Goal: Information Seeking & Learning: Learn about a topic

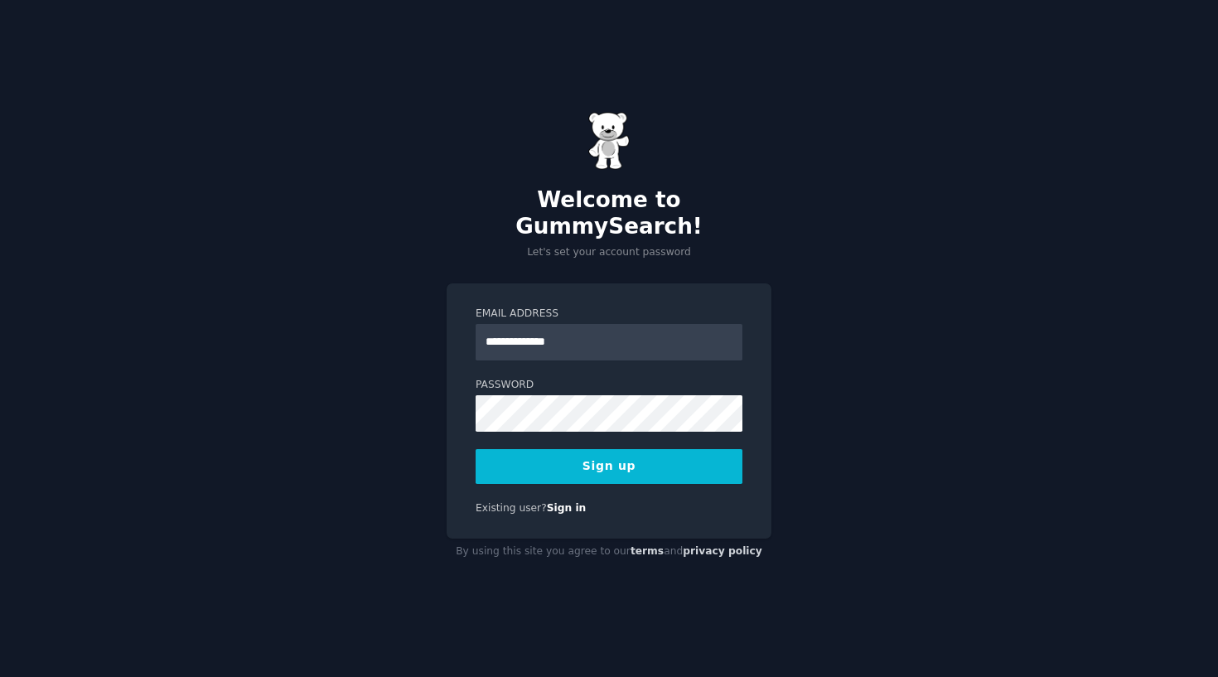
type input "**********"
click at [634, 461] on button "Sign up" at bounding box center [609, 466] width 267 height 35
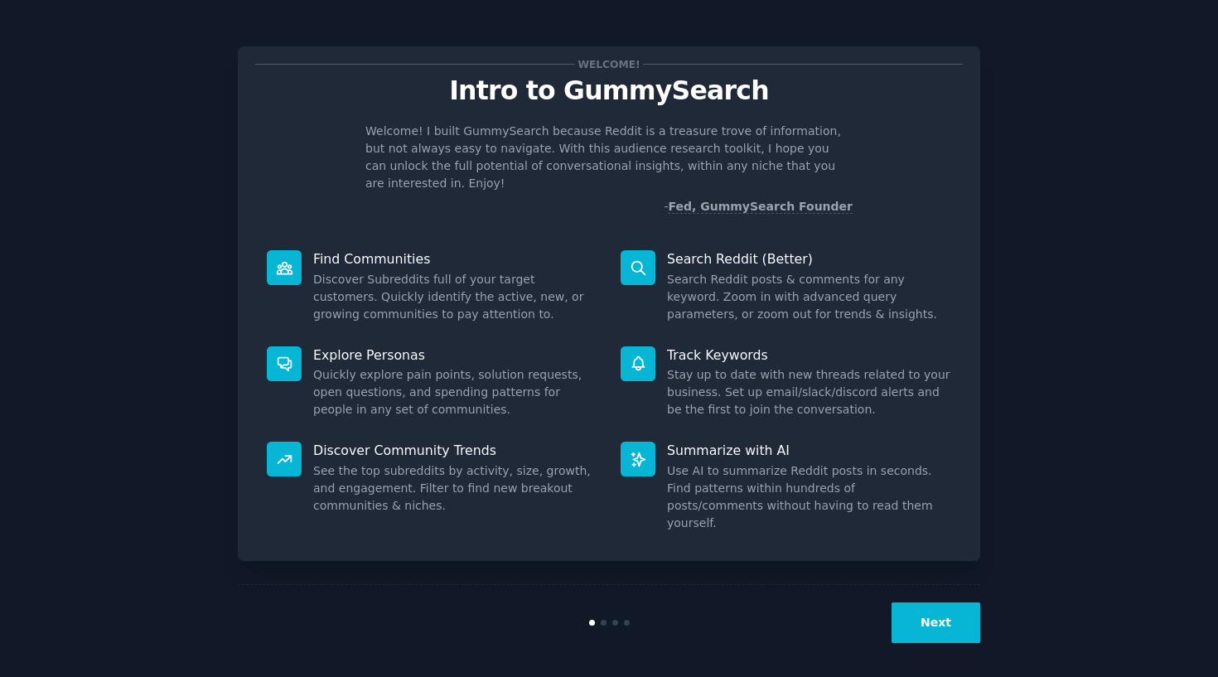
click at [939, 630] on button "Next" at bounding box center [935, 622] width 89 height 41
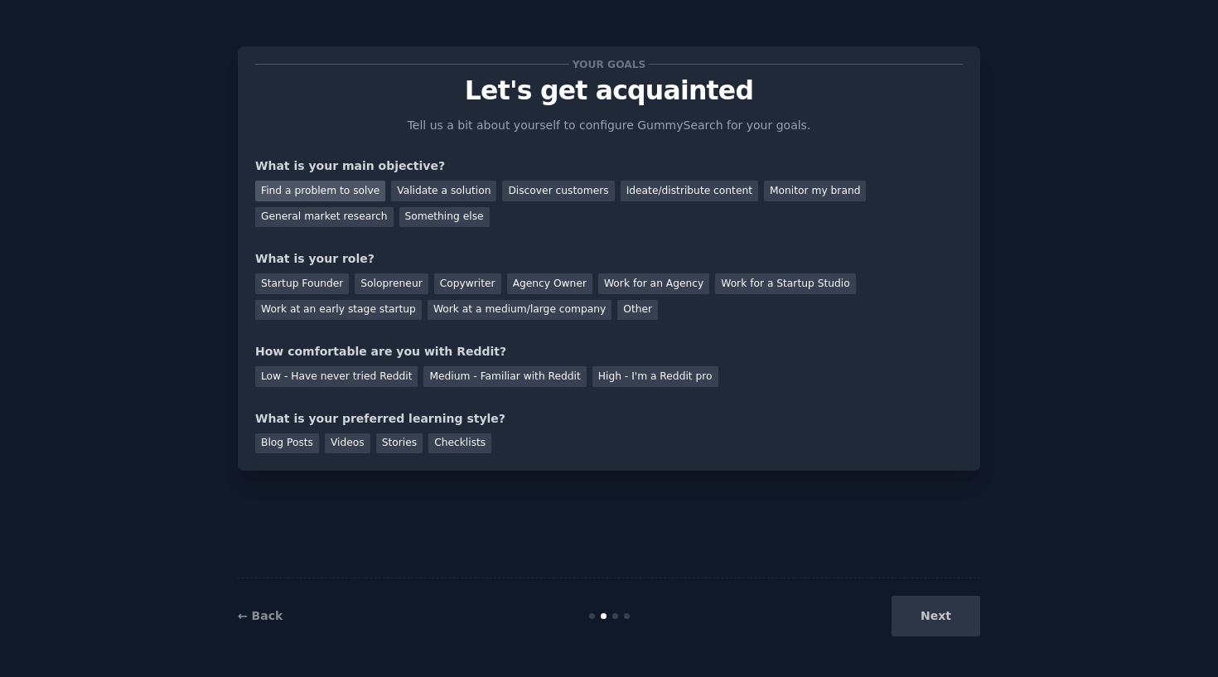
click at [344, 186] on div "Find a problem to solve" at bounding box center [320, 191] width 130 height 21
click at [423, 185] on div "Validate a solution" at bounding box center [443, 191] width 105 height 21
click at [359, 215] on div "General market research" at bounding box center [324, 217] width 138 height 21
click at [305, 286] on div "Startup Founder" at bounding box center [302, 283] width 94 height 21
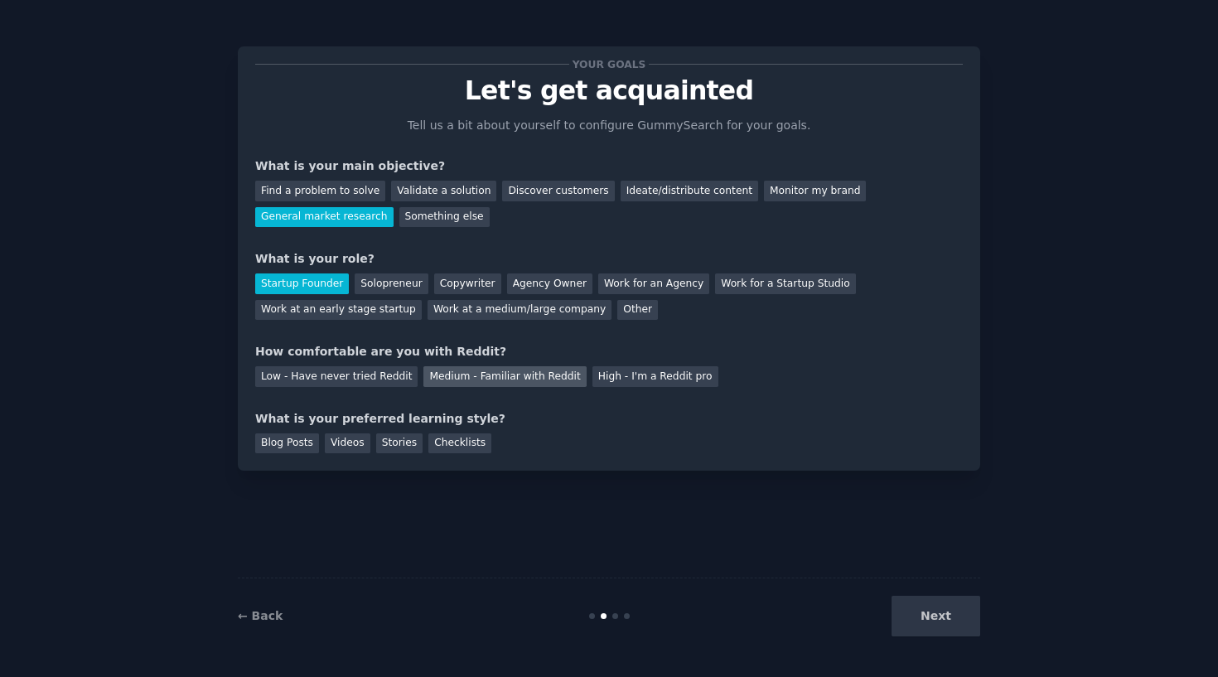
click at [526, 371] on div "Medium - Familiar with Reddit" at bounding box center [504, 376] width 162 height 21
click at [456, 442] on div "Checklists" at bounding box center [459, 443] width 63 height 21
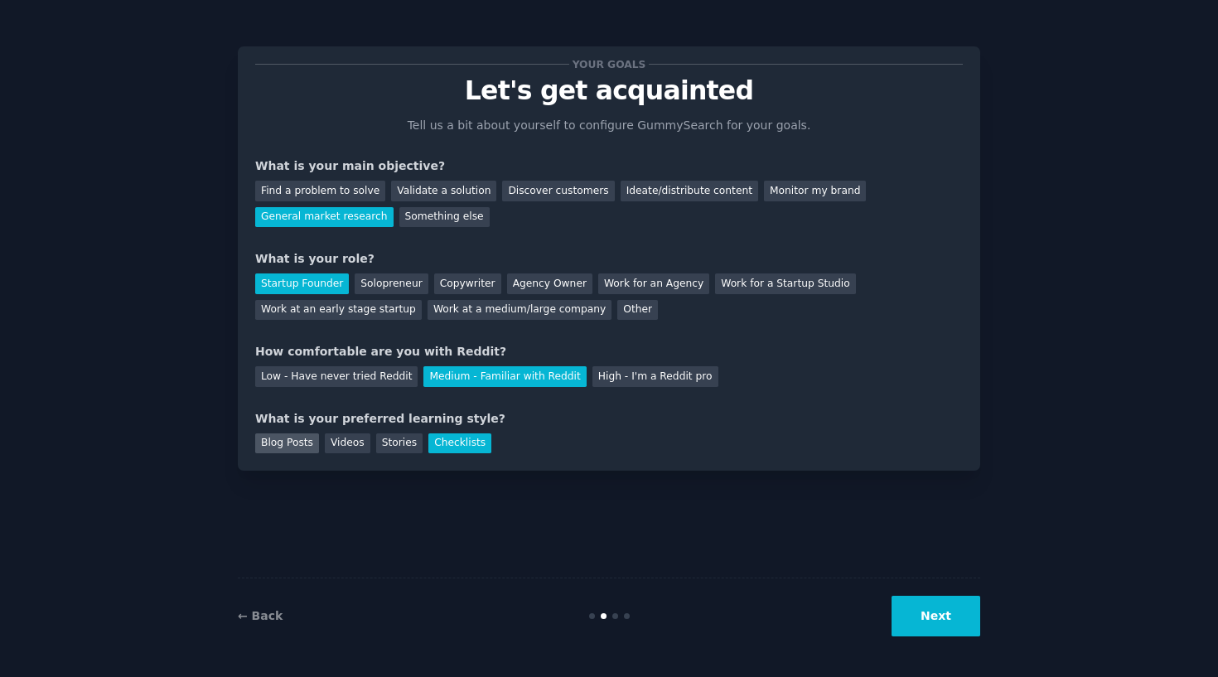
click at [275, 442] on div "Blog Posts" at bounding box center [287, 443] width 64 height 21
click at [335, 436] on div "Videos" at bounding box center [348, 443] width 46 height 21
click at [465, 443] on div "Checklists" at bounding box center [459, 443] width 63 height 21
click at [953, 620] on button "Next" at bounding box center [935, 616] width 89 height 41
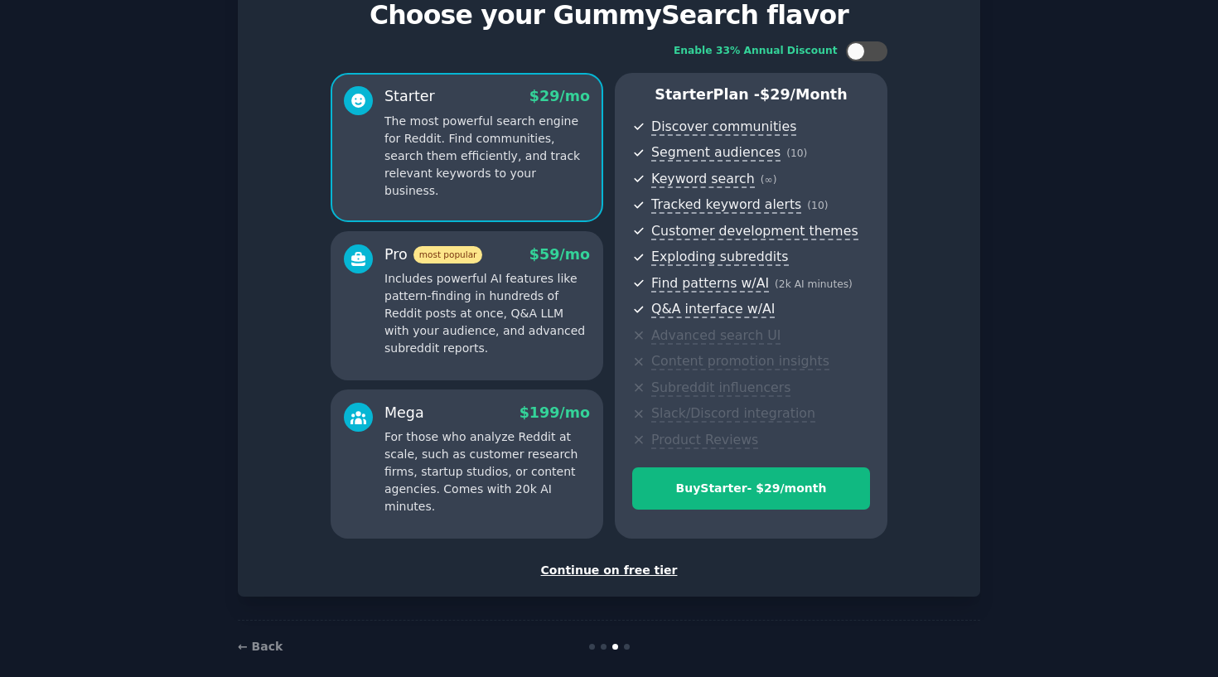
scroll to position [85, 0]
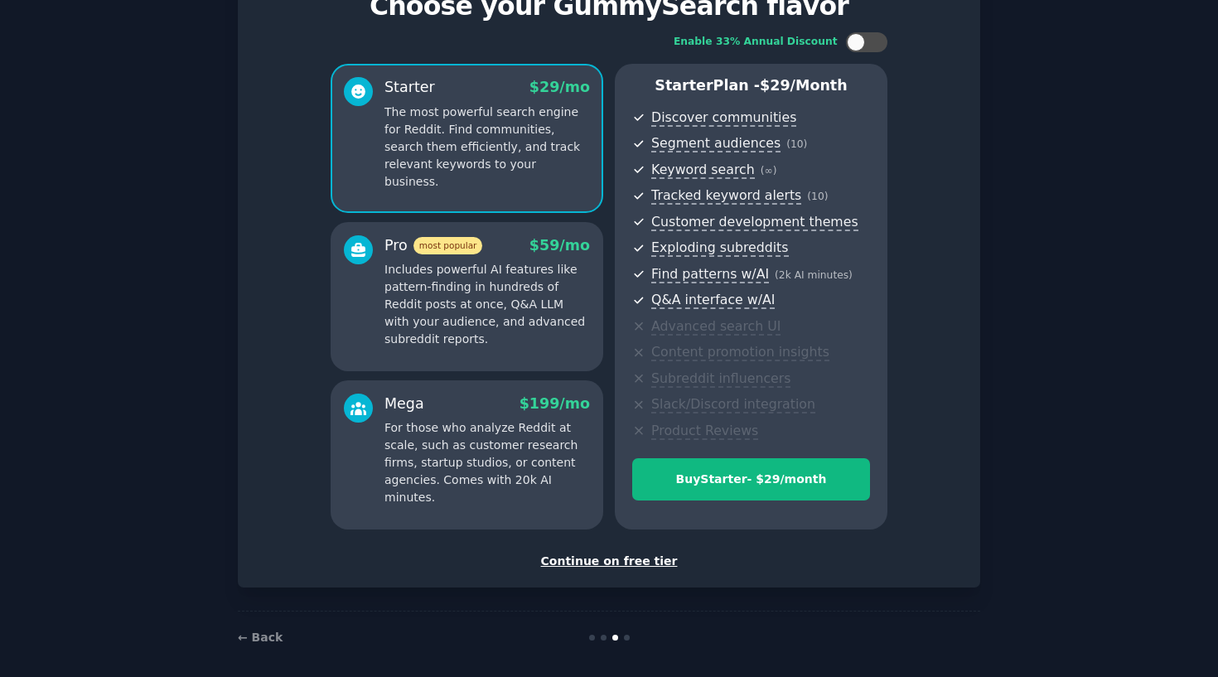
click at [484, 290] on p "Includes powerful AI features like pattern-finding in hundreds of Reddit posts …" at bounding box center [486, 304] width 205 height 87
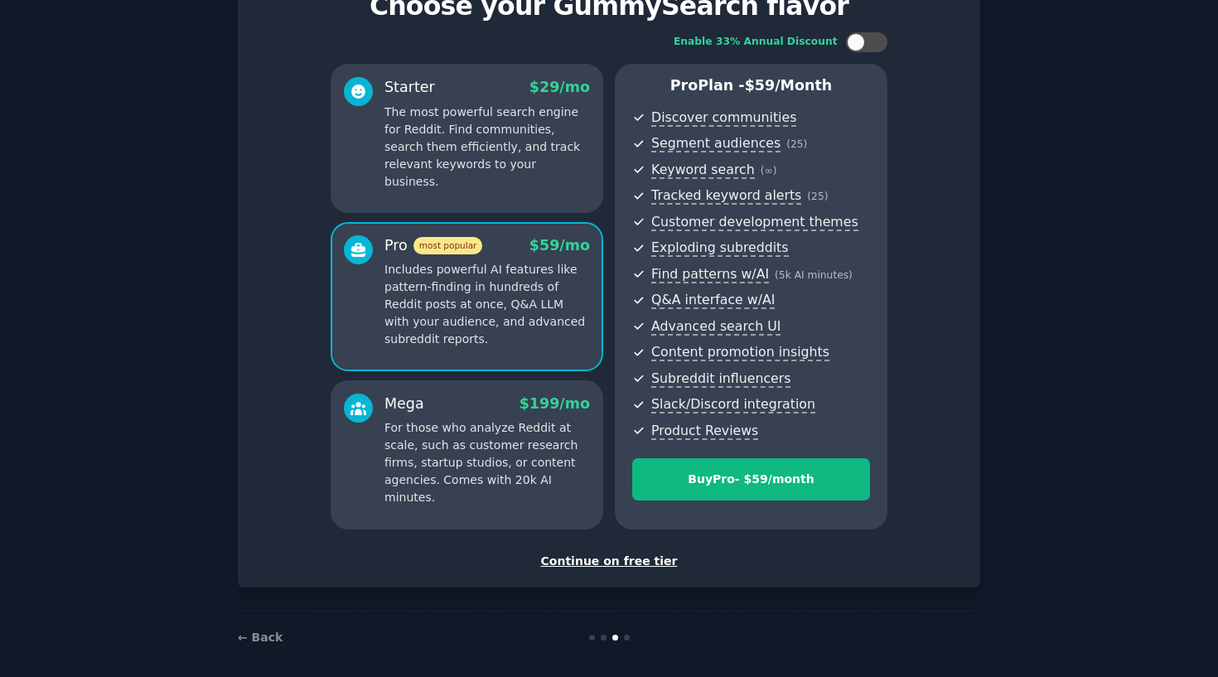
click at [492, 419] on p "For those who analyze Reddit at scale, such as customer research firms, startup…" at bounding box center [486, 462] width 205 height 87
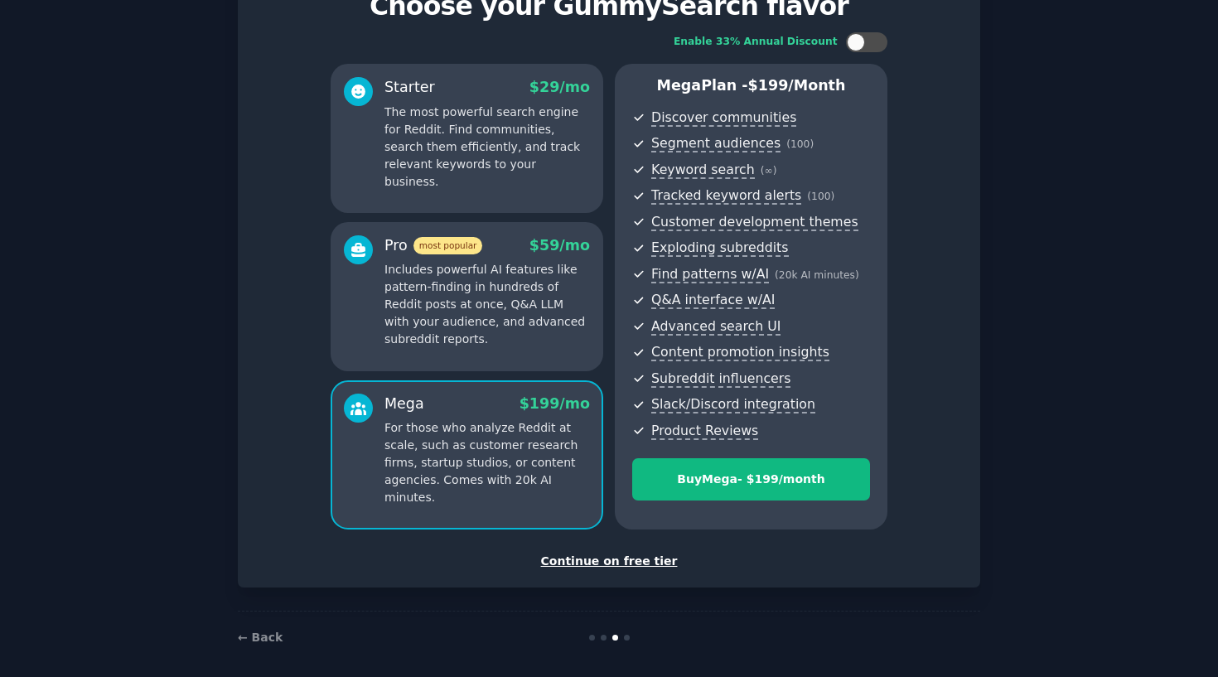
click at [495, 292] on p "Includes powerful AI features like pattern-finding in hundreds of Reddit posts …" at bounding box center [486, 304] width 205 height 87
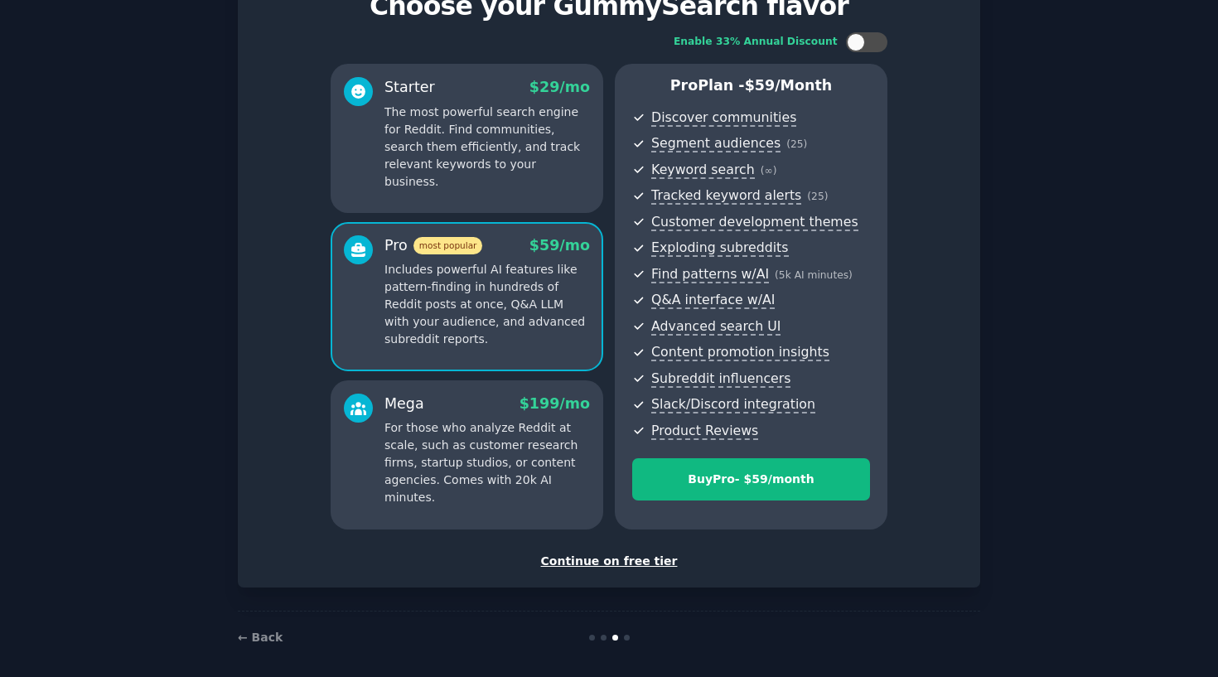
click at [496, 145] on p "The most powerful search engine for Reddit. Find communities, search them effic…" at bounding box center [486, 147] width 205 height 87
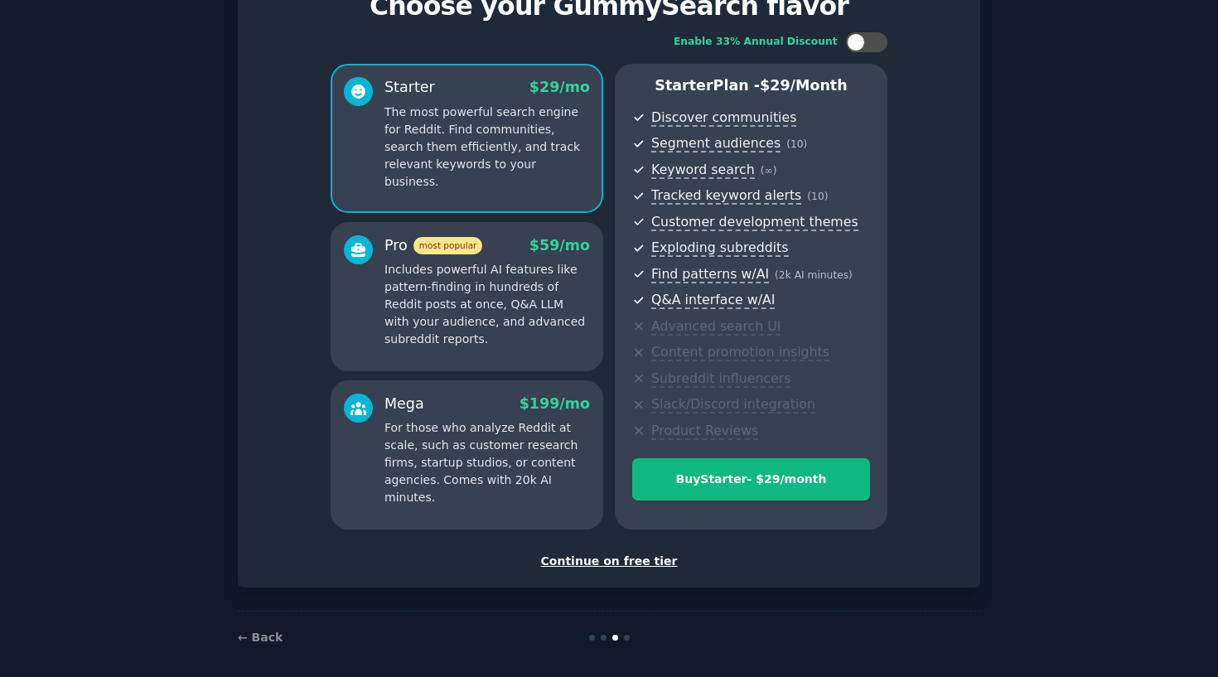
click at [517, 333] on p "Includes powerful AI features like pattern-finding in hundreds of Reddit posts …" at bounding box center [486, 304] width 205 height 87
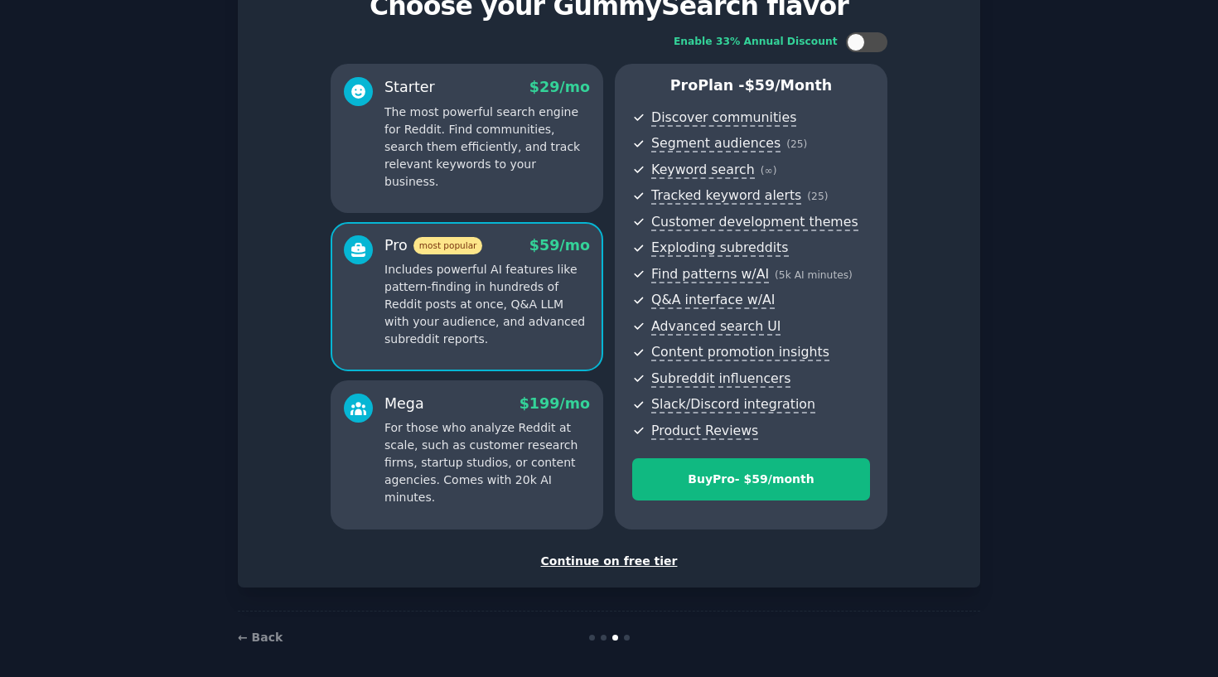
click at [529, 449] on p "For those who analyze Reddit at scale, such as customer research firms, startup…" at bounding box center [486, 462] width 205 height 87
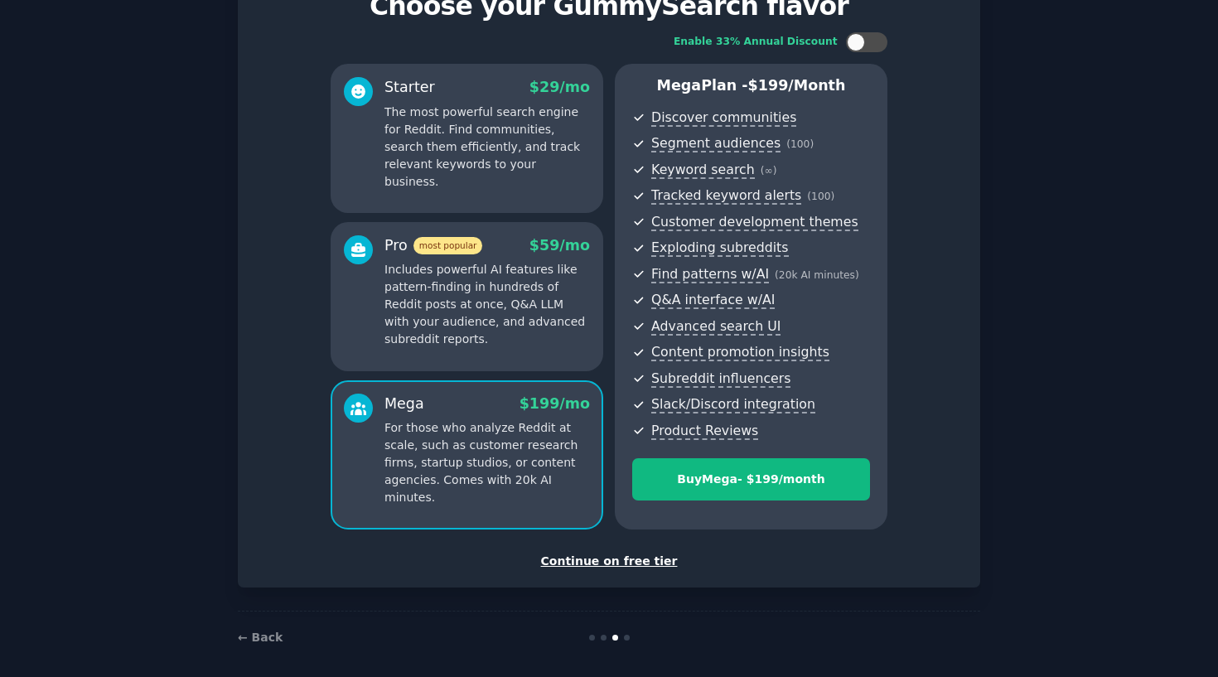
click at [523, 341] on p "Includes powerful AI features like pattern-finding in hundreds of Reddit posts …" at bounding box center [486, 304] width 205 height 87
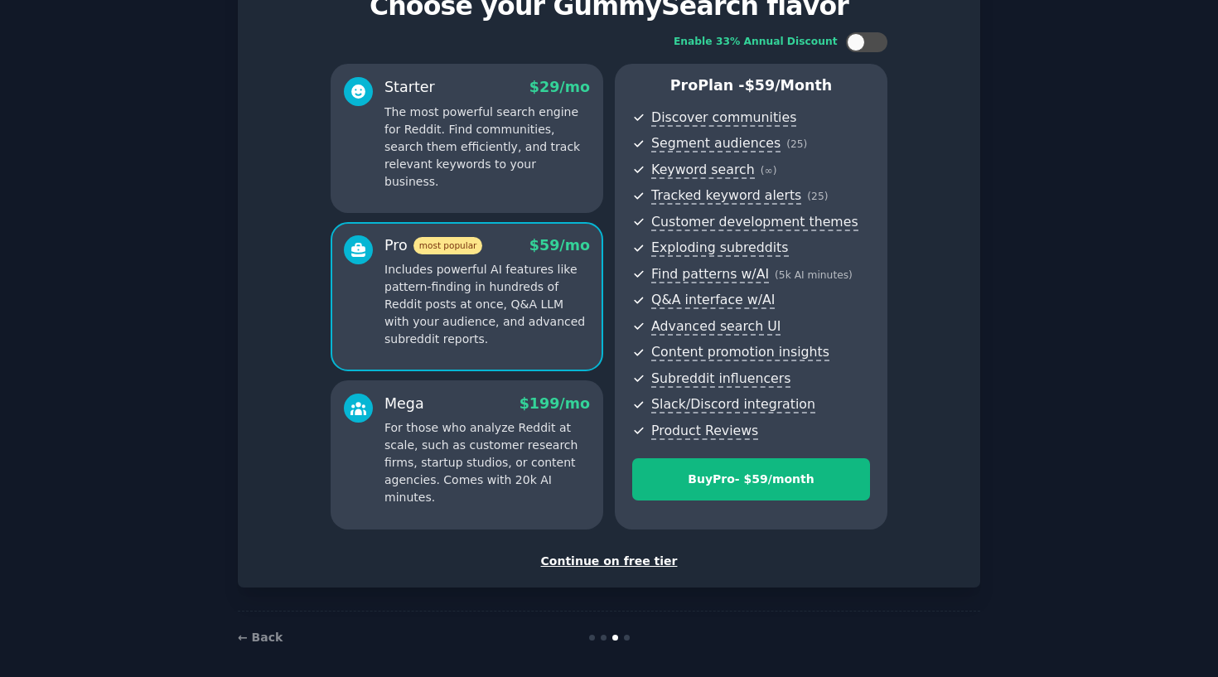
click at [621, 556] on div "Continue on free tier" at bounding box center [609, 561] width 708 height 17
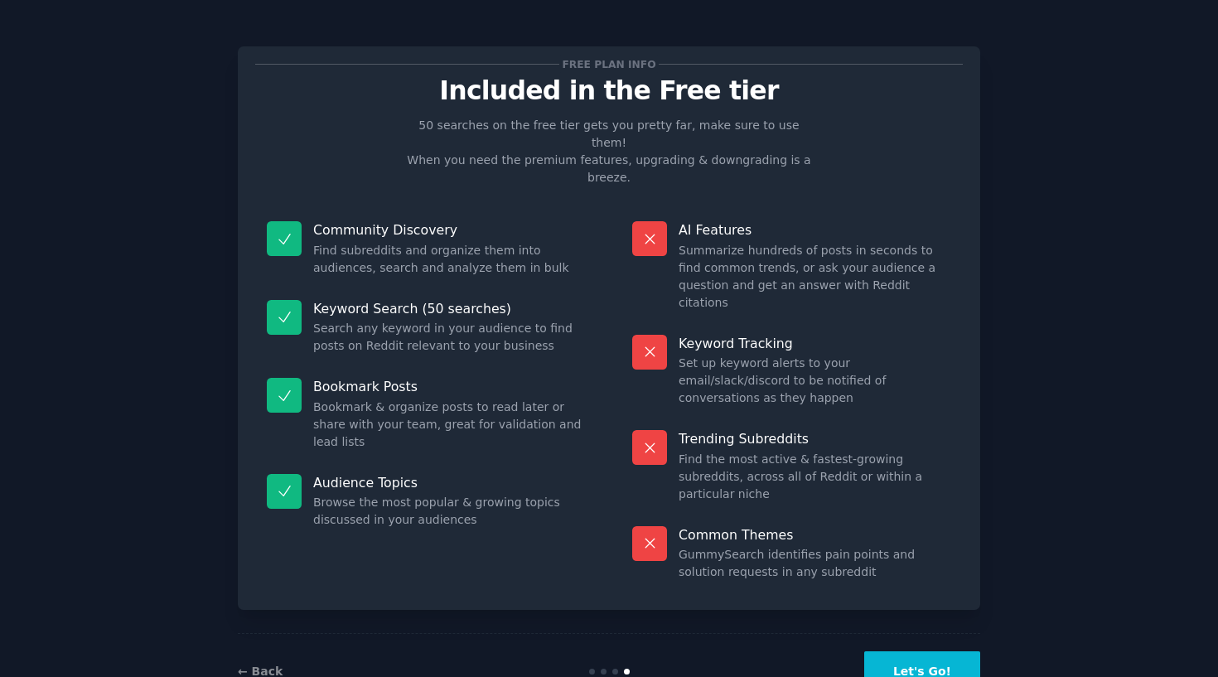
click at [959, 651] on button "Let's Go!" at bounding box center [922, 671] width 116 height 41
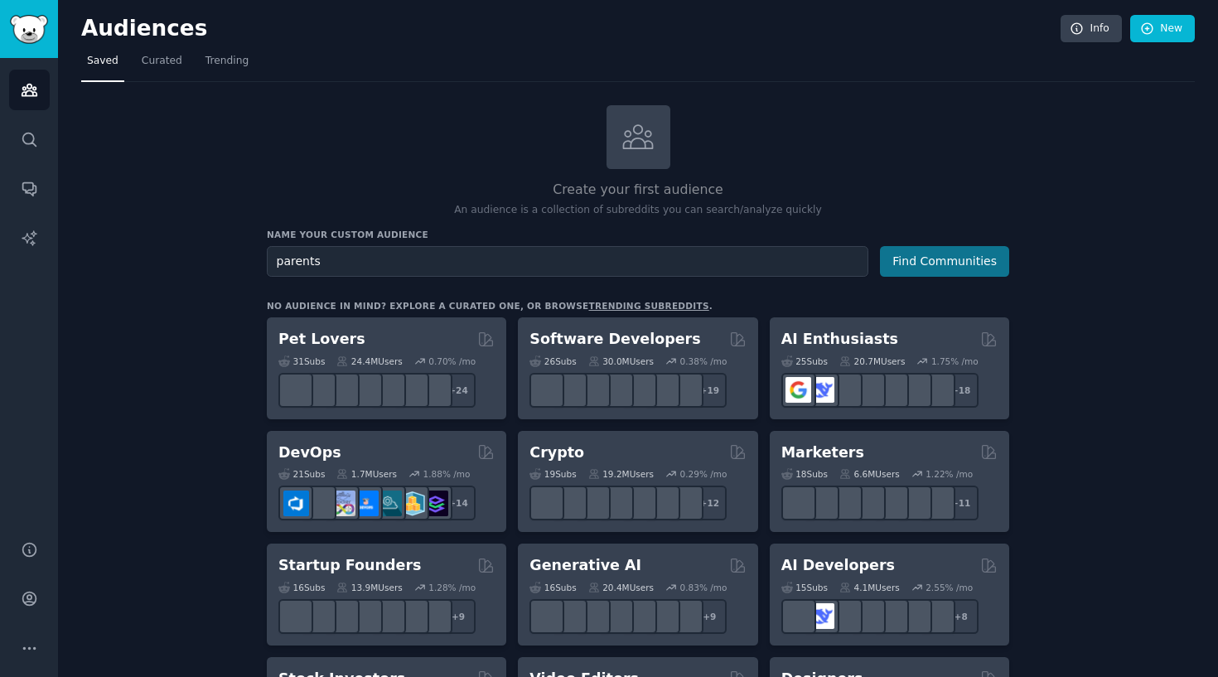
type input "parents"
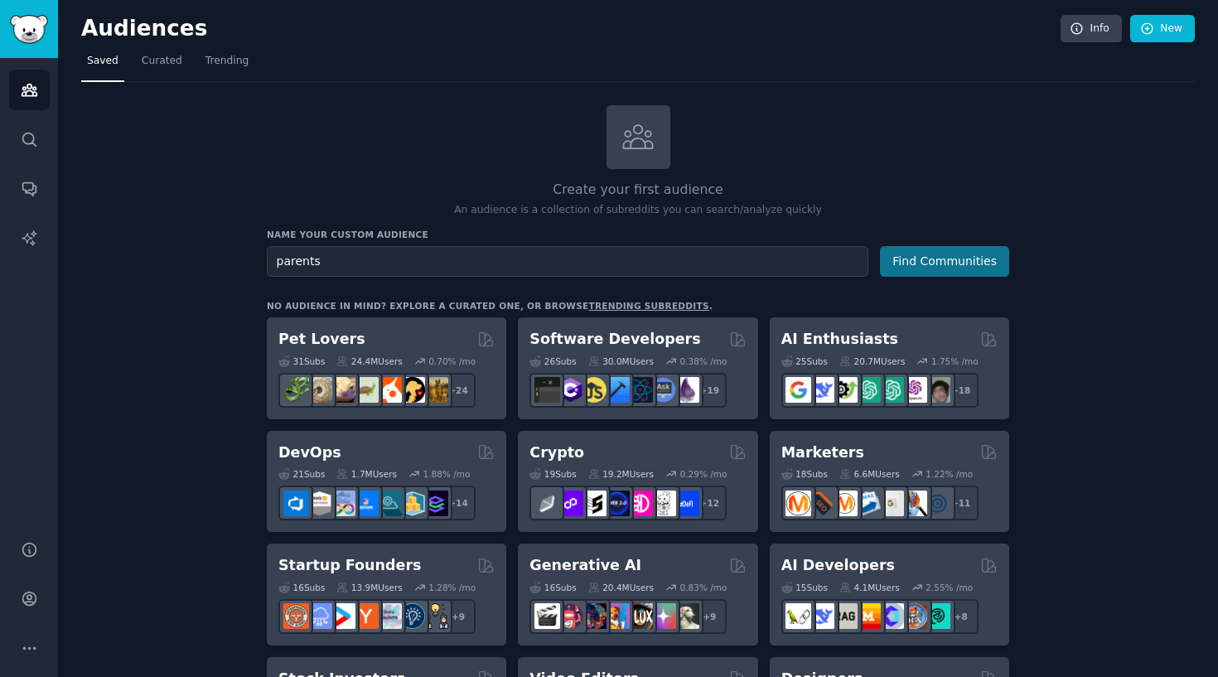
click at [935, 263] on button "Find Communities" at bounding box center [944, 261] width 129 height 31
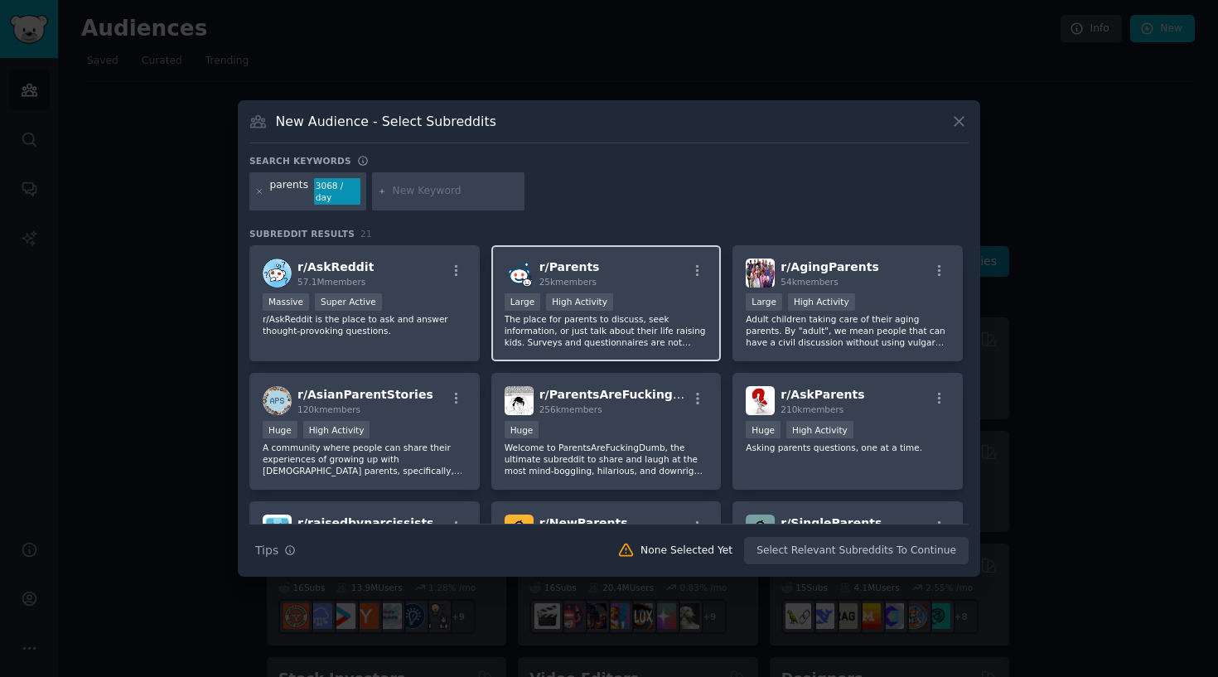
click at [656, 296] on div "Large High Activity" at bounding box center [607, 303] width 204 height 21
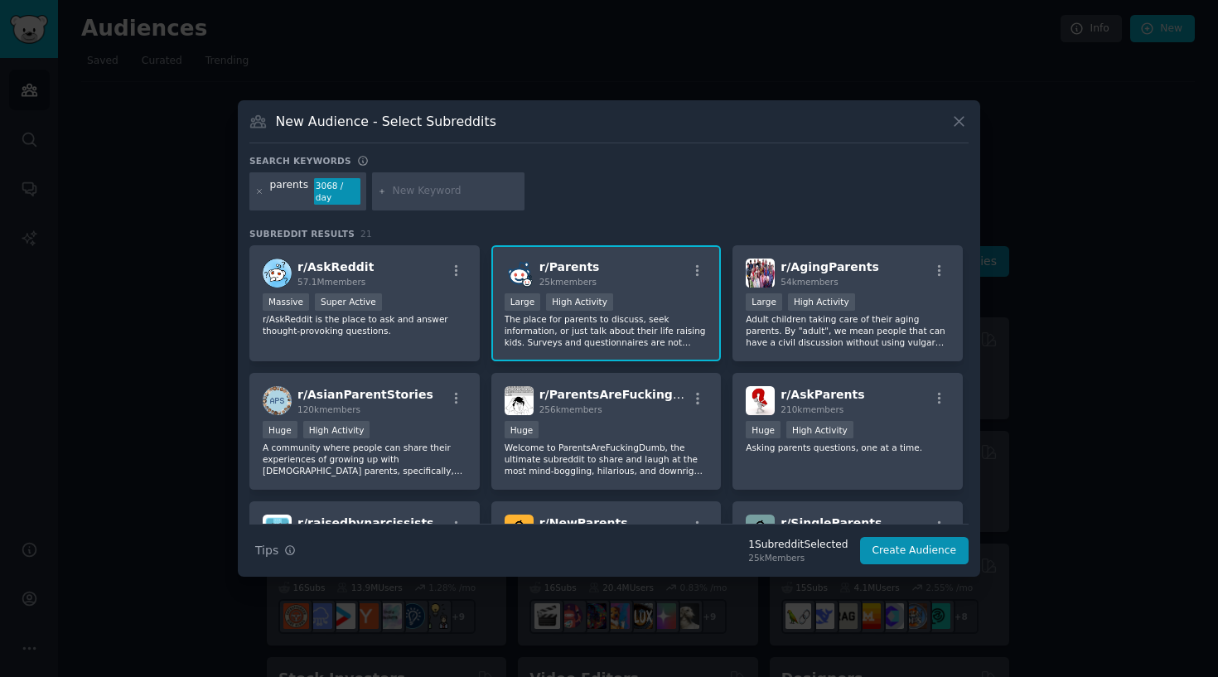
click at [435, 196] on input "text" at bounding box center [456, 191] width 126 height 15
type input "parenting"
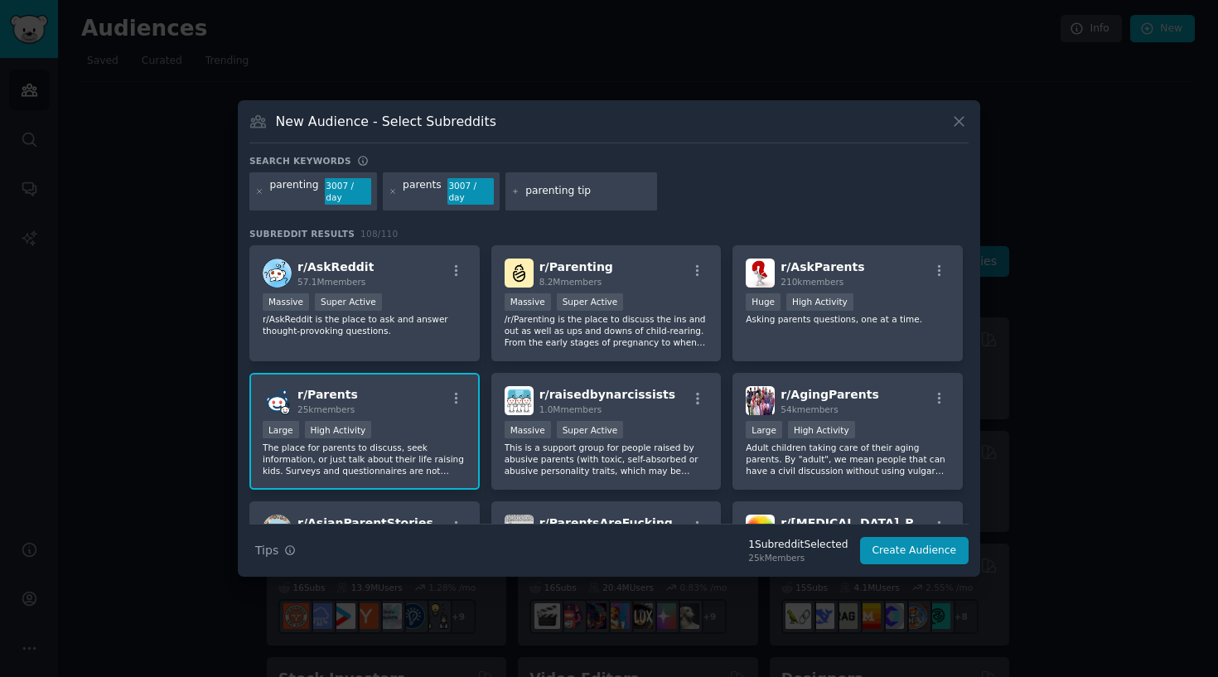
type input "parenting tips"
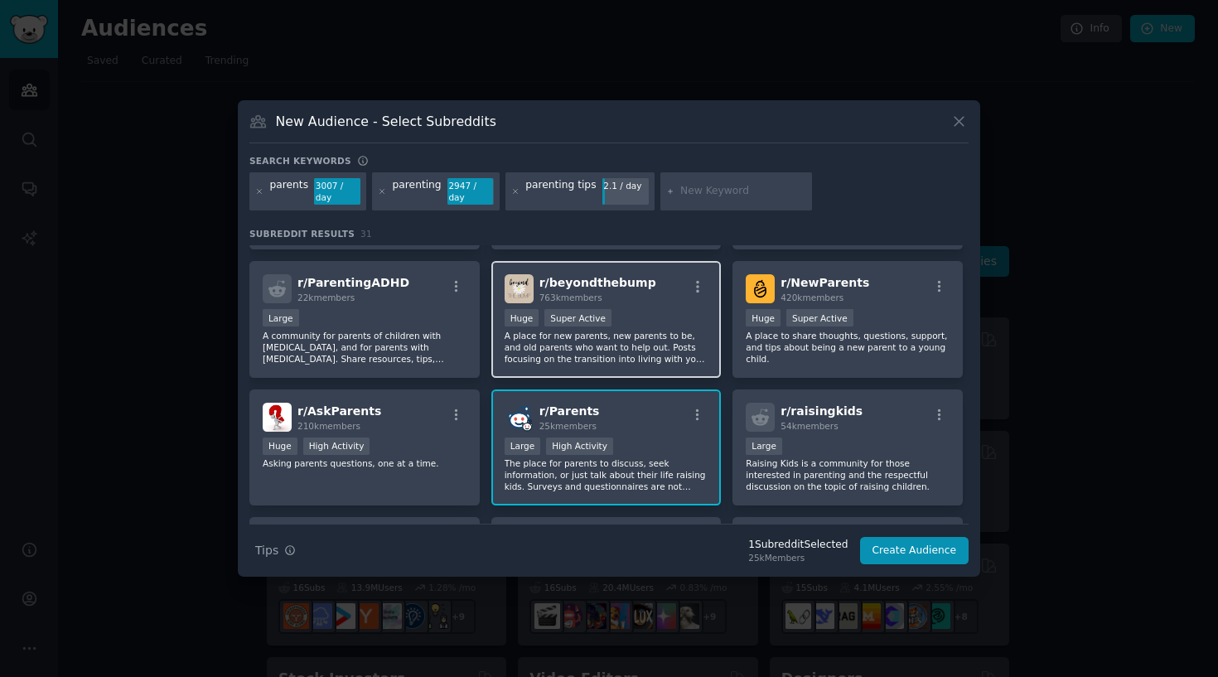
scroll to position [147, 0]
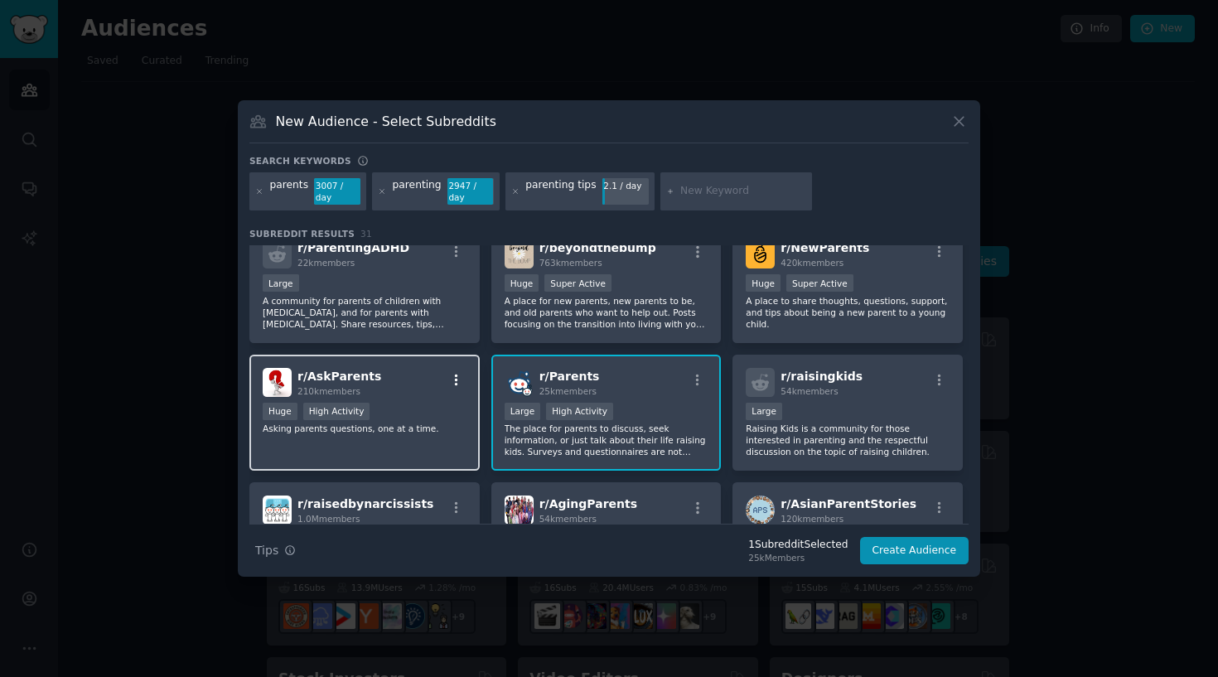
click at [456, 381] on icon "button" at bounding box center [456, 380] width 3 height 12
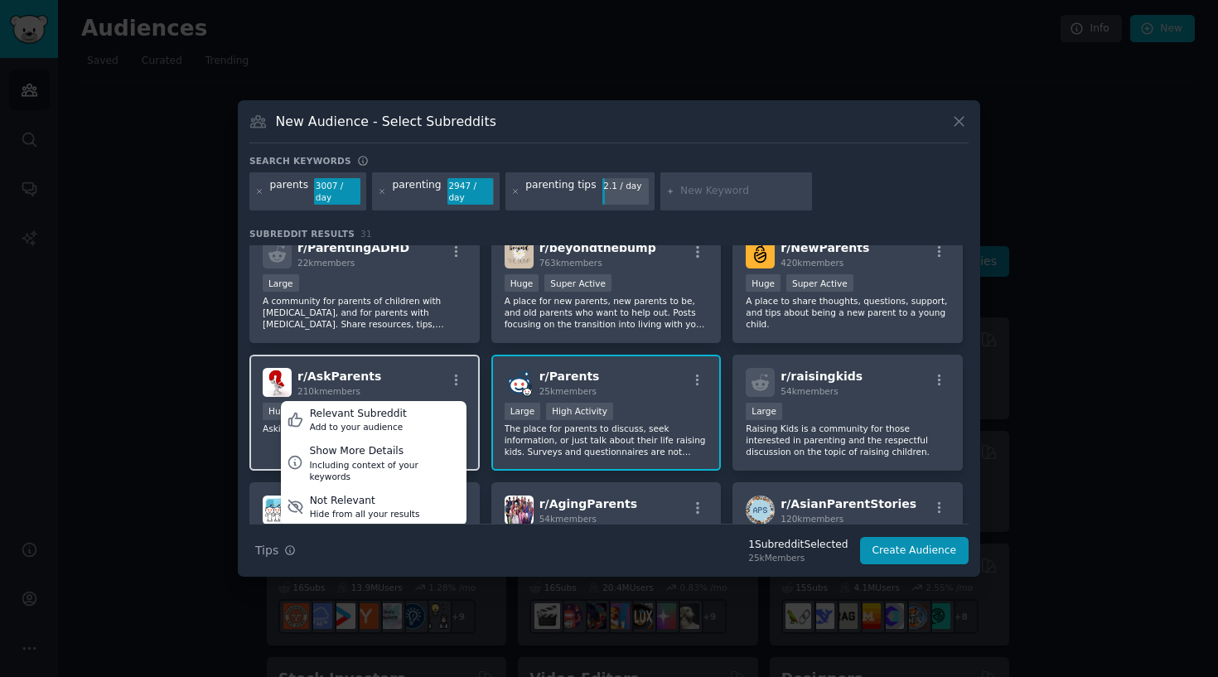
click at [421, 374] on div "r/ AskParents 210k members Relevant Subreddit Add to your audience Show More De…" at bounding box center [365, 382] width 204 height 29
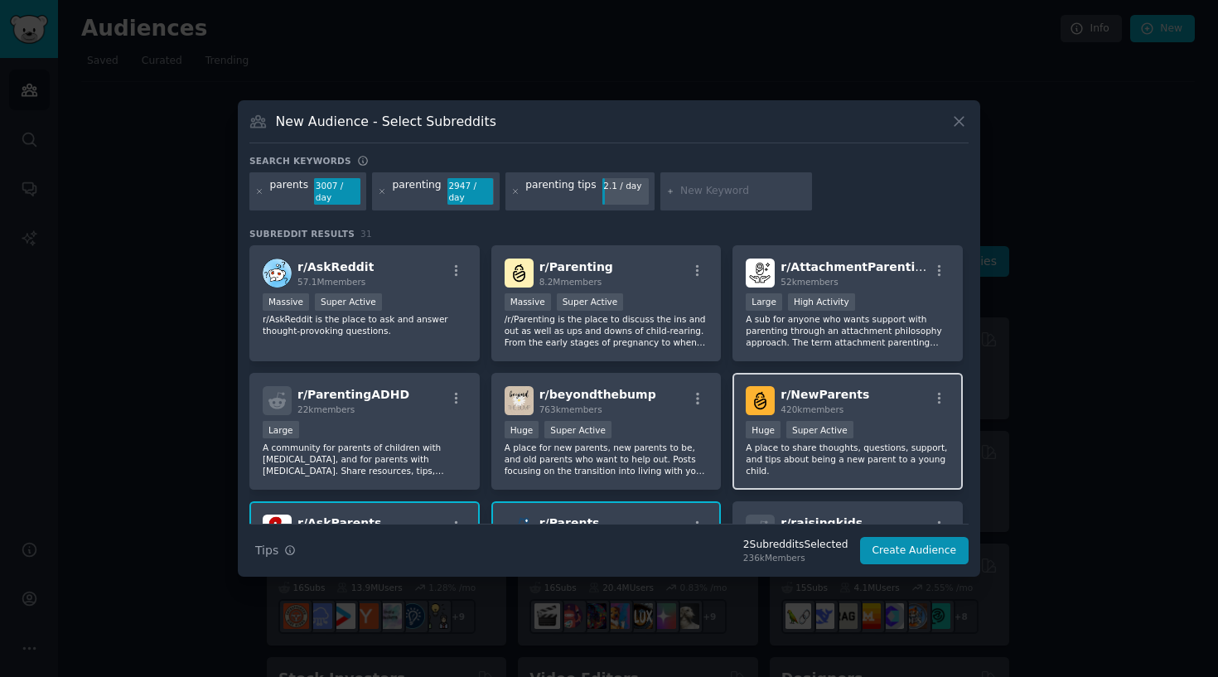
scroll to position [0, 0]
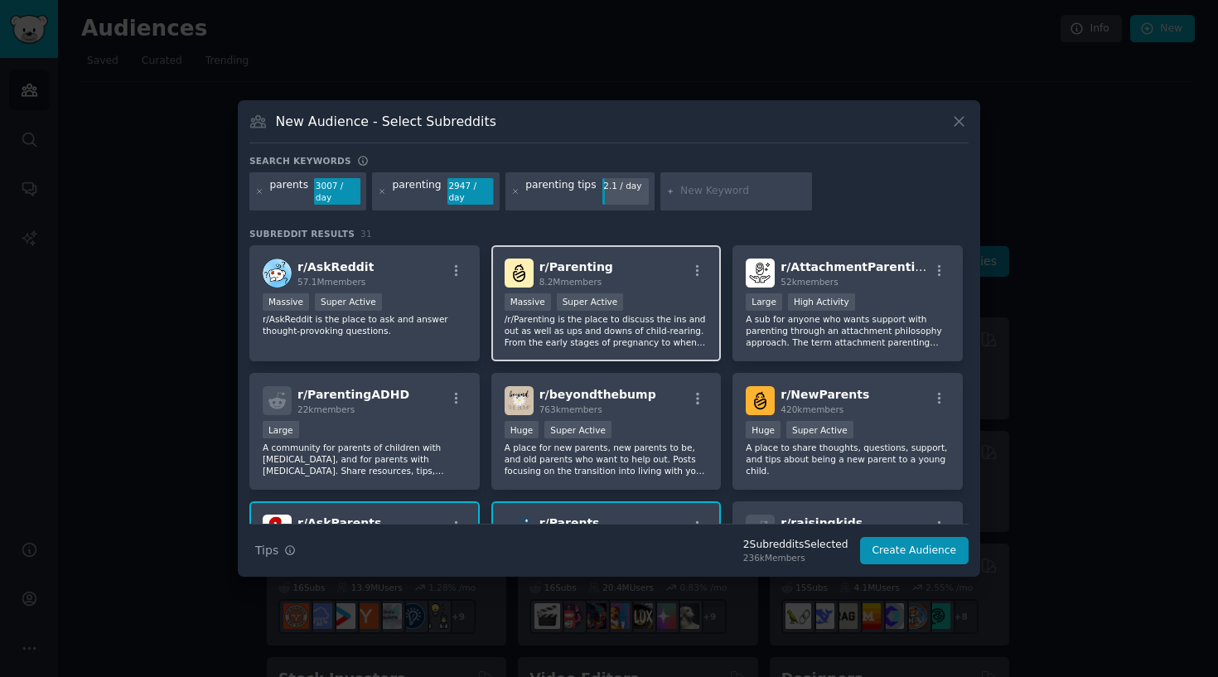
click at [667, 320] on p "/r/Parenting is the place to discuss the ins and out as well as ups and downs o…" at bounding box center [607, 330] width 204 height 35
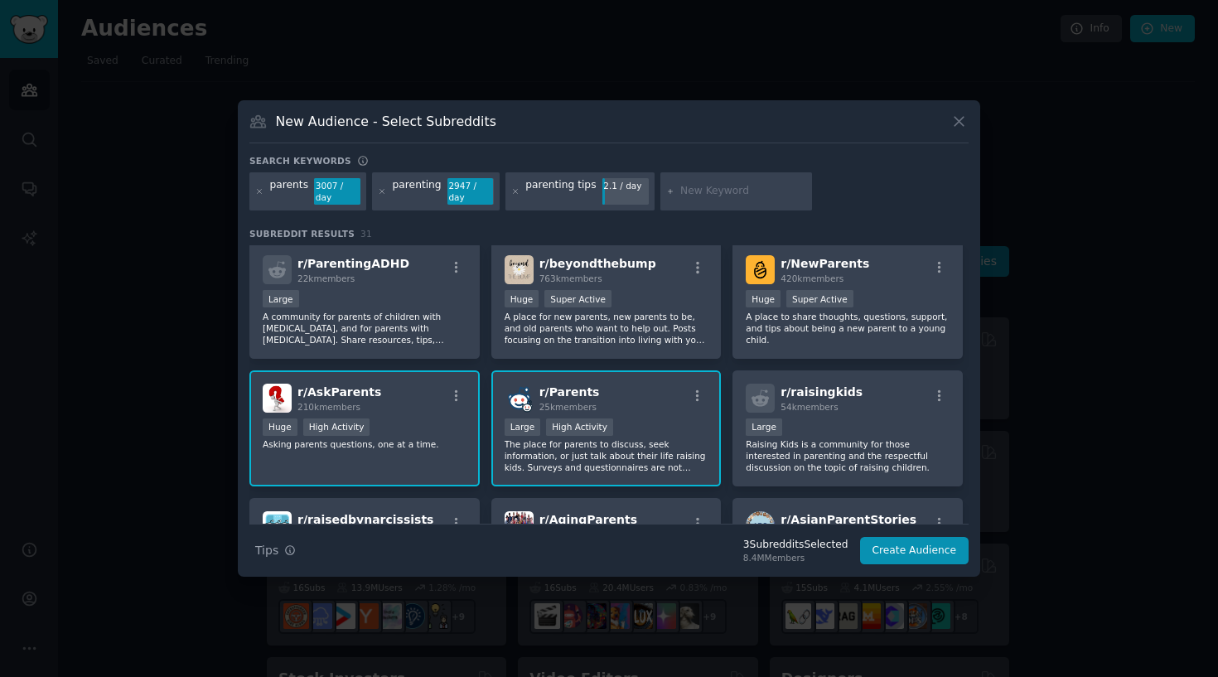
scroll to position [135, 0]
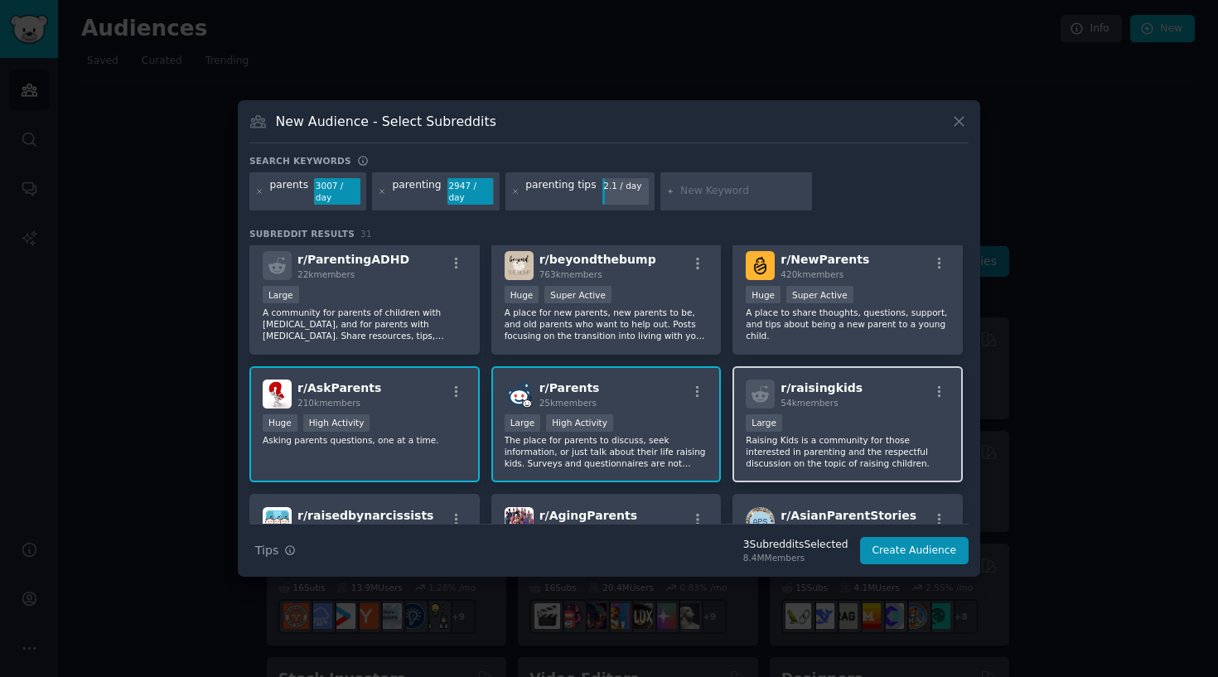
click at [872, 390] on div "r/ raisingkids 54k members" at bounding box center [848, 393] width 204 height 29
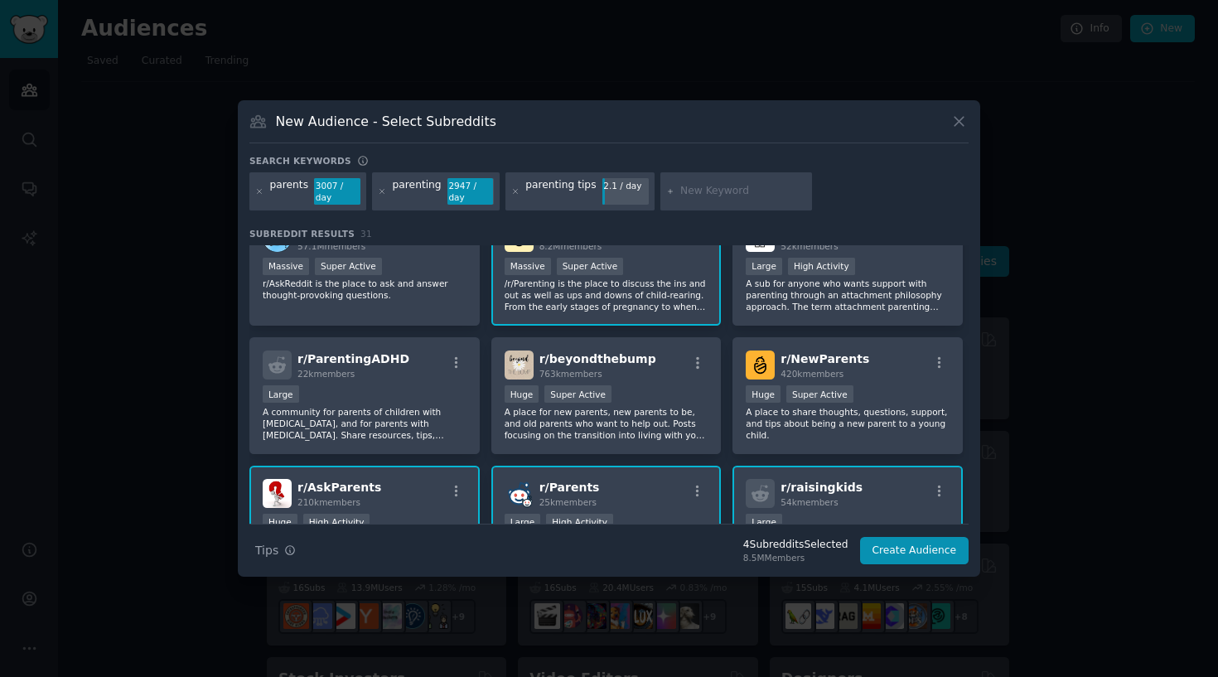
scroll to position [44, 0]
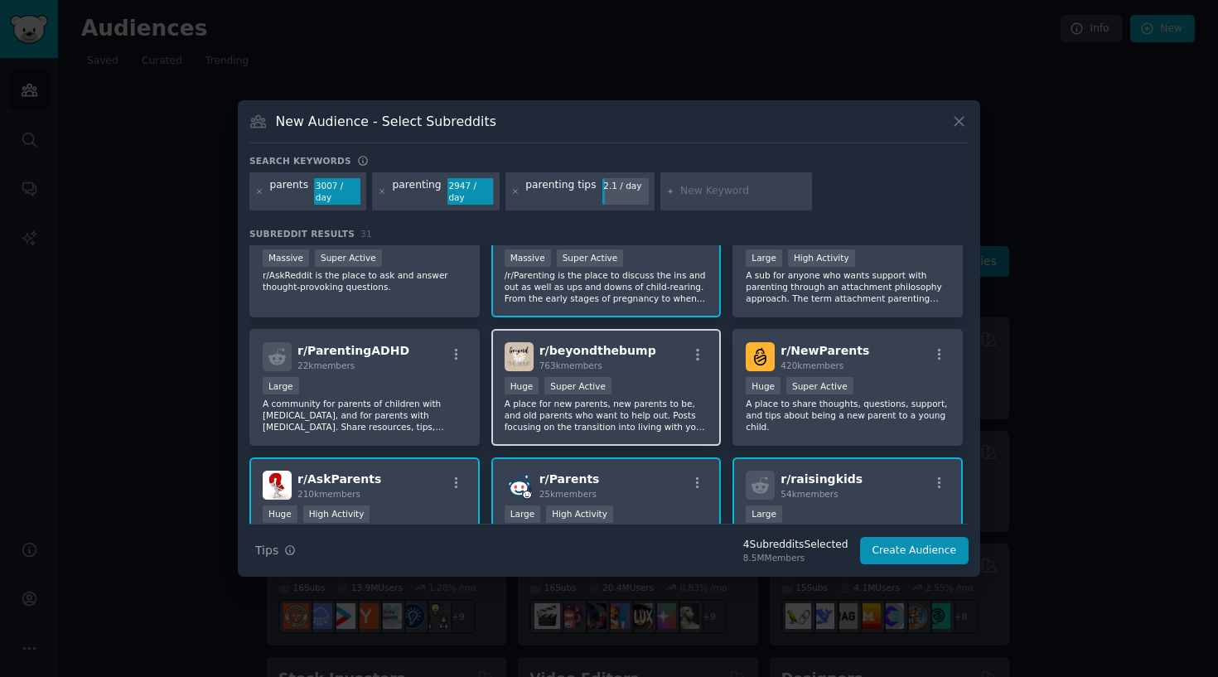
click at [651, 401] on p "A place for new parents, new parents to be, and old parents who want to help ou…" at bounding box center [607, 415] width 204 height 35
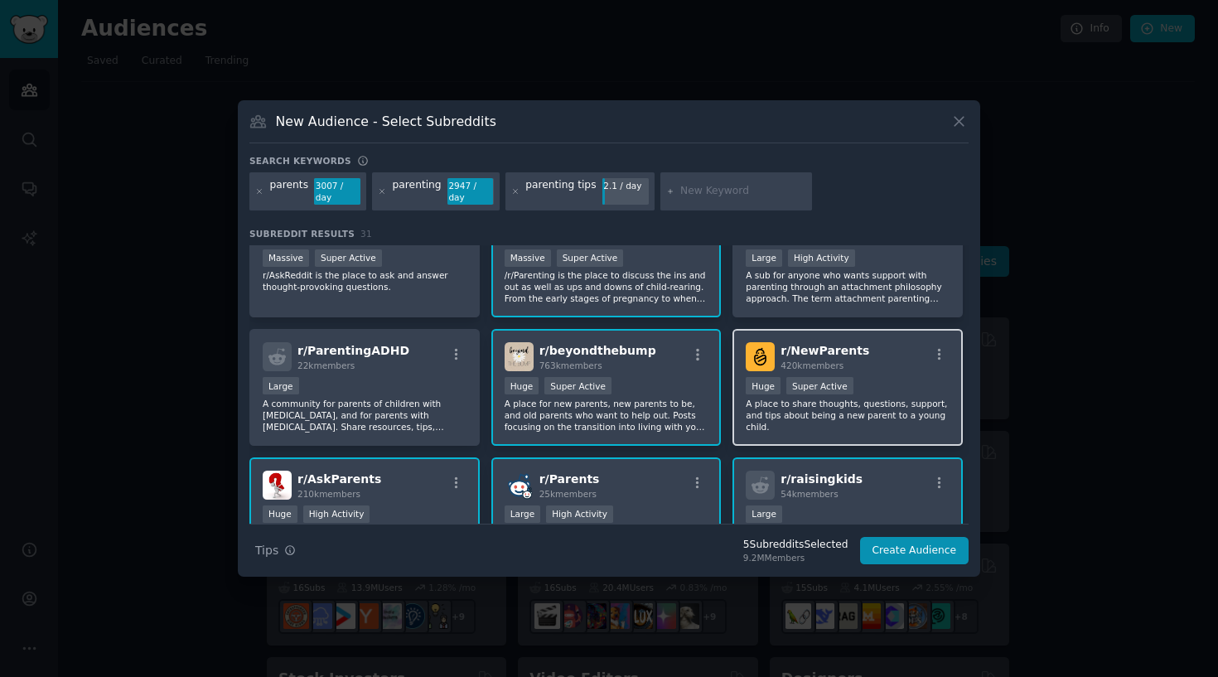
click at [779, 418] on p "A place to share thoughts, questions, support, and tips about being a new paren…" at bounding box center [848, 415] width 204 height 35
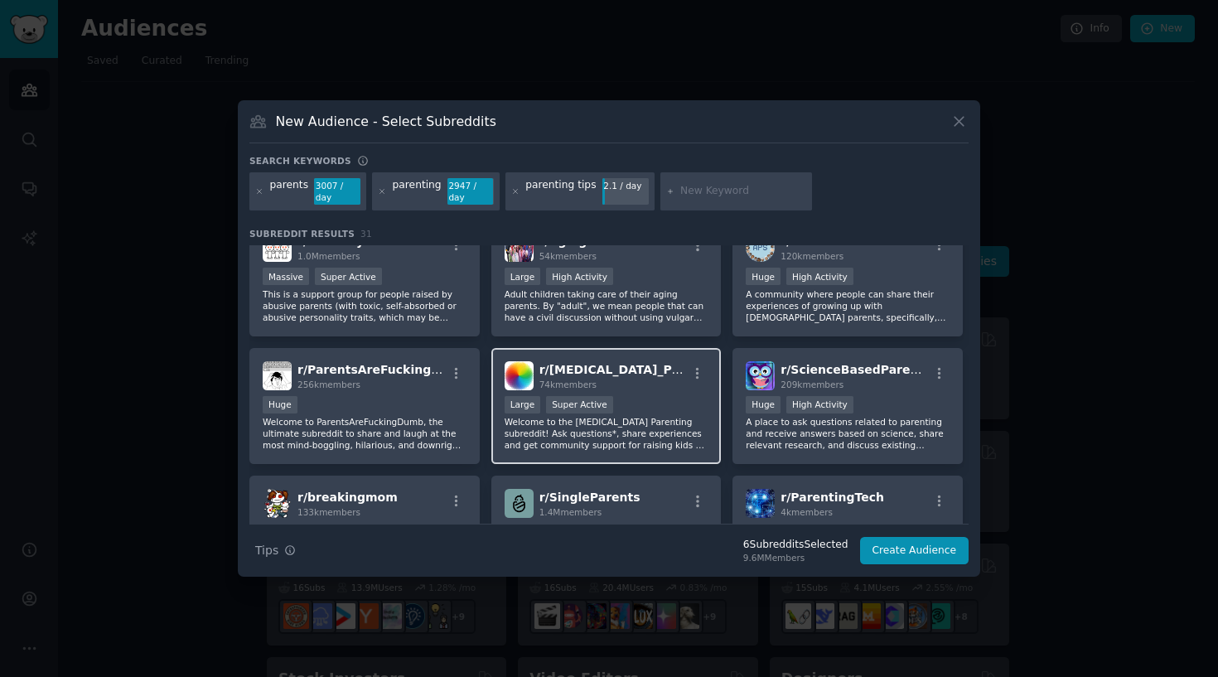
scroll to position [418, 0]
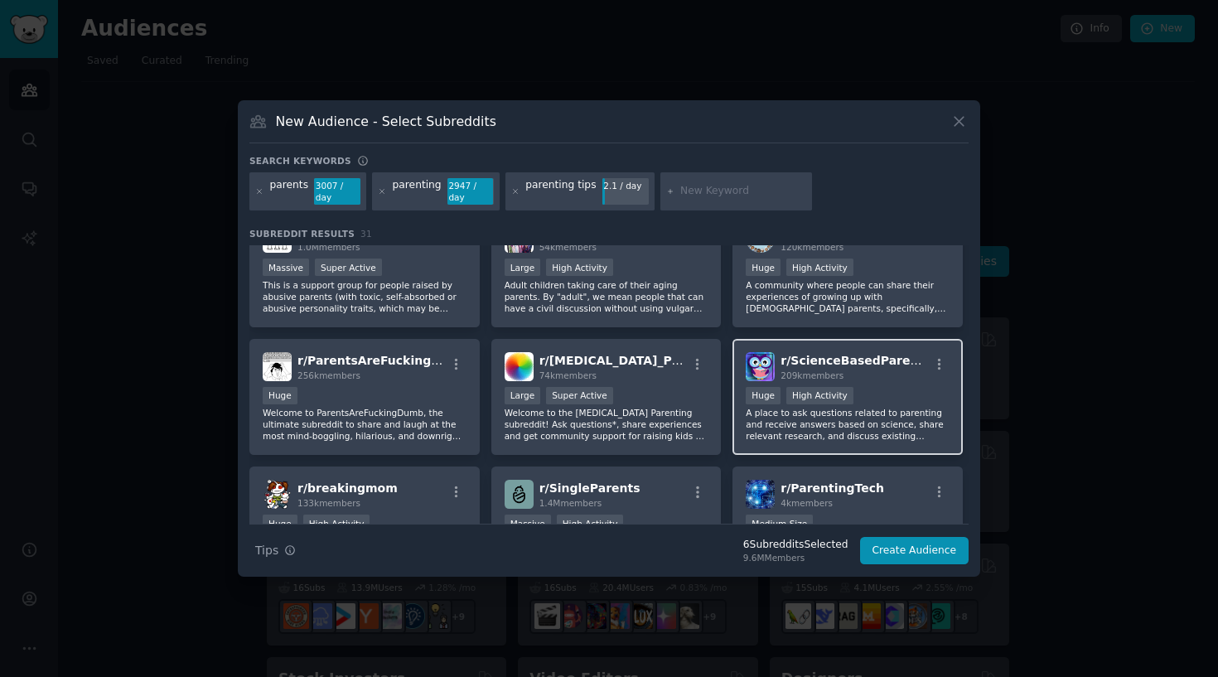
click at [866, 379] on div "209k members" at bounding box center [854, 376] width 148 height 12
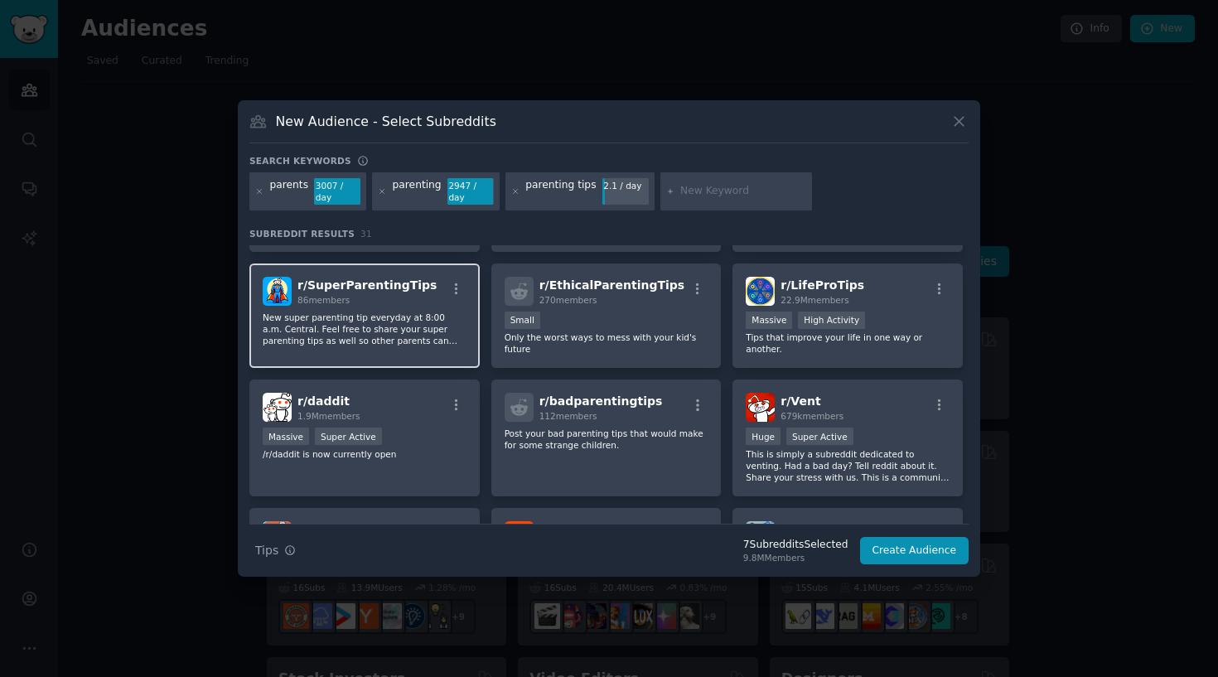
scroll to position [756, 0]
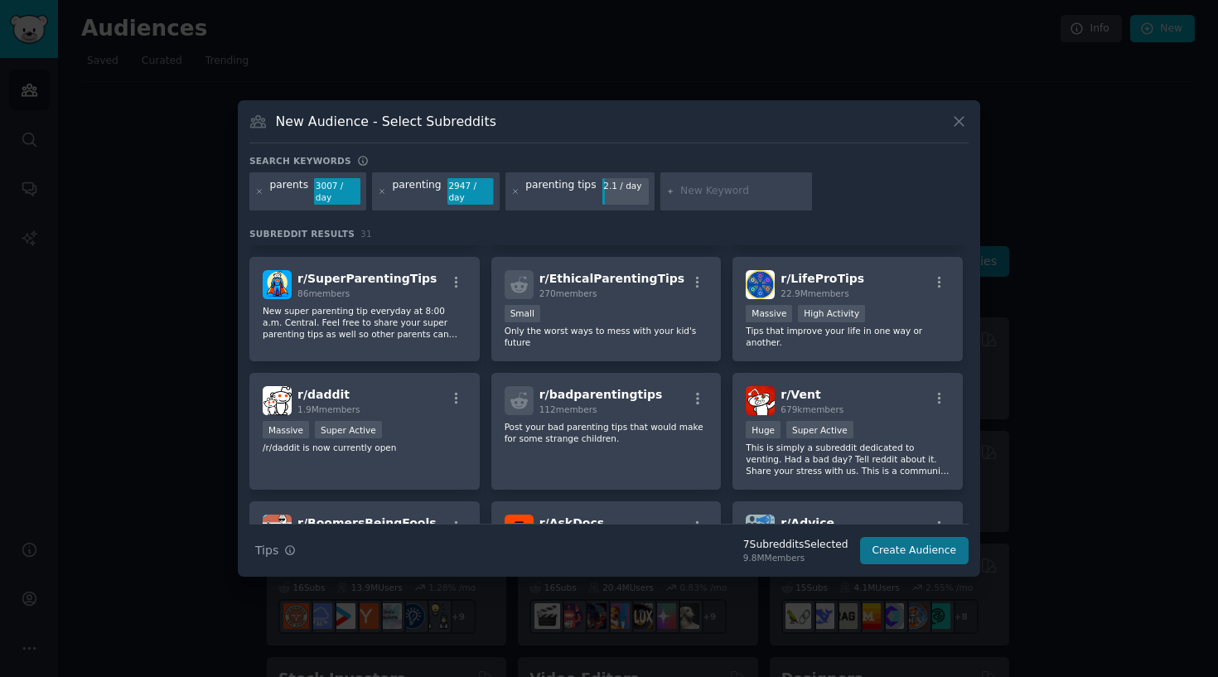
click at [923, 553] on button "Create Audience" at bounding box center [914, 551] width 109 height 28
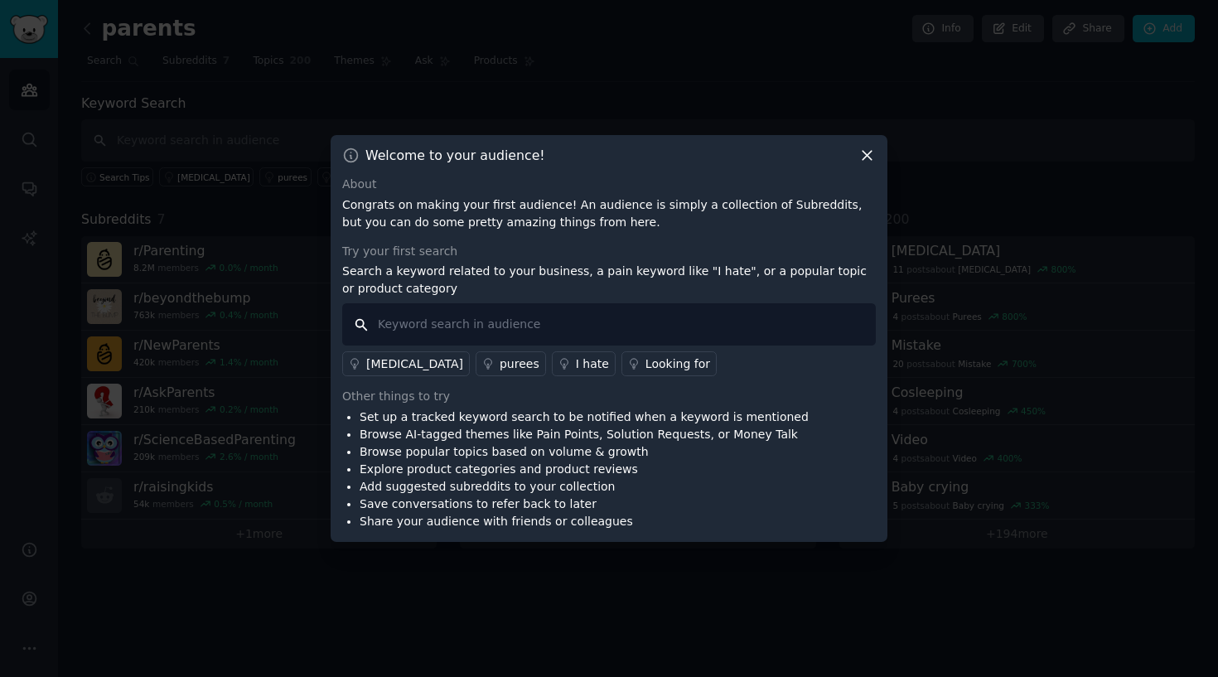
click at [507, 336] on input "text" at bounding box center [609, 324] width 534 height 42
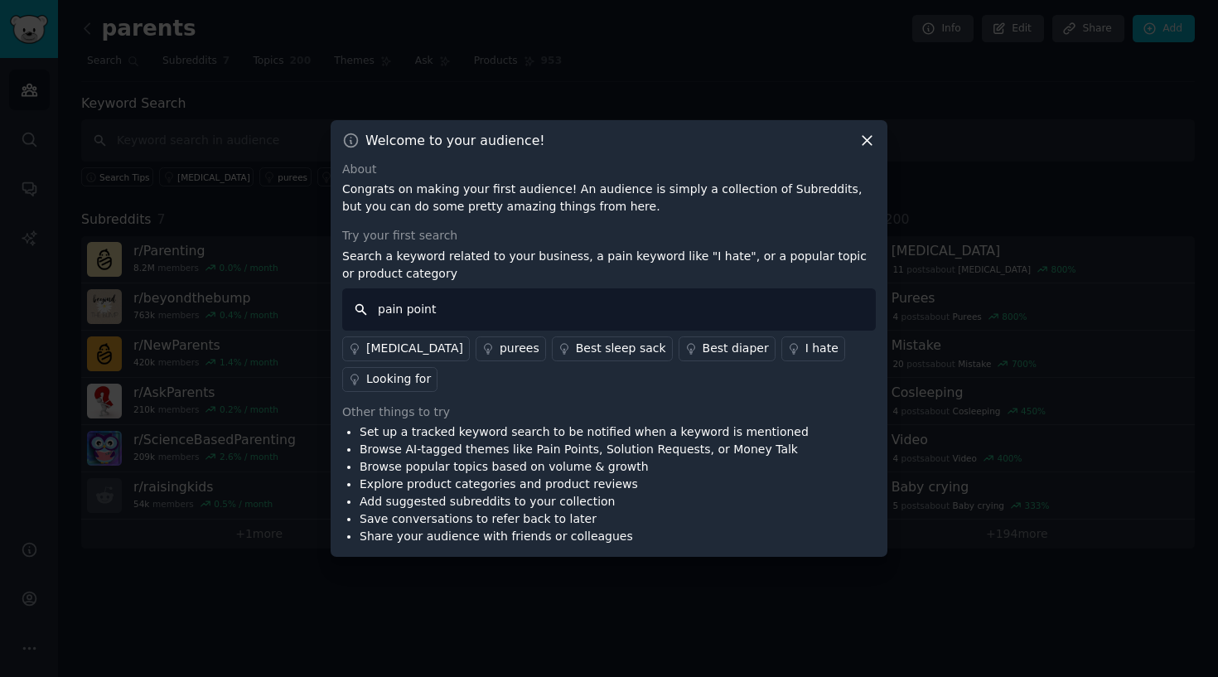
type input "pain points"
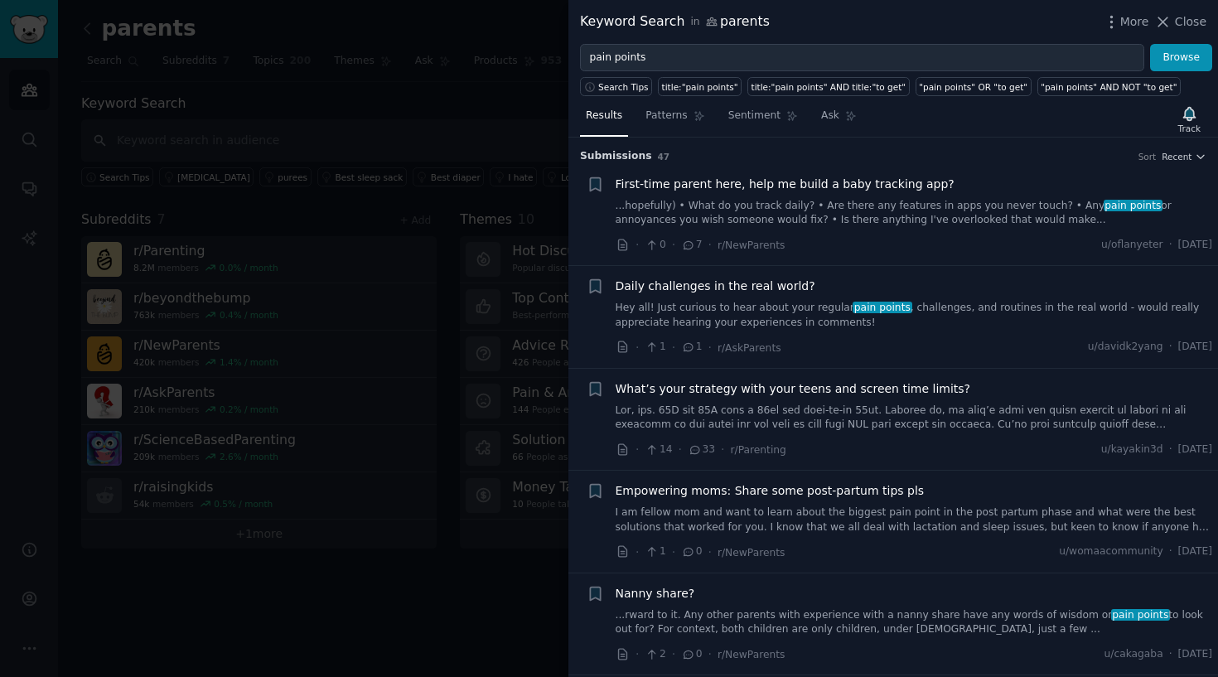
click at [887, 199] on link "...hopefully) • What do you track daily? • Are there any features in apps you n…" at bounding box center [914, 213] width 597 height 29
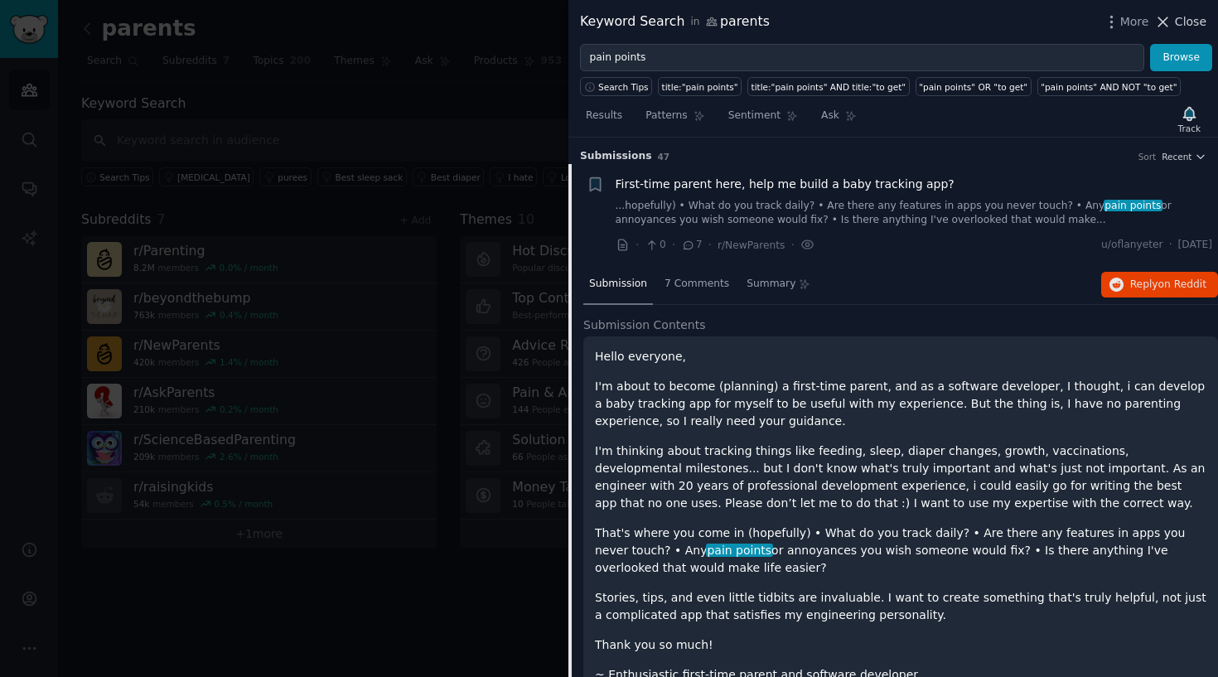
click at [1176, 16] on span "Close" at bounding box center [1190, 21] width 31 height 17
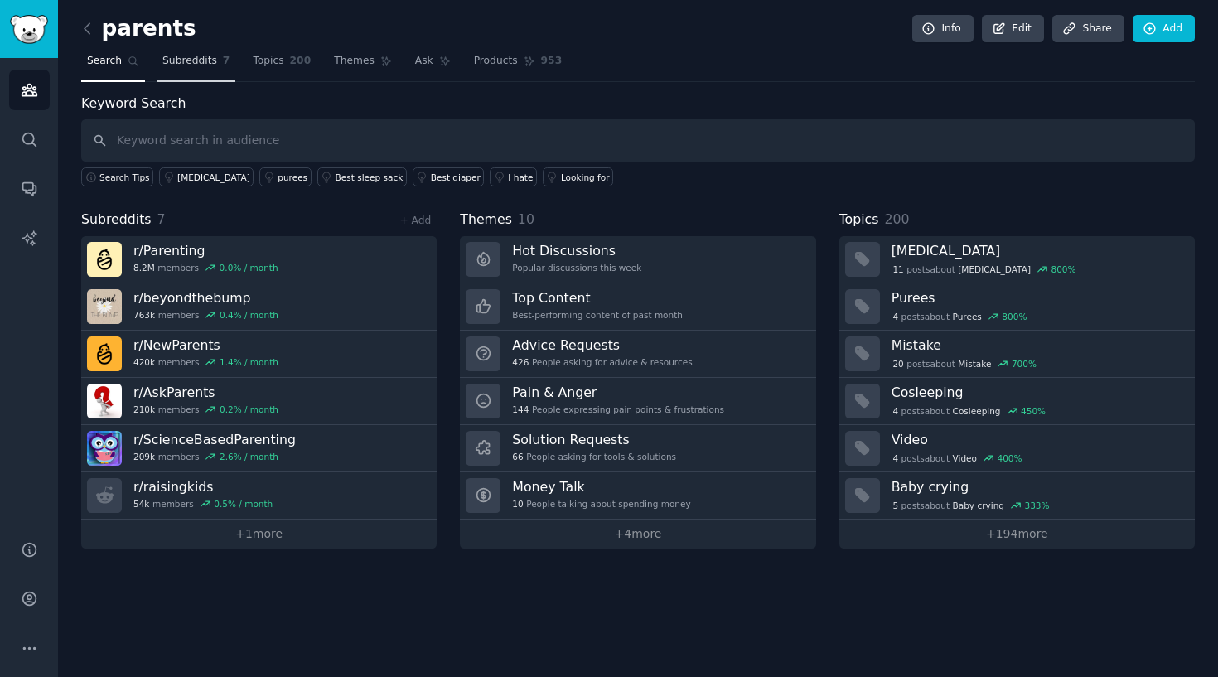
click at [193, 50] on link "Subreddits 7" at bounding box center [196, 65] width 79 height 34
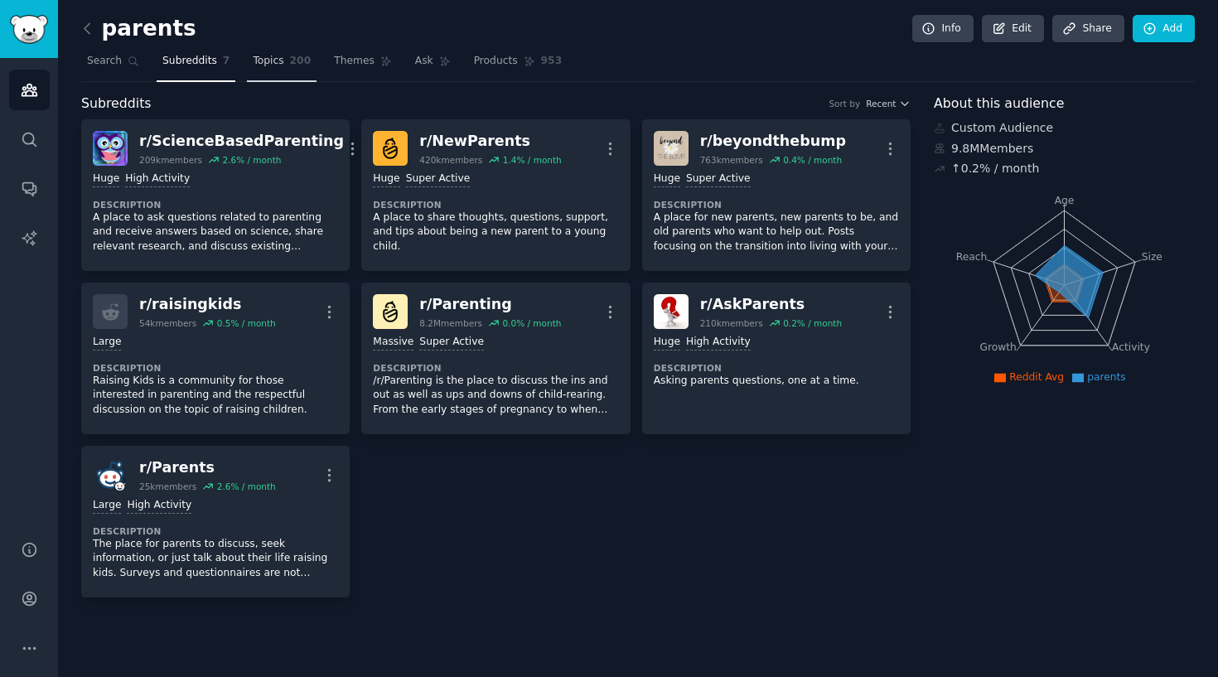
click at [269, 66] on span "Topics" at bounding box center [268, 61] width 31 height 15
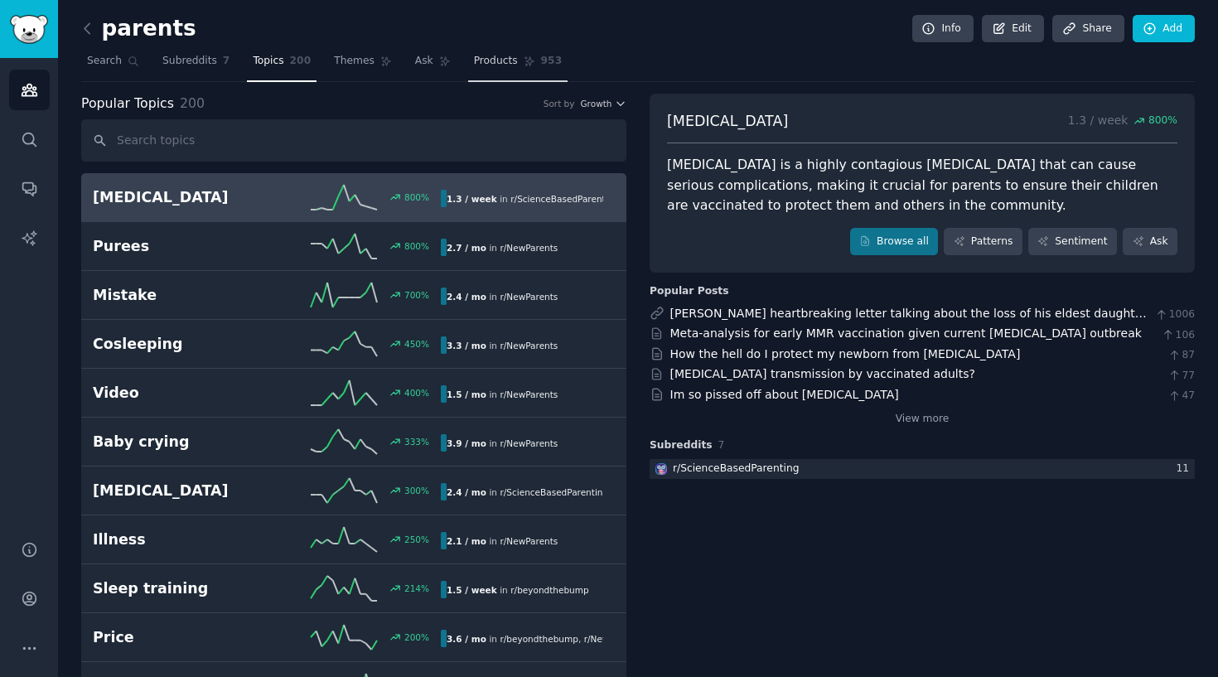
click at [490, 56] on span "Products" at bounding box center [496, 61] width 44 height 15
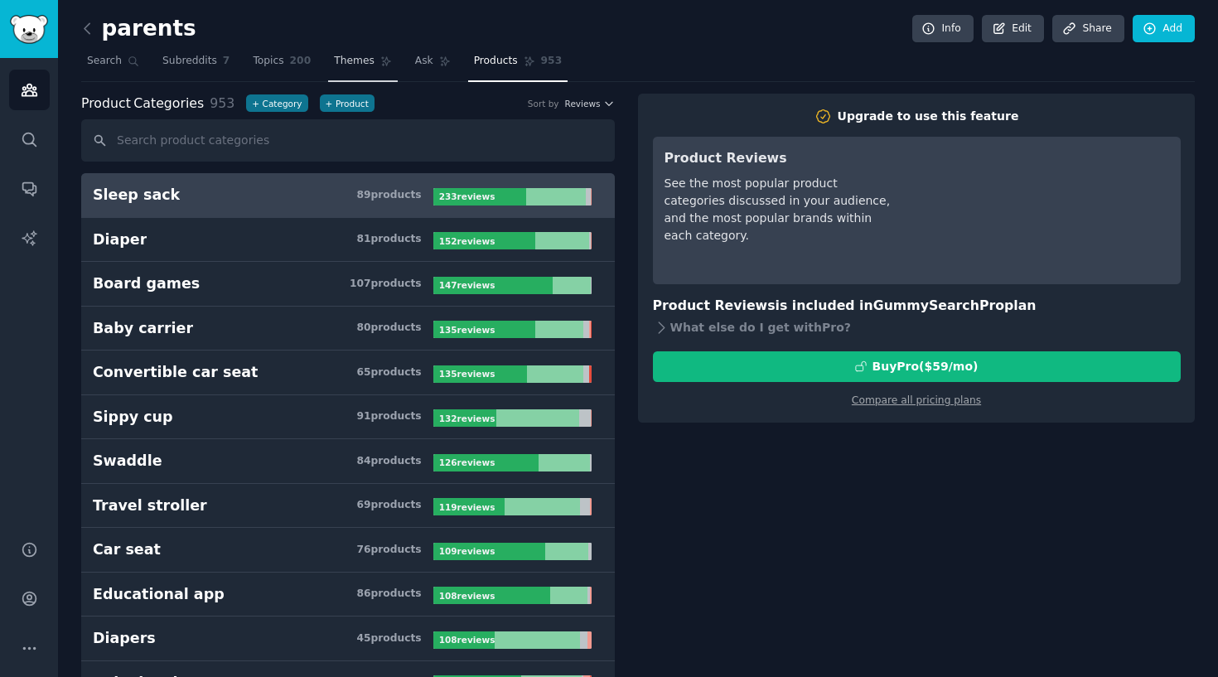
click at [340, 57] on span "Themes" at bounding box center [354, 61] width 41 height 15
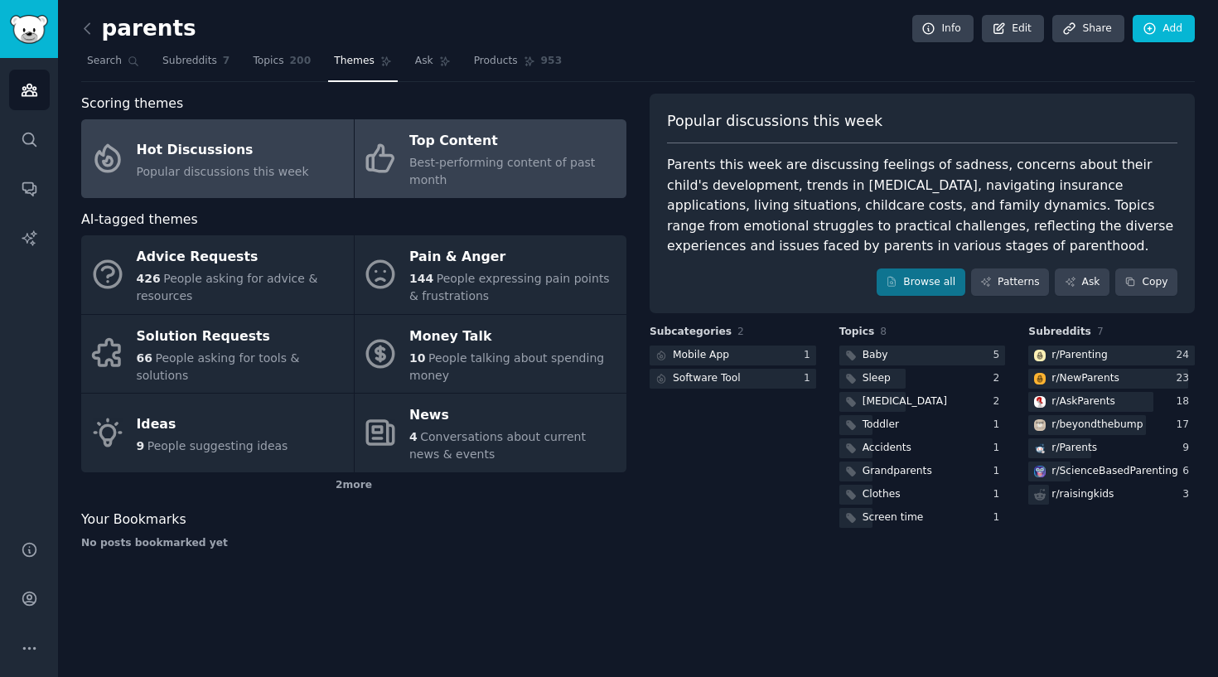
click at [463, 176] on div "Best-performing content of past month" at bounding box center [513, 171] width 209 height 35
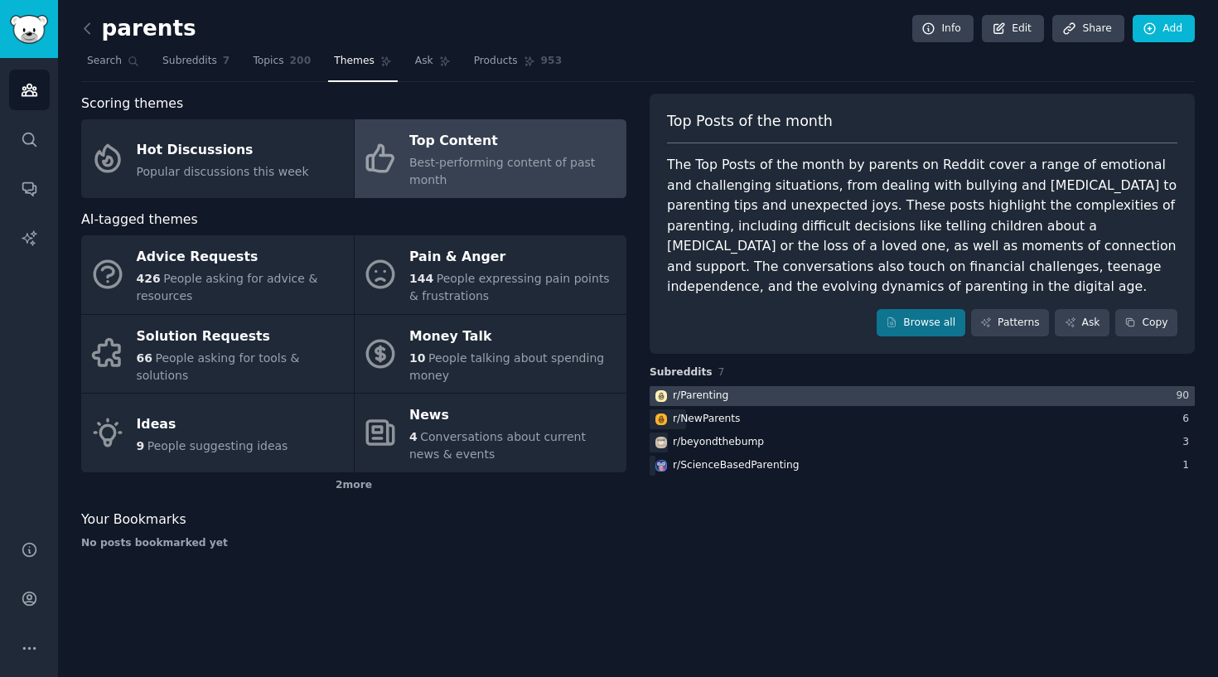
click at [860, 396] on div at bounding box center [922, 396] width 545 height 21
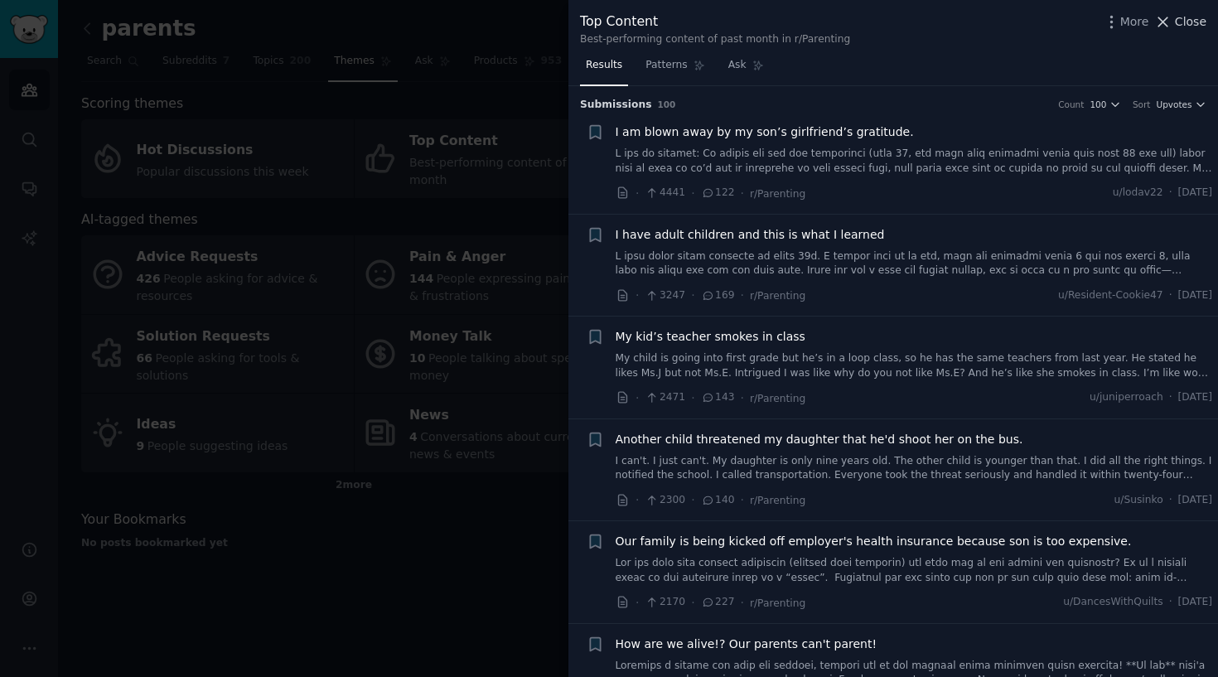
click at [1195, 19] on span "Close" at bounding box center [1190, 21] width 31 height 17
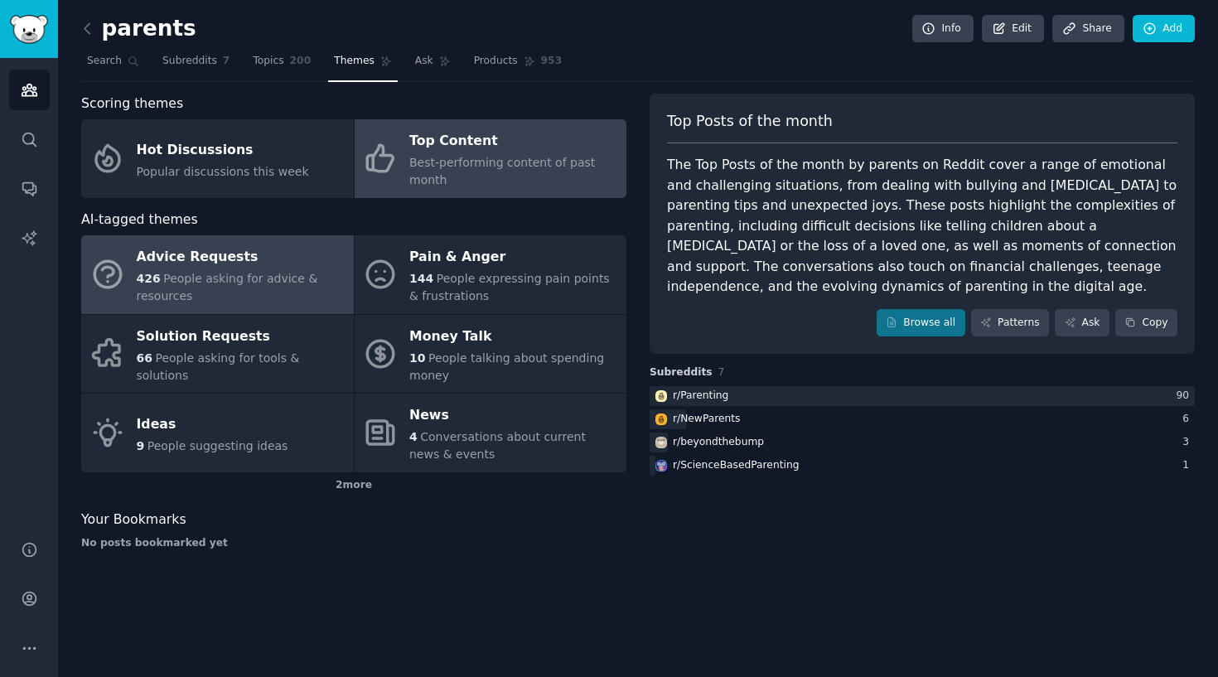
click at [225, 263] on div "Advice Requests" at bounding box center [241, 257] width 209 height 27
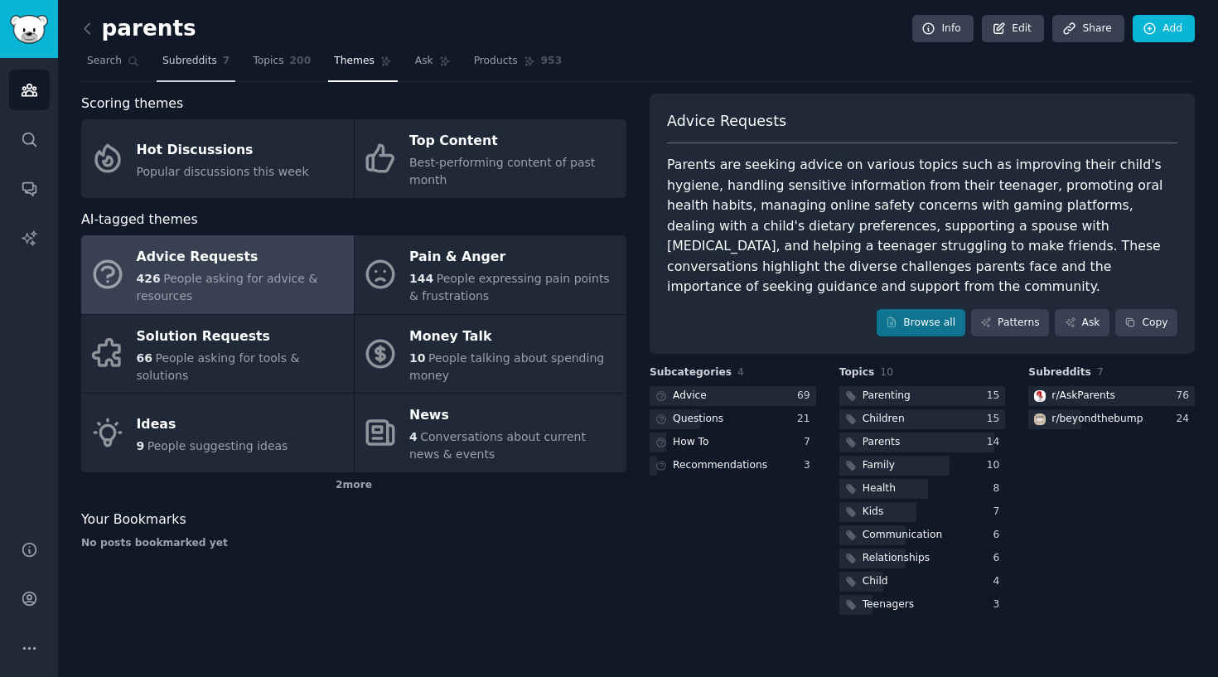
click at [184, 56] on span "Subreddits" at bounding box center [189, 61] width 55 height 15
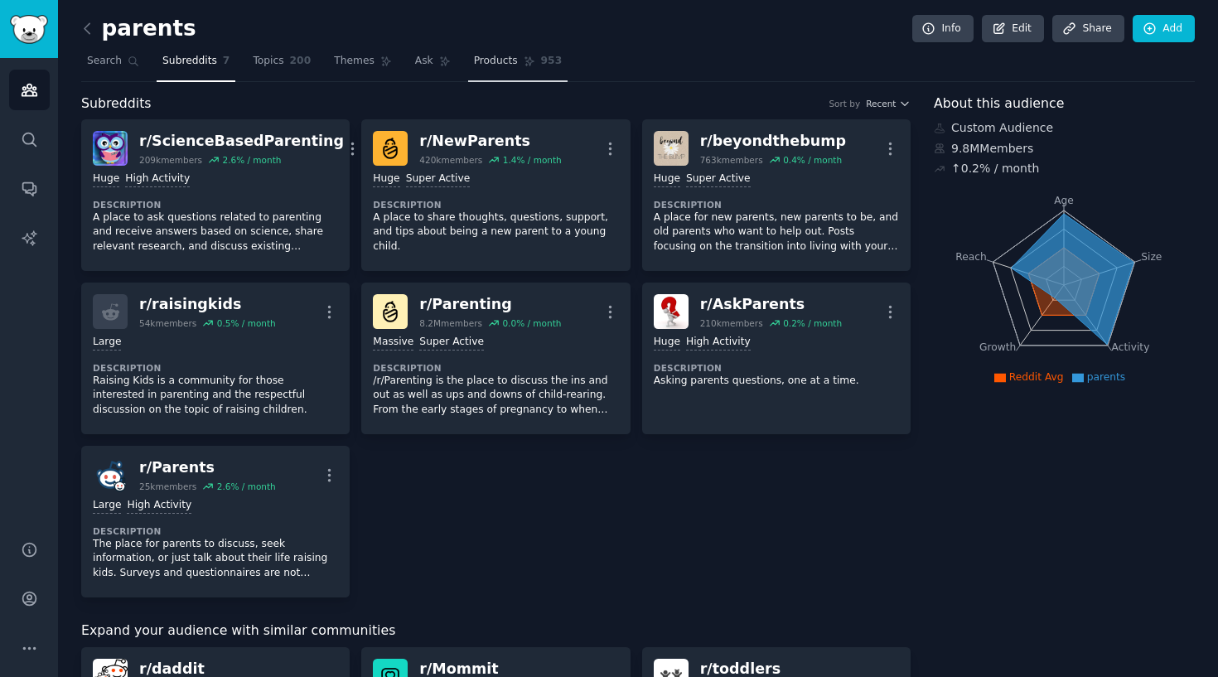
click at [484, 55] on span "Products" at bounding box center [496, 61] width 44 height 15
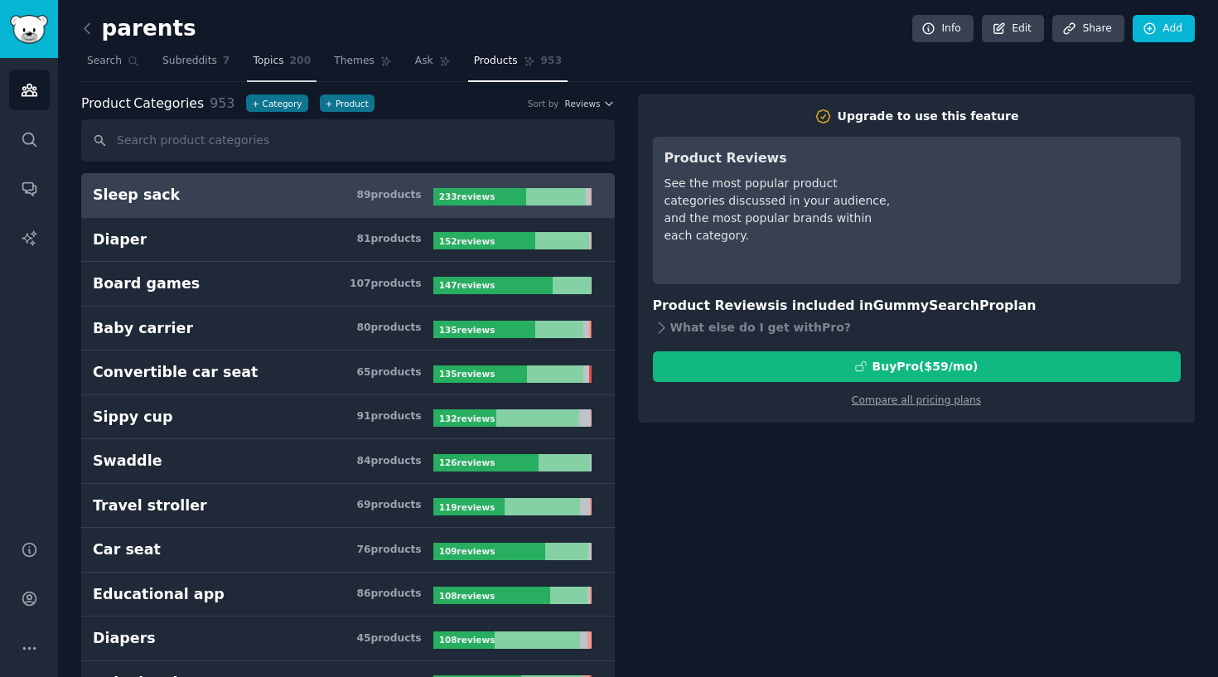
click at [281, 57] on span "Topics" at bounding box center [268, 61] width 31 height 15
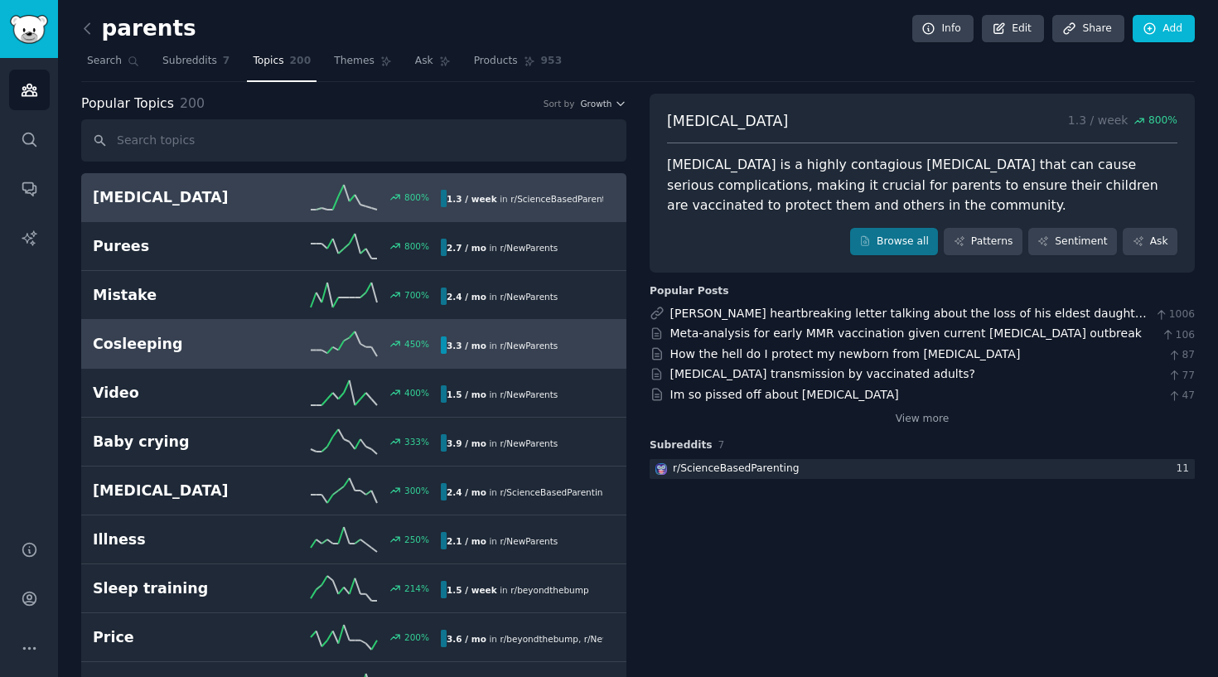
click at [226, 341] on h2 "Cosleeping" at bounding box center [180, 344] width 174 height 21
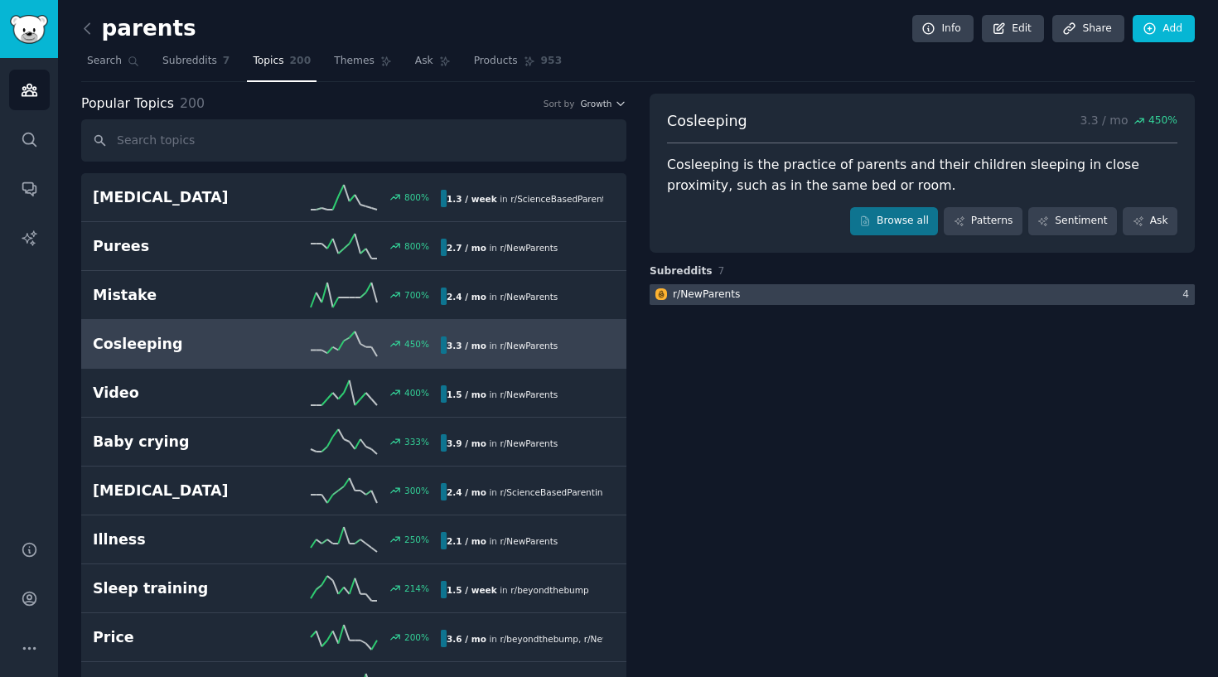
click at [799, 292] on div at bounding box center [922, 294] width 545 height 21
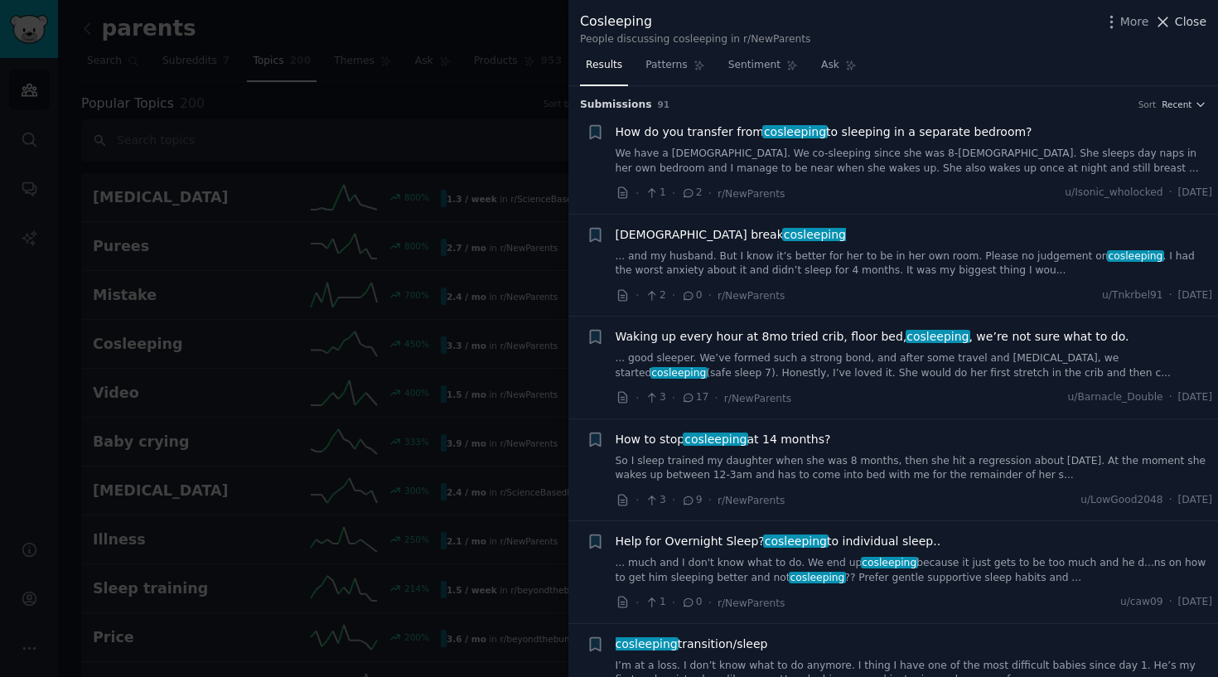
click at [1186, 21] on span "Close" at bounding box center [1190, 21] width 31 height 17
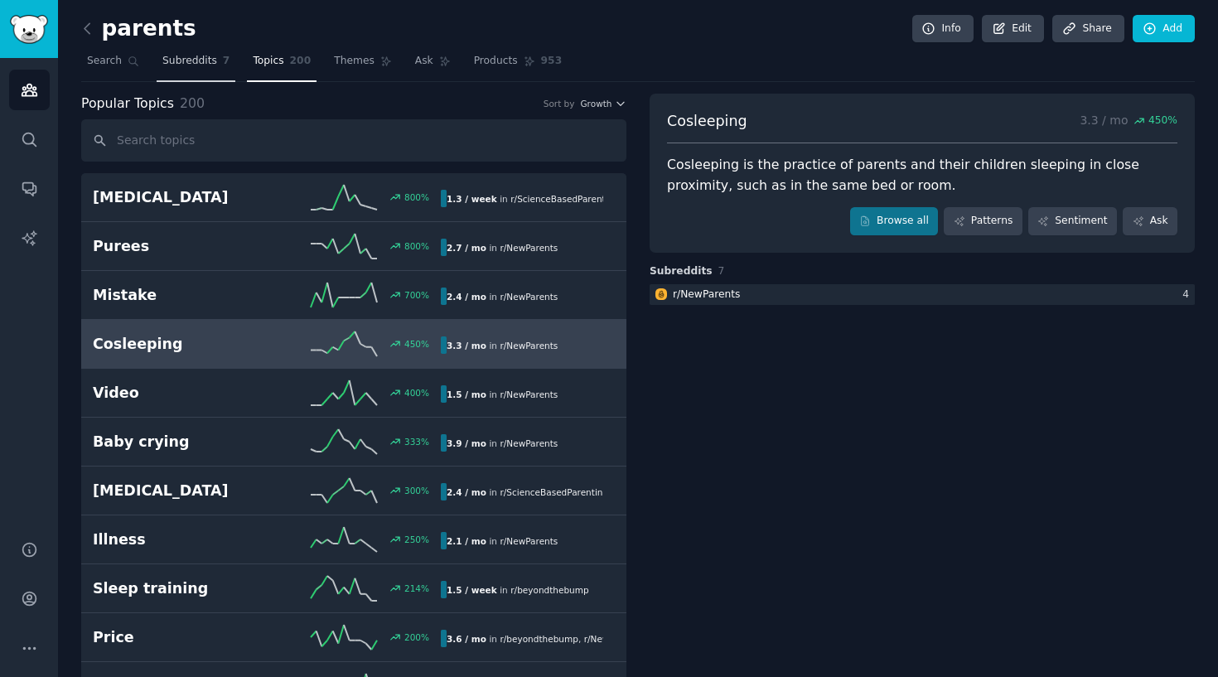
click at [192, 52] on link "Subreddits 7" at bounding box center [196, 65] width 79 height 34
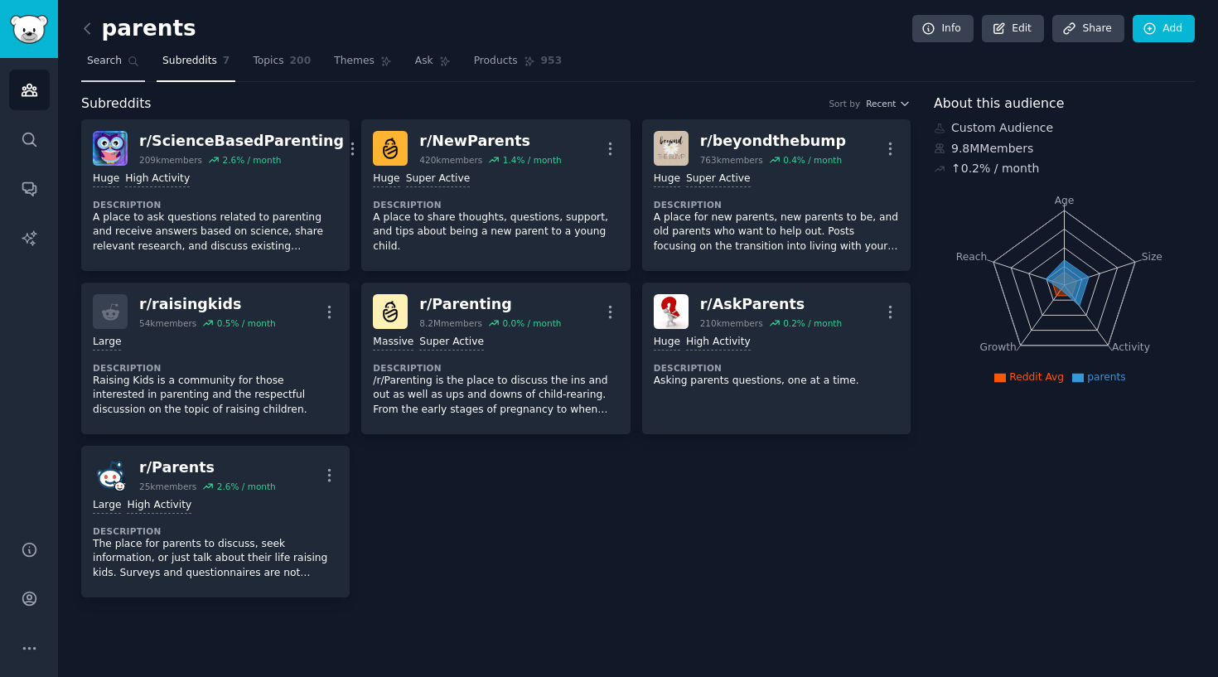
click at [99, 65] on span "Search" at bounding box center [104, 61] width 35 height 15
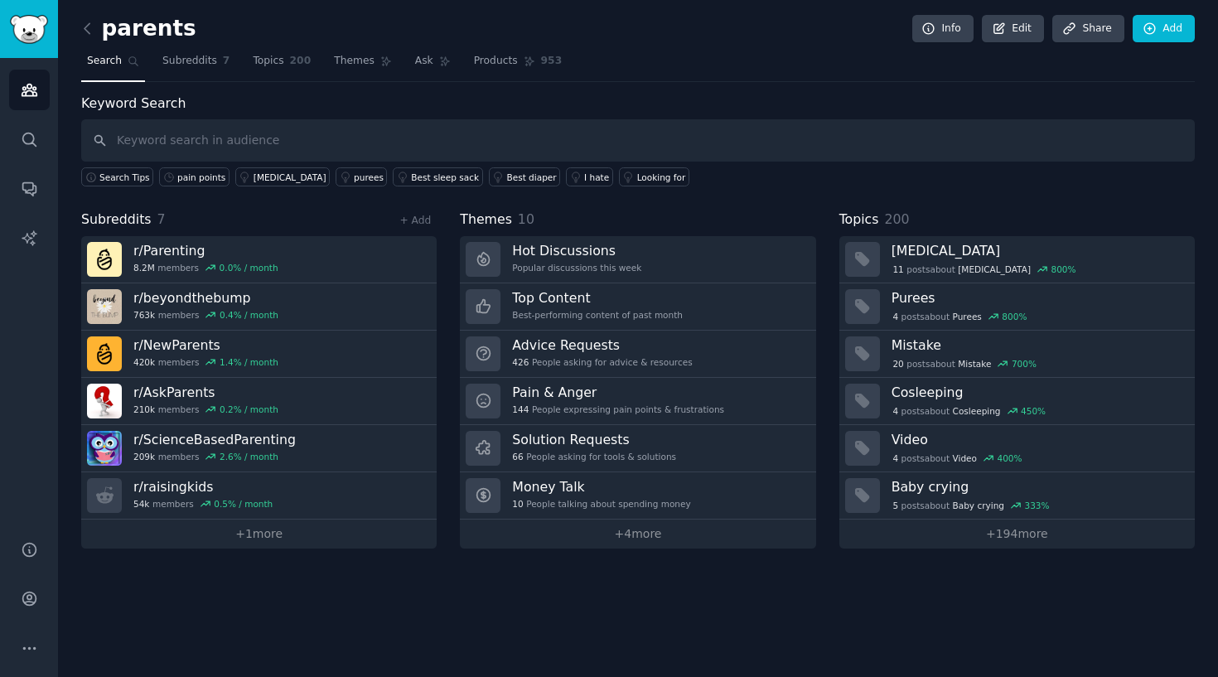
click at [322, 147] on input "text" at bounding box center [637, 140] width 1113 height 42
type input "story"
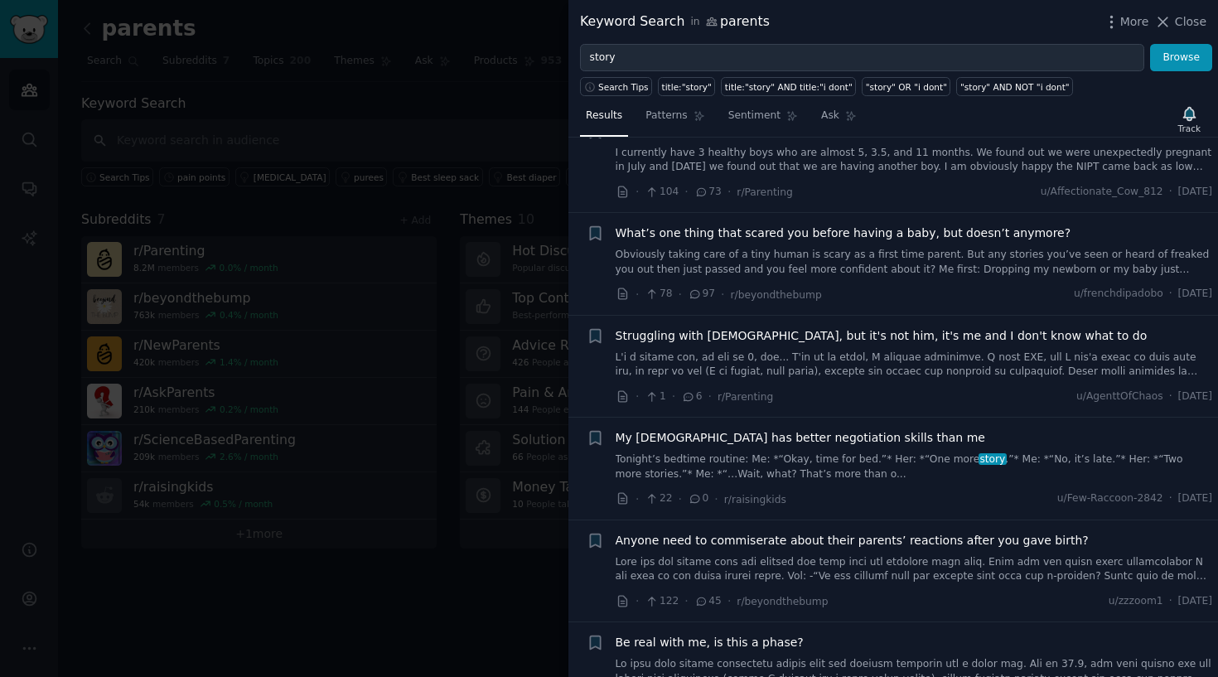
scroll to position [1131, 0]
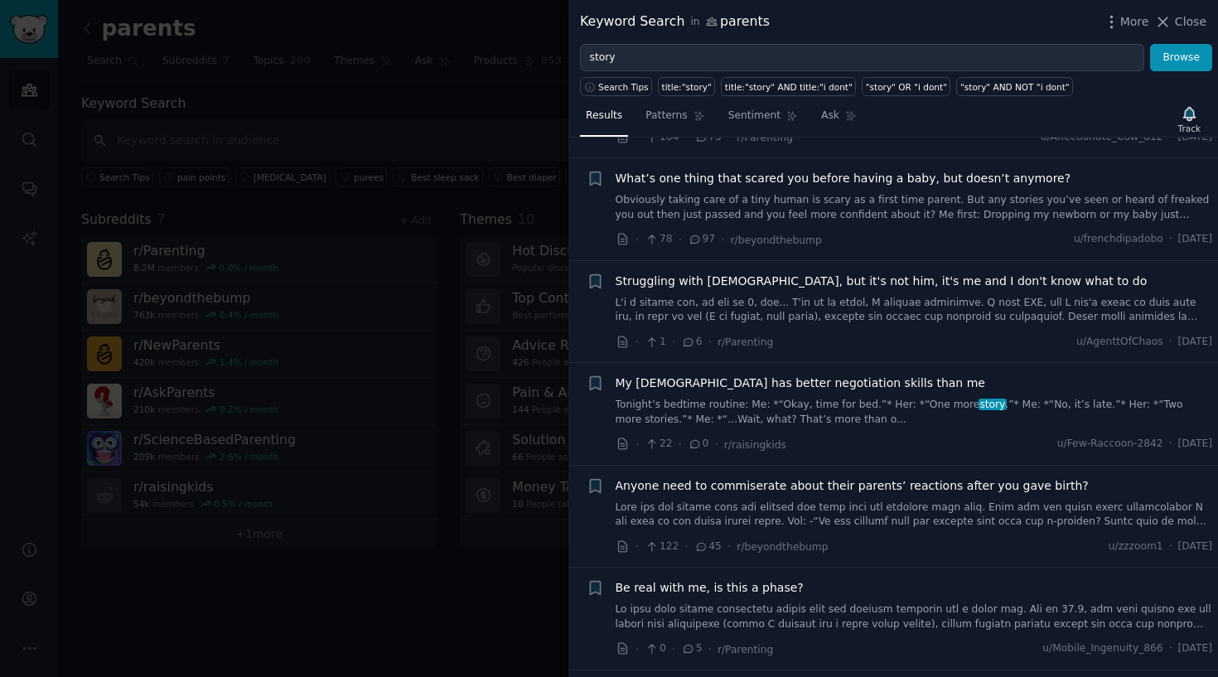
click at [871, 398] on link "Tonight’s bedtime routine: Me: *“Okay, time for bed.”* Her: *“One more story .”…" at bounding box center [914, 412] width 597 height 29
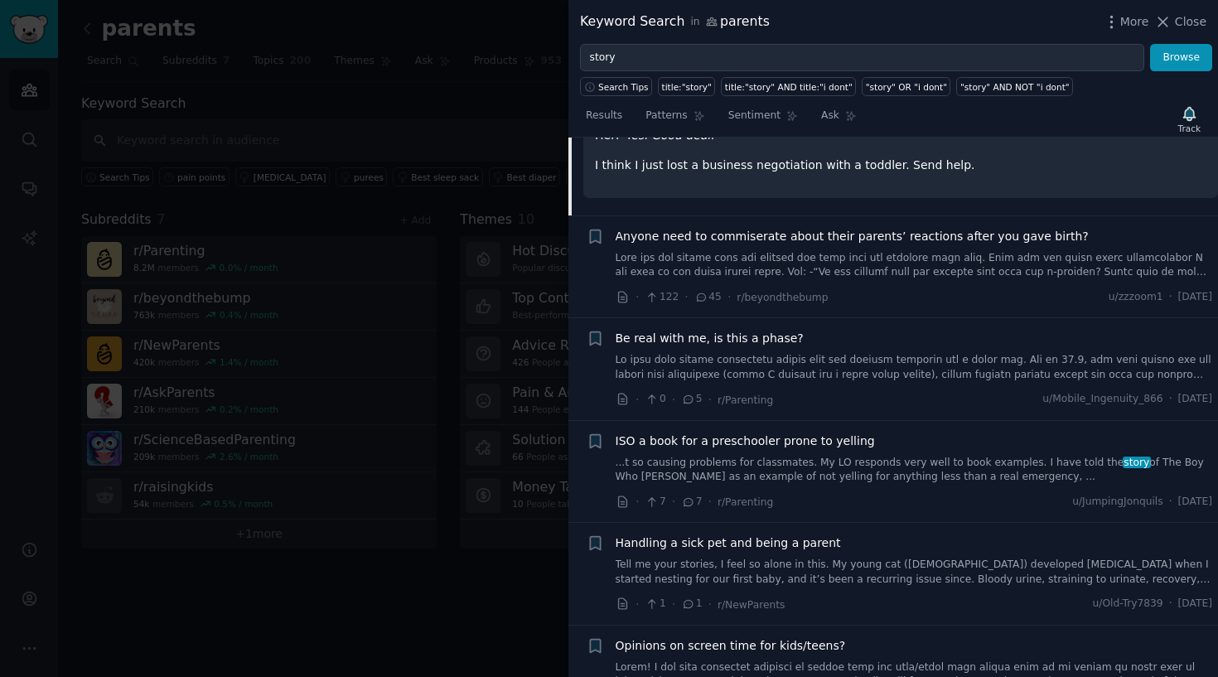
scroll to position [1693, 0]
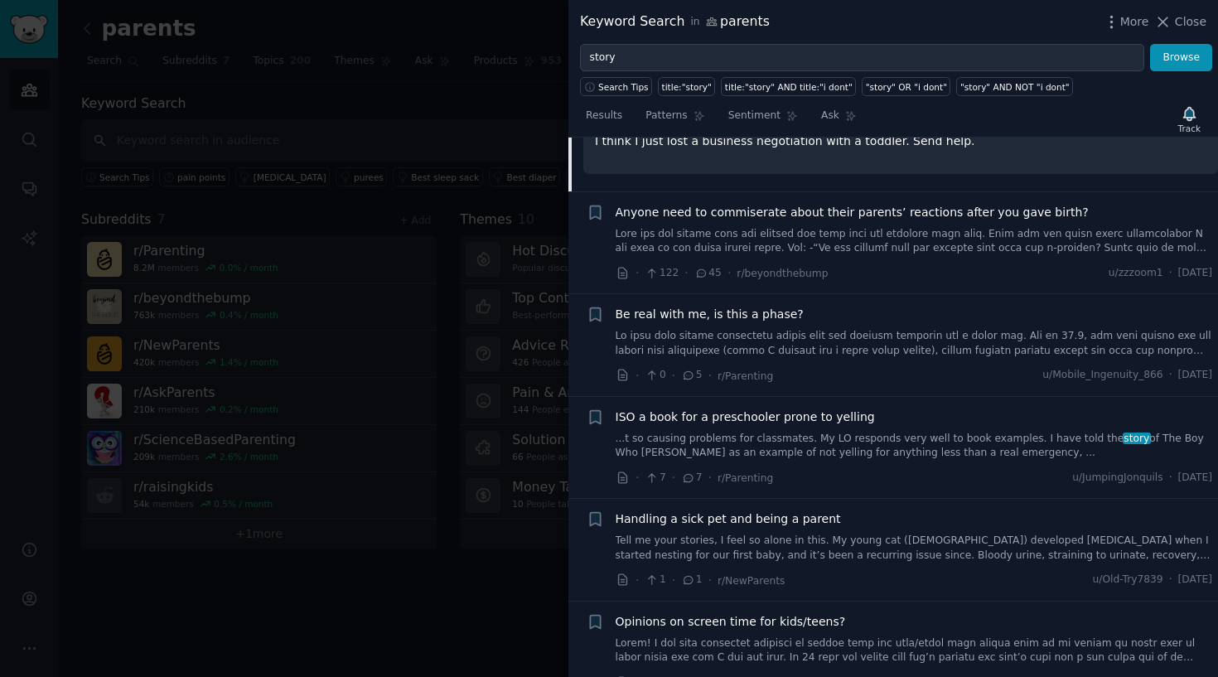
click at [848, 439] on link "...t so causing problems for classmates. My LO responds very well to book examp…" at bounding box center [914, 446] width 597 height 29
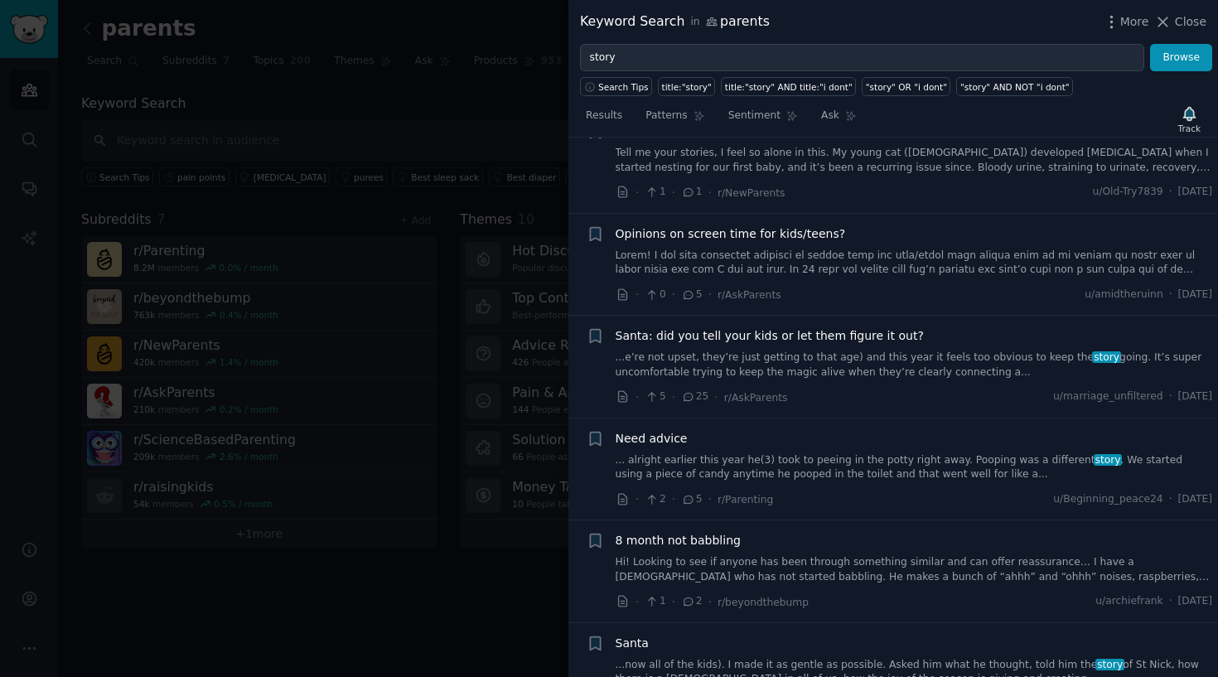
scroll to position [2043, 0]
click at [855, 348] on link "...e’re not upset, they’re just getting to that age) and this year it feels too…" at bounding box center [914, 362] width 597 height 29
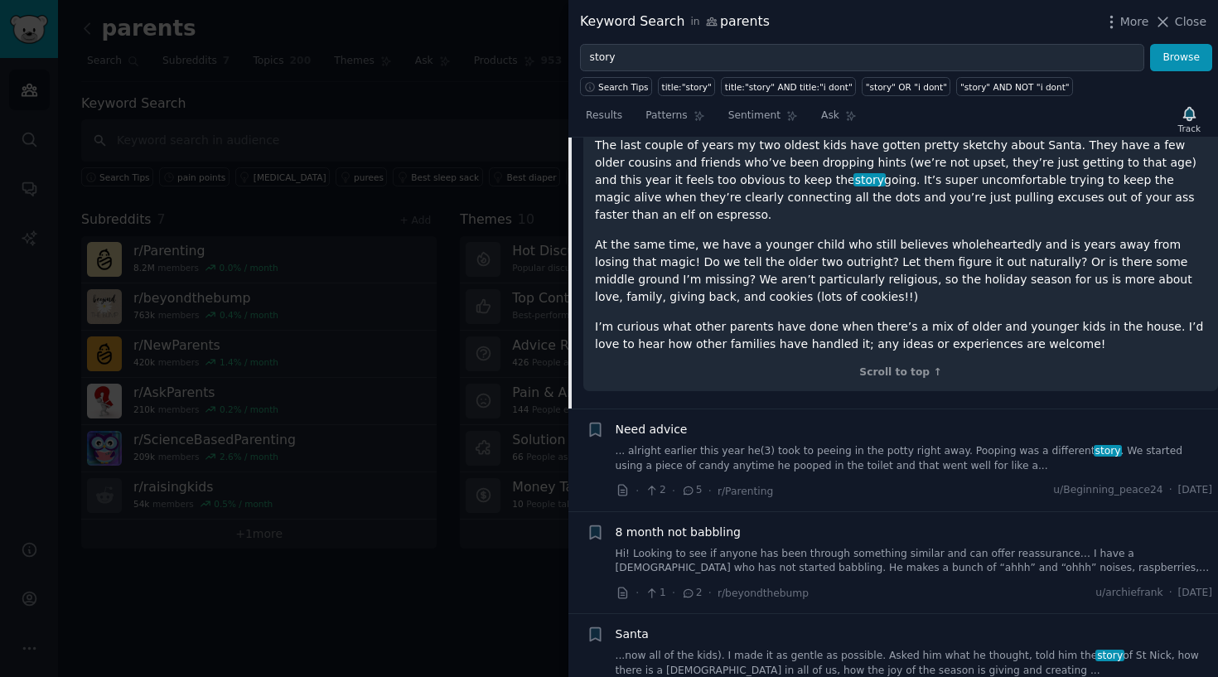
scroll to position [2247, 0]
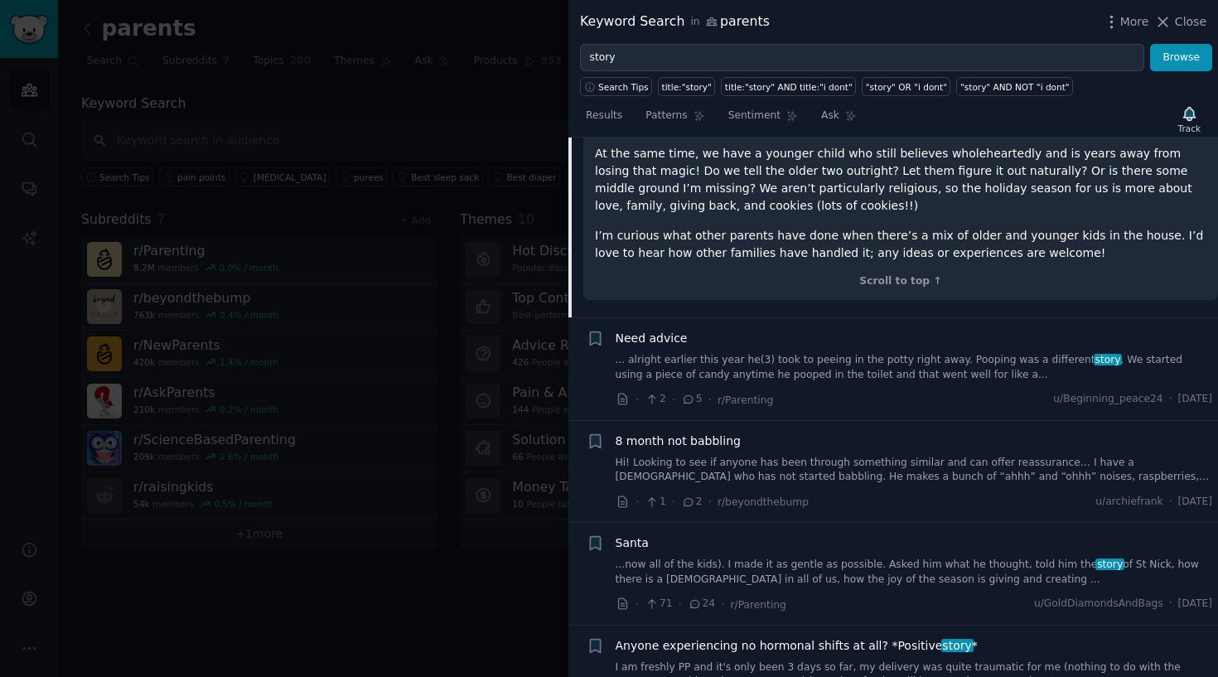
click at [844, 347] on div "Need advice ... alright earlier this year he(3) took to peeing in the potty rig…" at bounding box center [914, 369] width 597 height 79
click at [848, 353] on link "... alright earlier this year he(3) took to peeing in the potty right away. Poo…" at bounding box center [914, 367] width 597 height 29
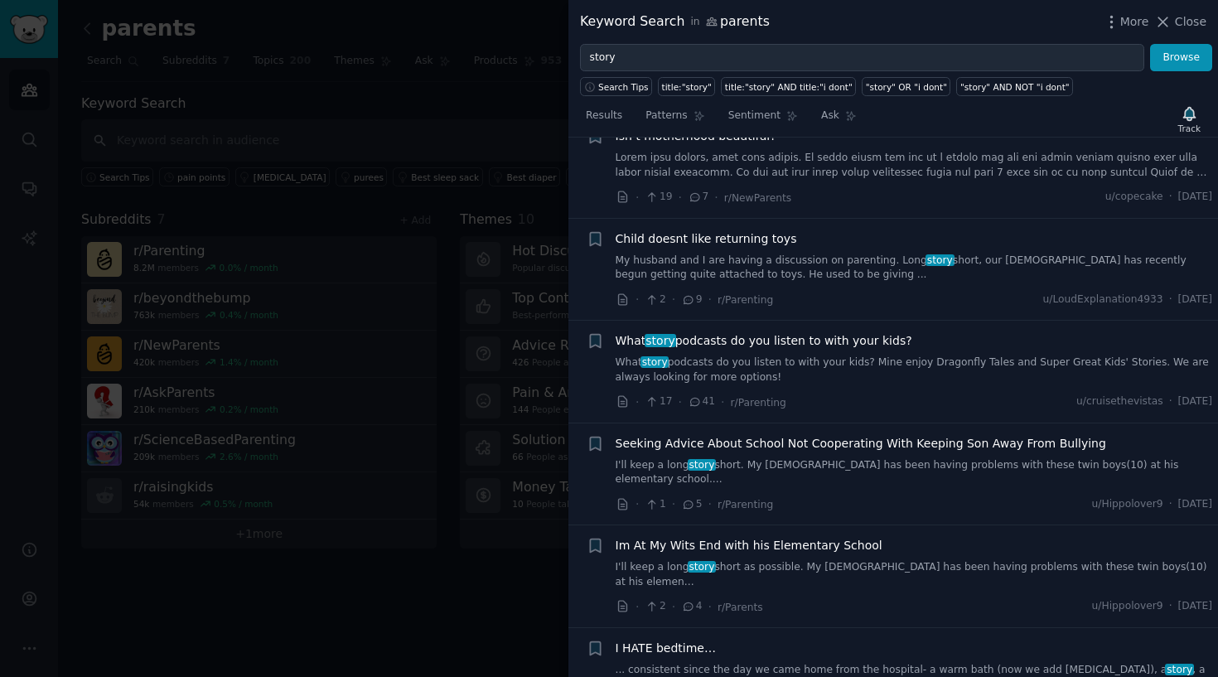
scroll to position [7083, 0]
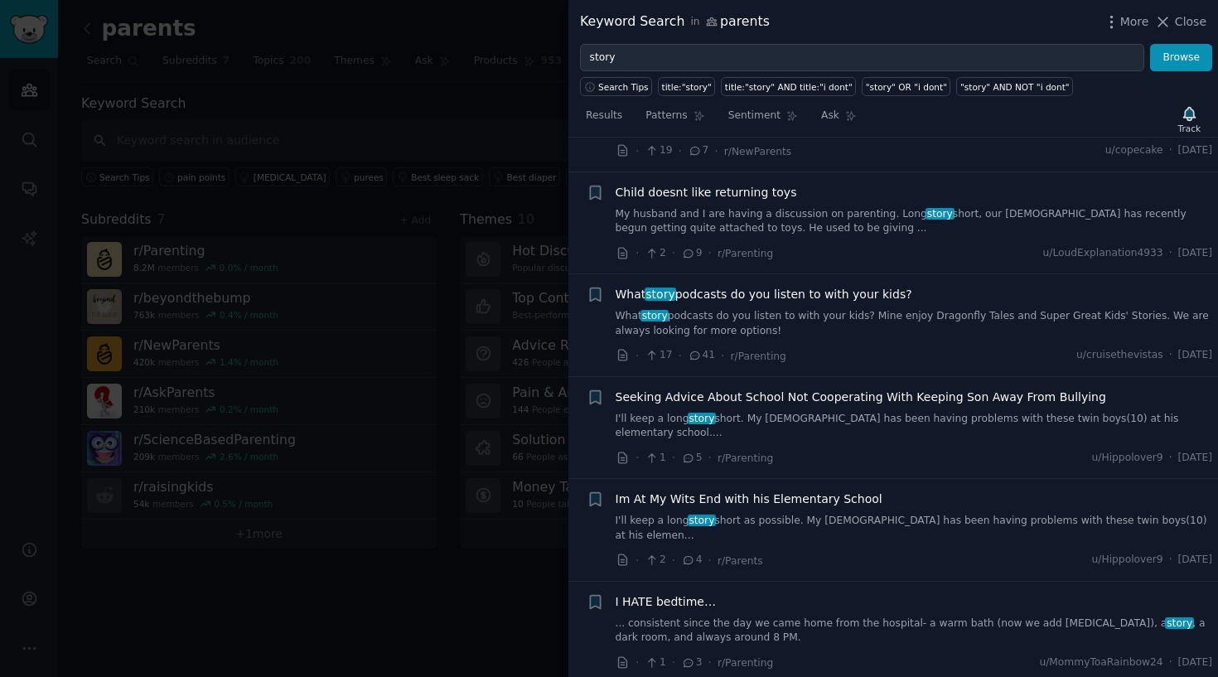
click at [508, 172] on div at bounding box center [609, 338] width 1218 height 677
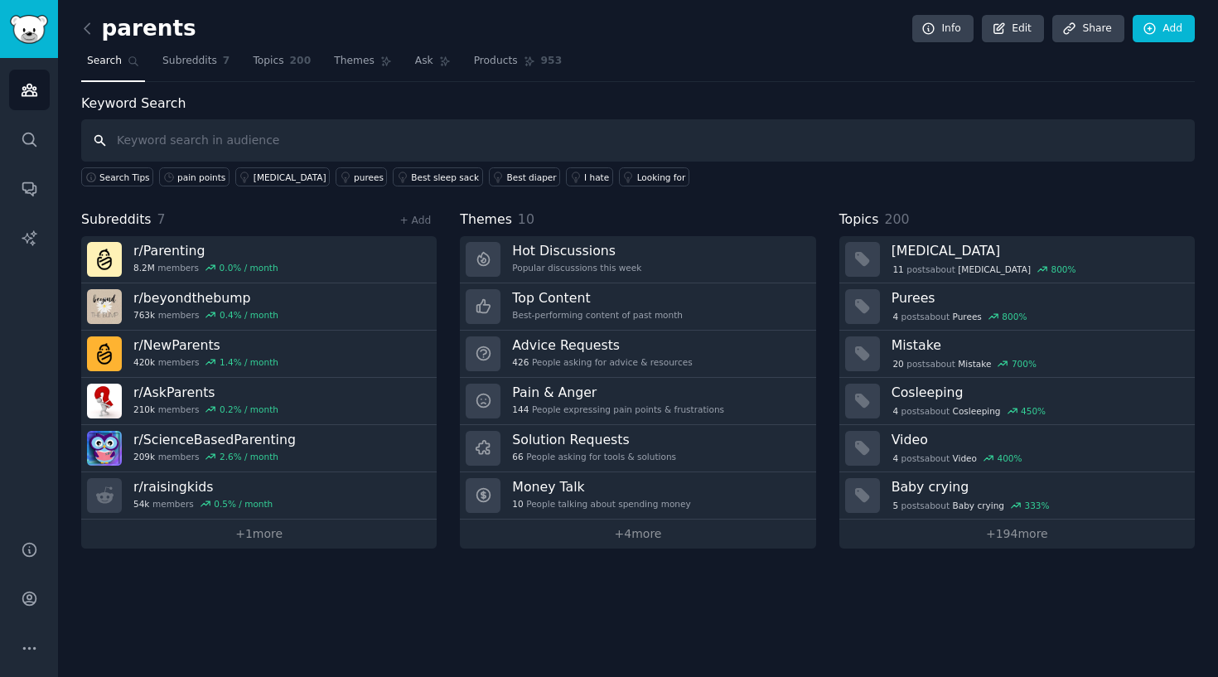
click at [243, 141] on input "text" at bounding box center [637, 140] width 1113 height 42
type input "story app"
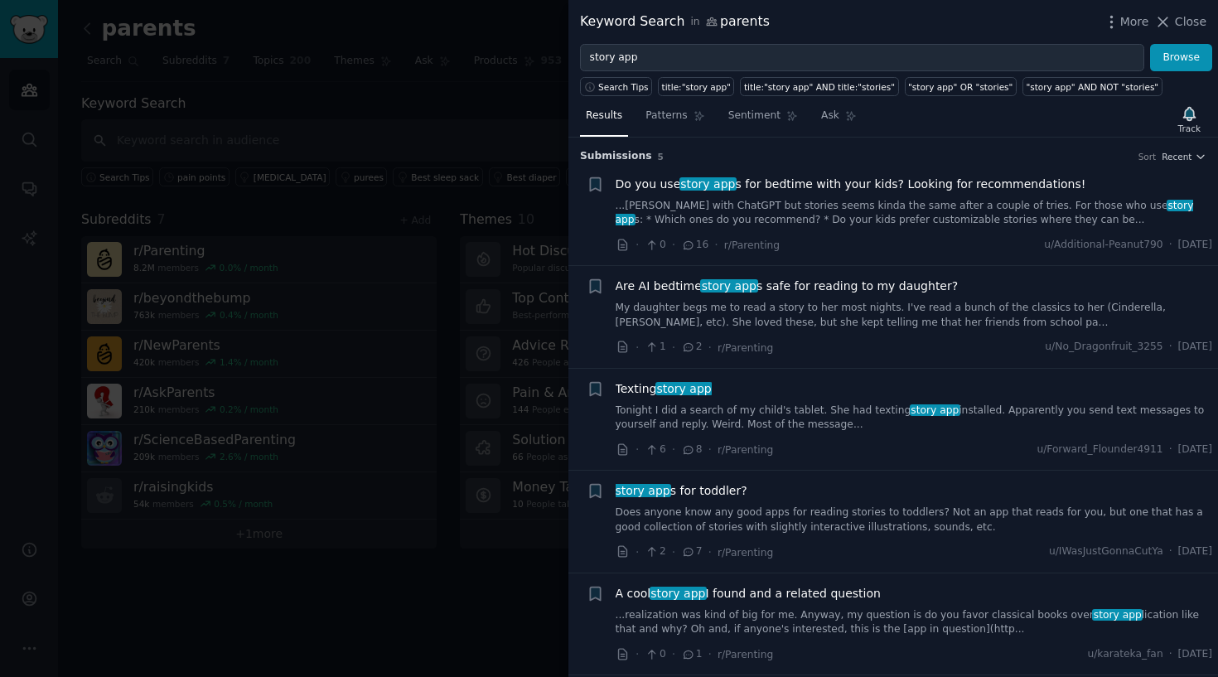
click at [931, 212] on link "...[PERSON_NAME] with ChatGPT but stories seems kinda the same after a couple o…" at bounding box center [914, 213] width 597 height 29
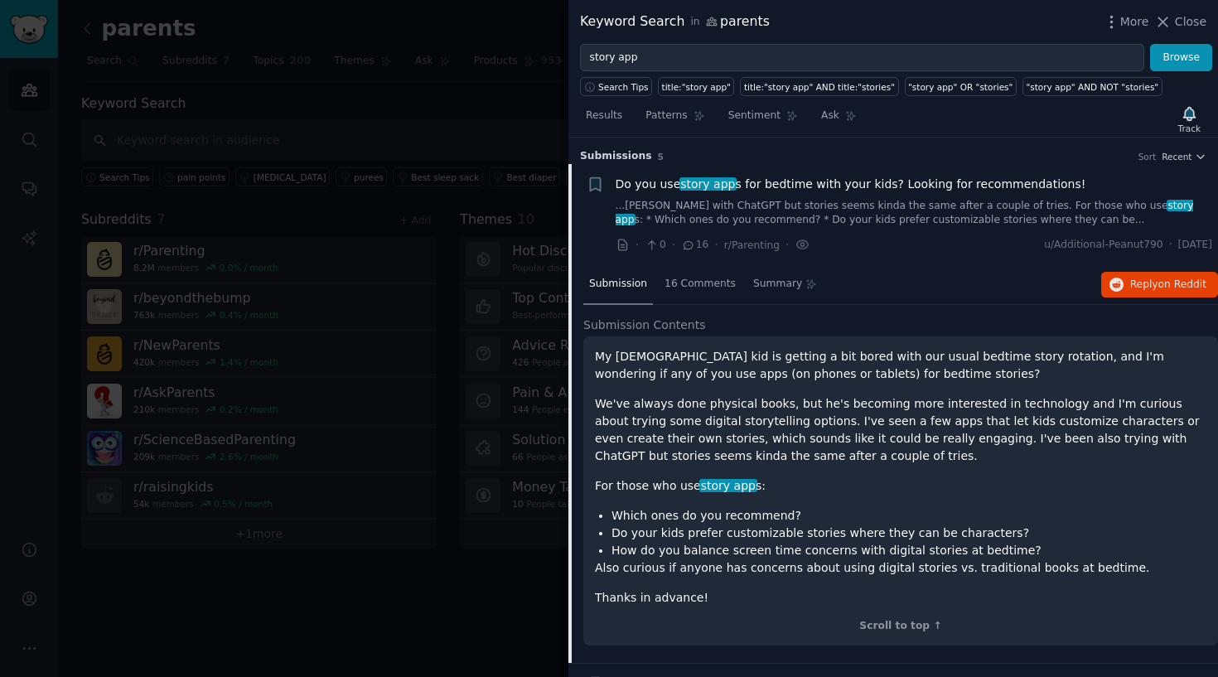
click at [701, 187] on span "story app" at bounding box center [708, 183] width 58 height 13
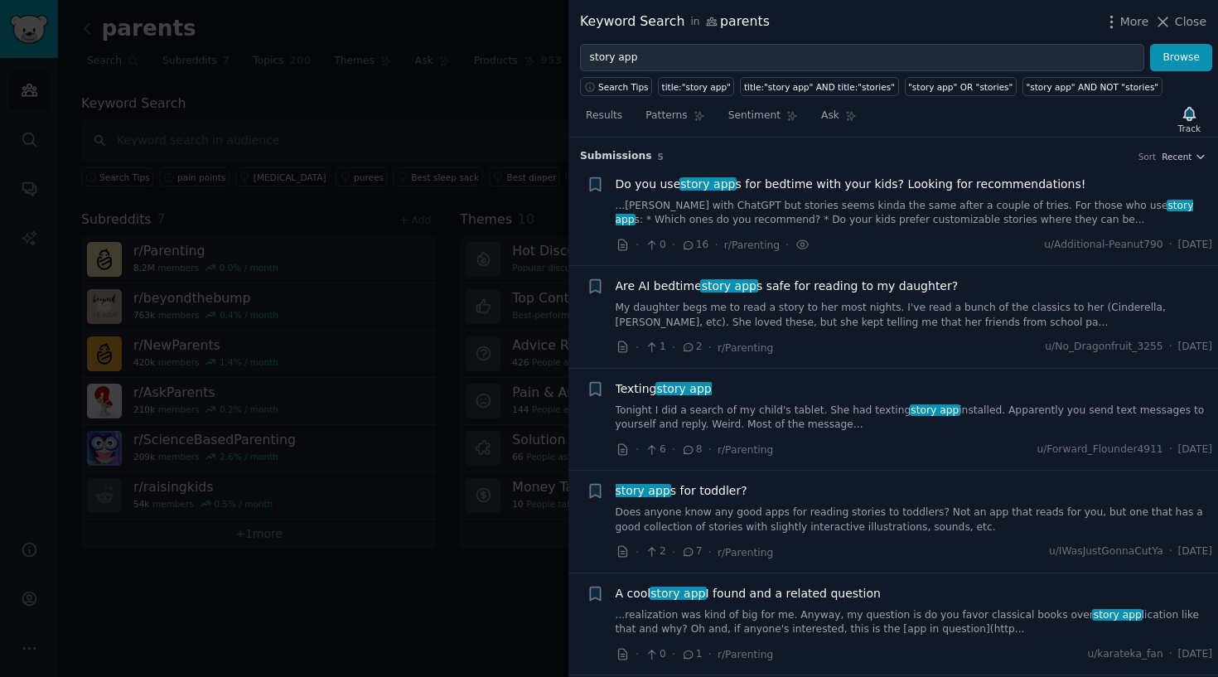
click at [701, 187] on span "story app" at bounding box center [708, 183] width 58 height 13
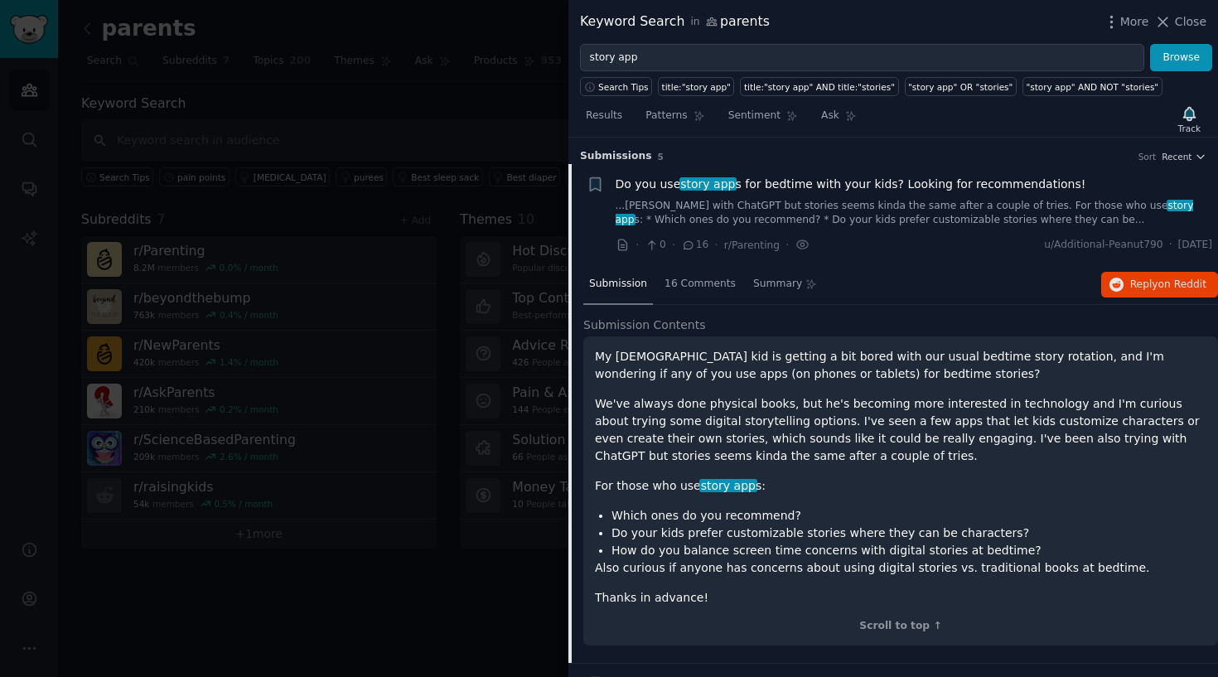
scroll to position [26, 0]
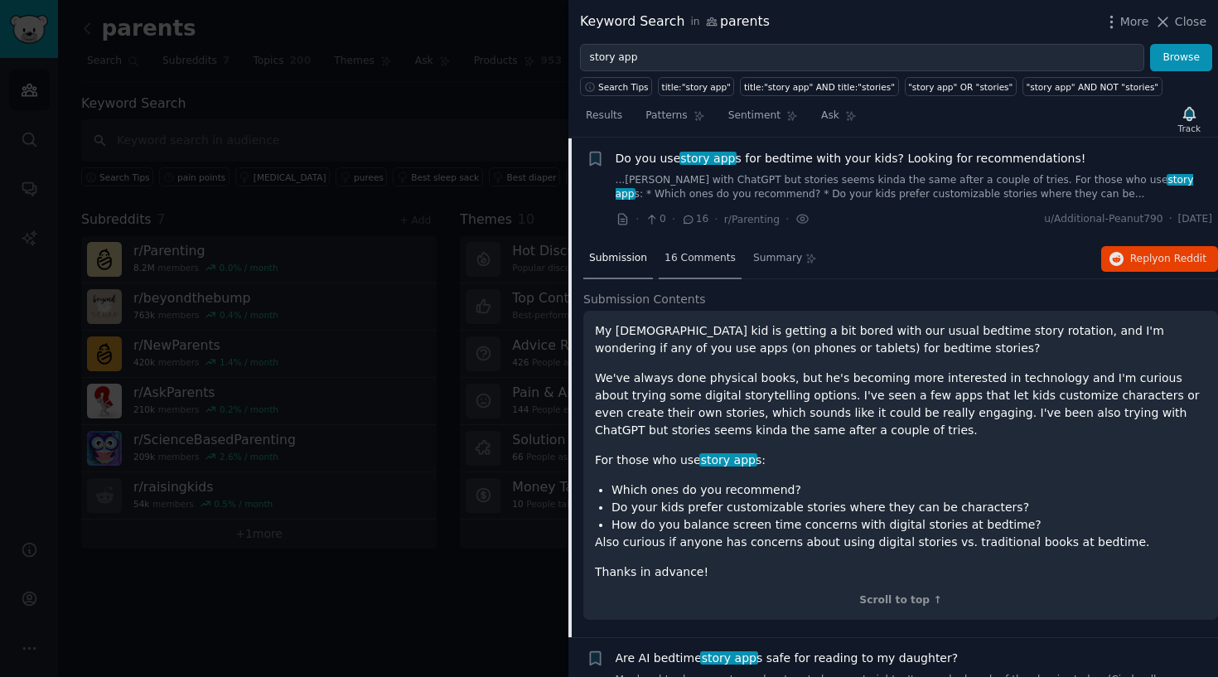
click at [707, 246] on div "16 Comments" at bounding box center [700, 259] width 83 height 40
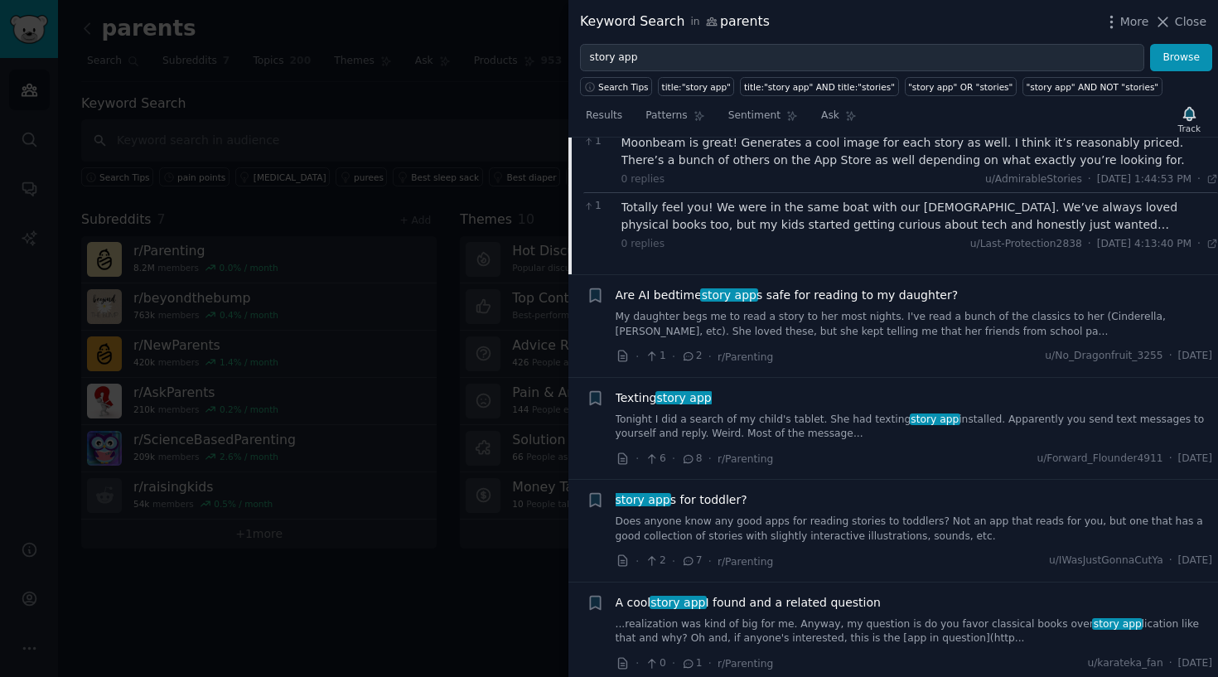
scroll to position [577, 0]
click at [802, 419] on link "Tonight I did a search of my child's tablet. She had texting story app installe…" at bounding box center [914, 427] width 597 height 29
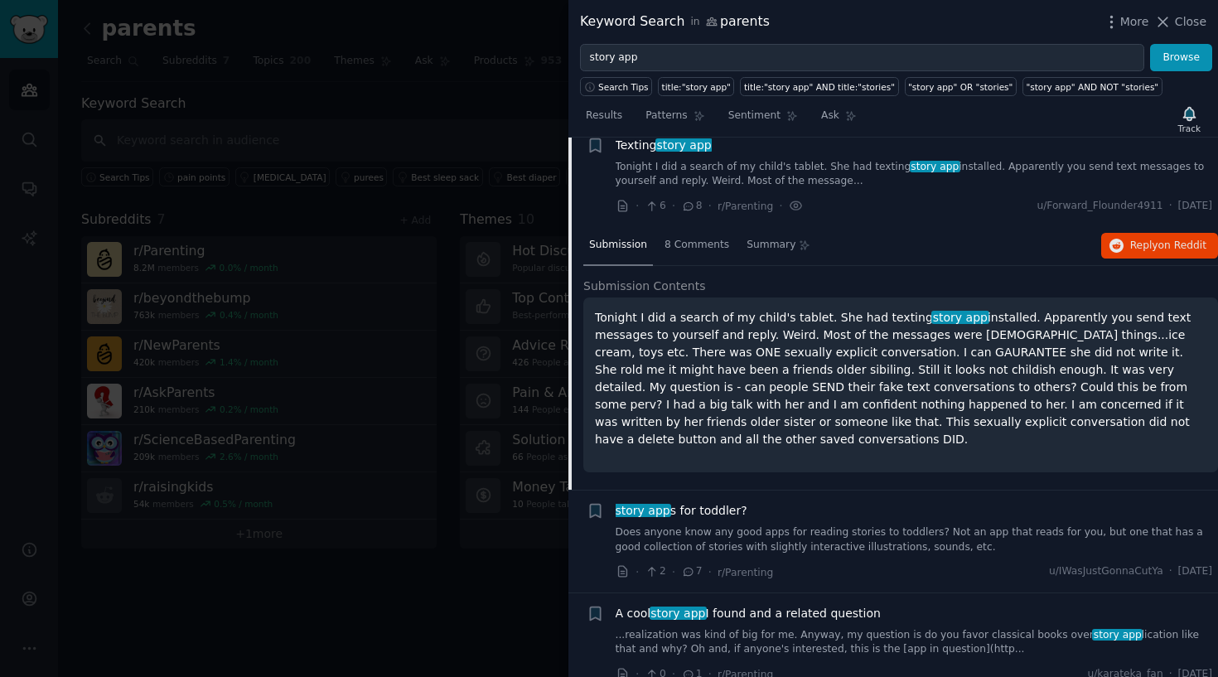
scroll to position [243, 0]
click at [843, 606] on span "A cool story app I found and a related question" at bounding box center [748, 614] width 265 height 17
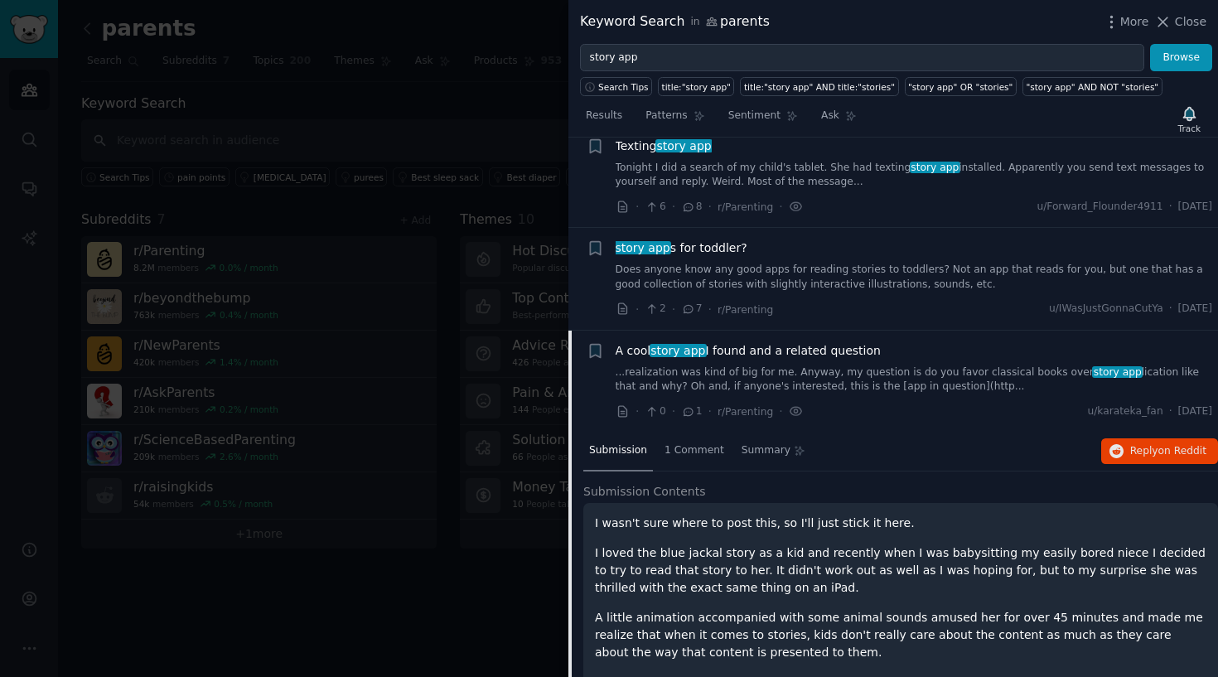
scroll to position [368, 0]
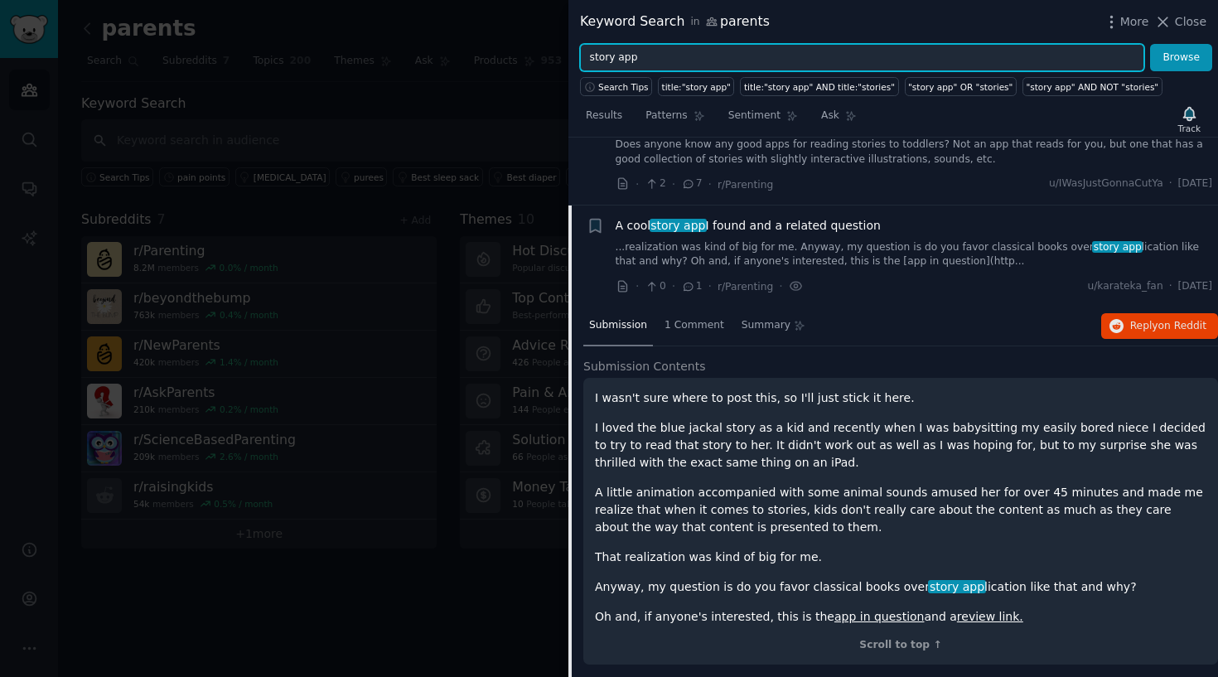
click at [674, 64] on input "story app" at bounding box center [862, 58] width 564 height 28
type input "s"
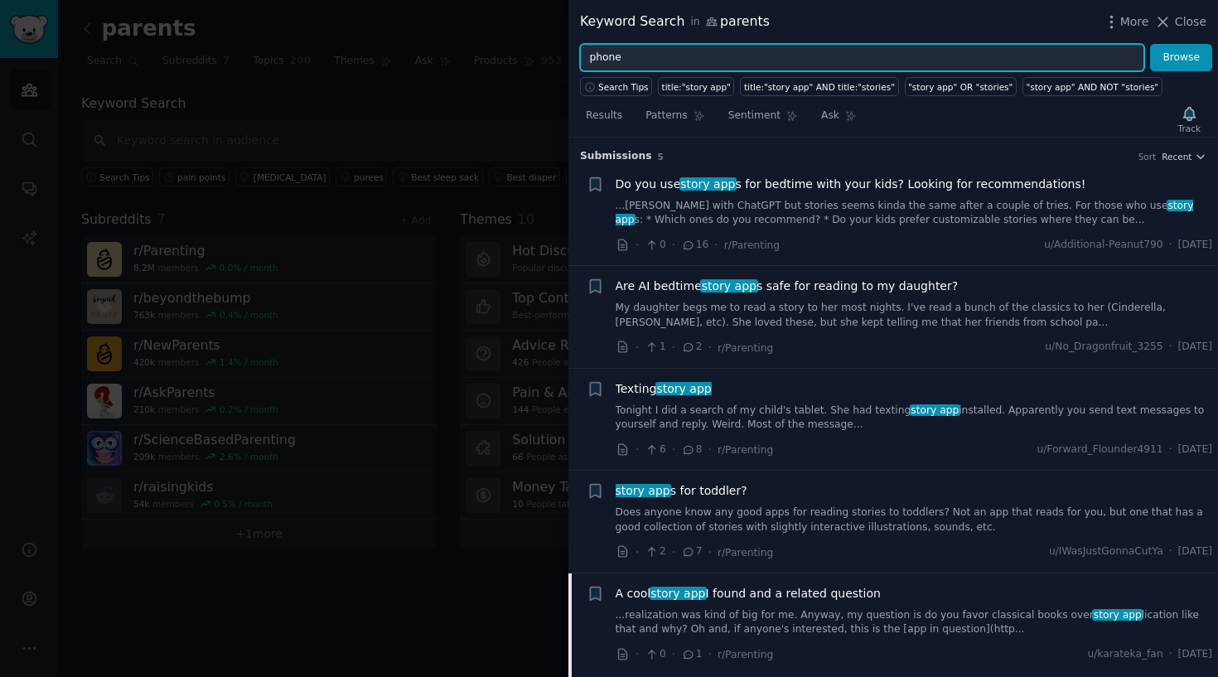
type input "phone"
click at [1181, 57] on button "Browse" at bounding box center [1181, 58] width 62 height 28
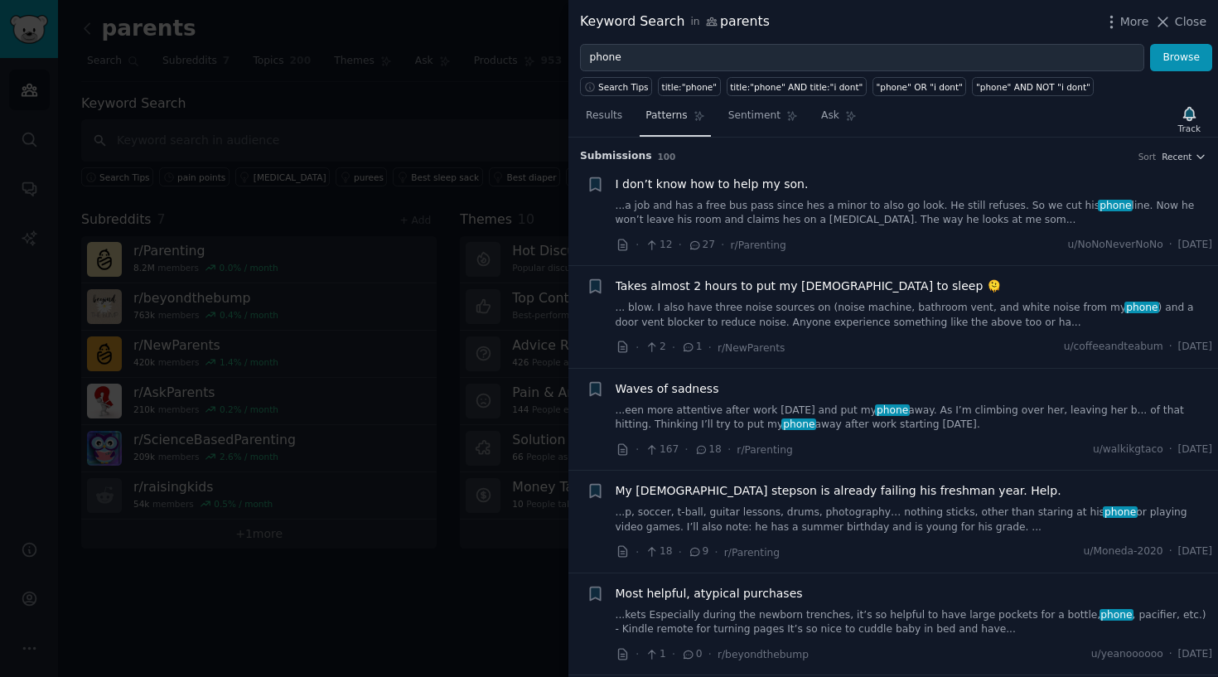
click at [674, 110] on span "Patterns" at bounding box center [665, 116] width 41 height 15
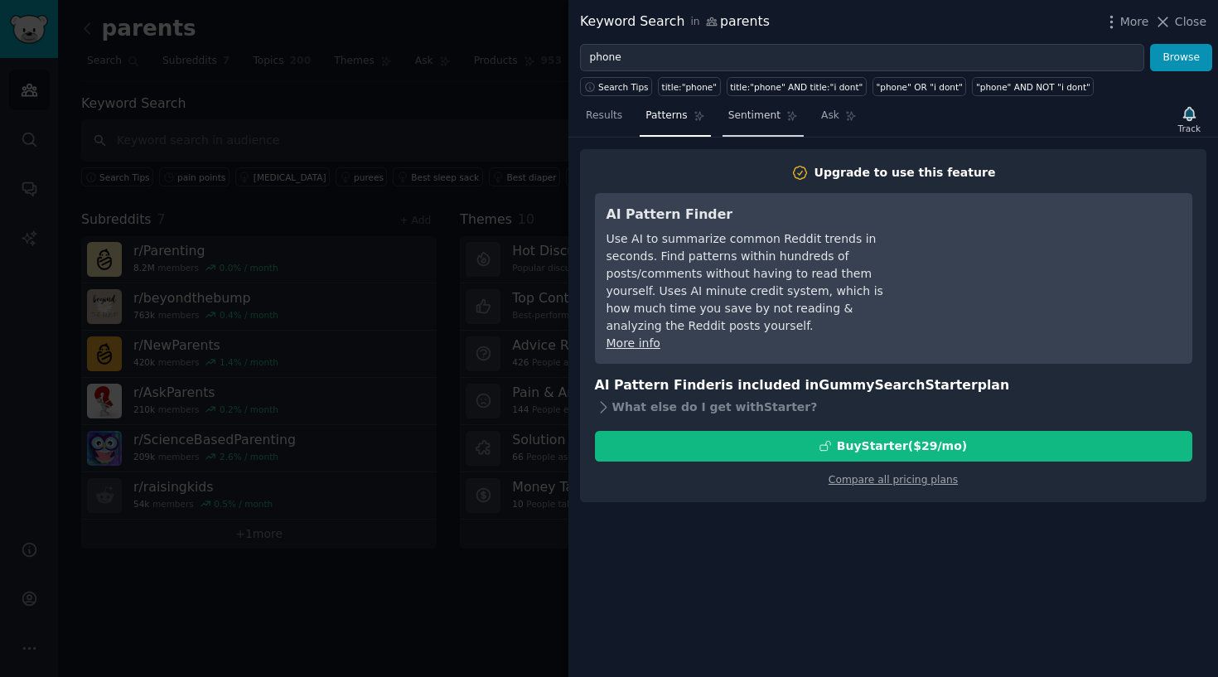
click at [749, 109] on span "Sentiment" at bounding box center [754, 116] width 52 height 15
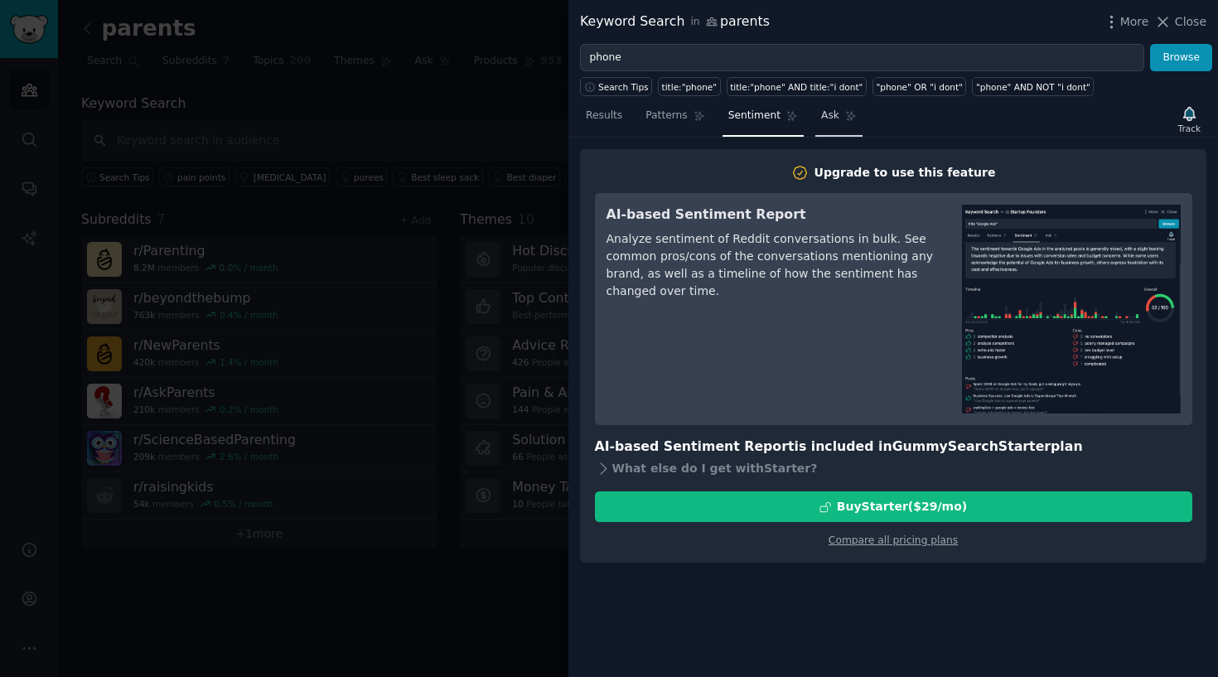
click at [821, 109] on span "Ask" at bounding box center [830, 116] width 18 height 15
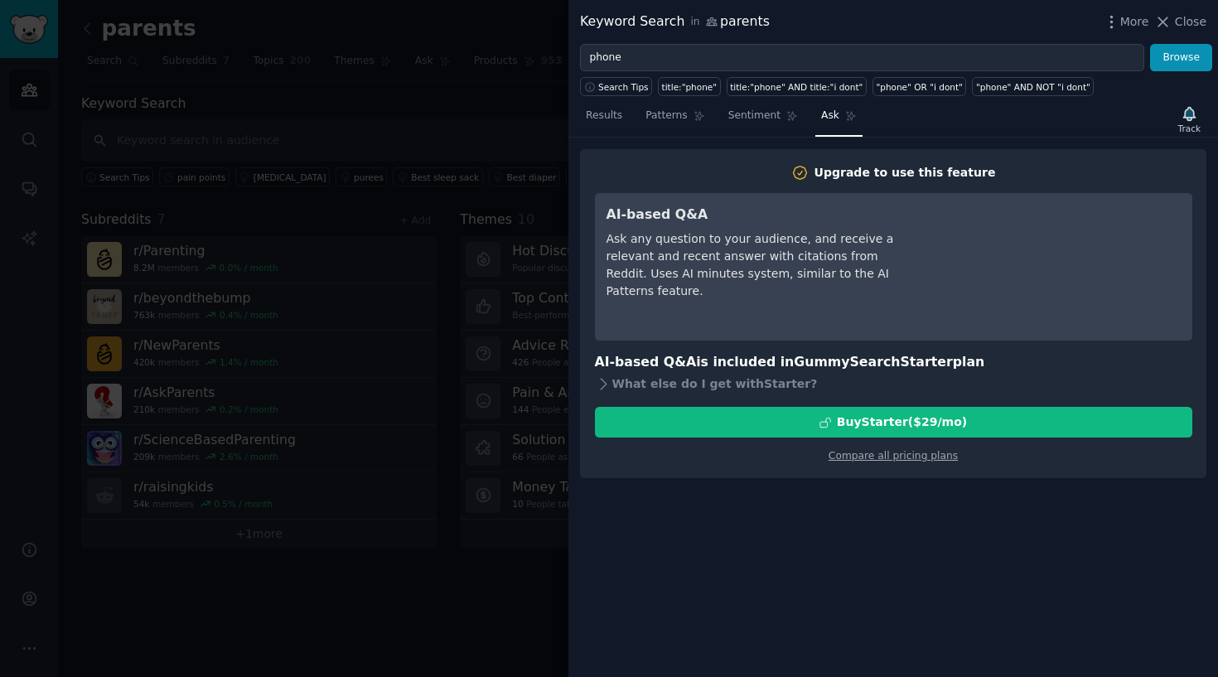
click at [1187, 11] on div "Keyword Search in parents More Close" at bounding box center [893, 22] width 650 height 44
click at [1187, 15] on span "Close" at bounding box center [1190, 21] width 31 height 17
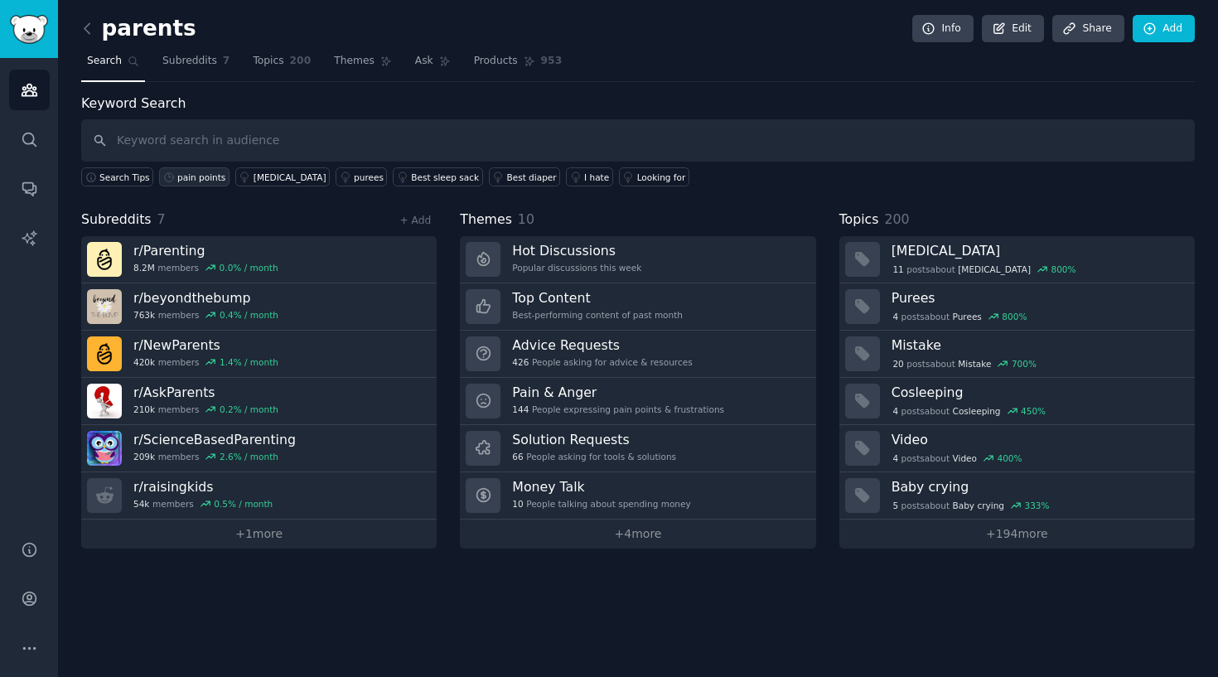
click at [197, 172] on div "pain points" at bounding box center [201, 177] width 48 height 12
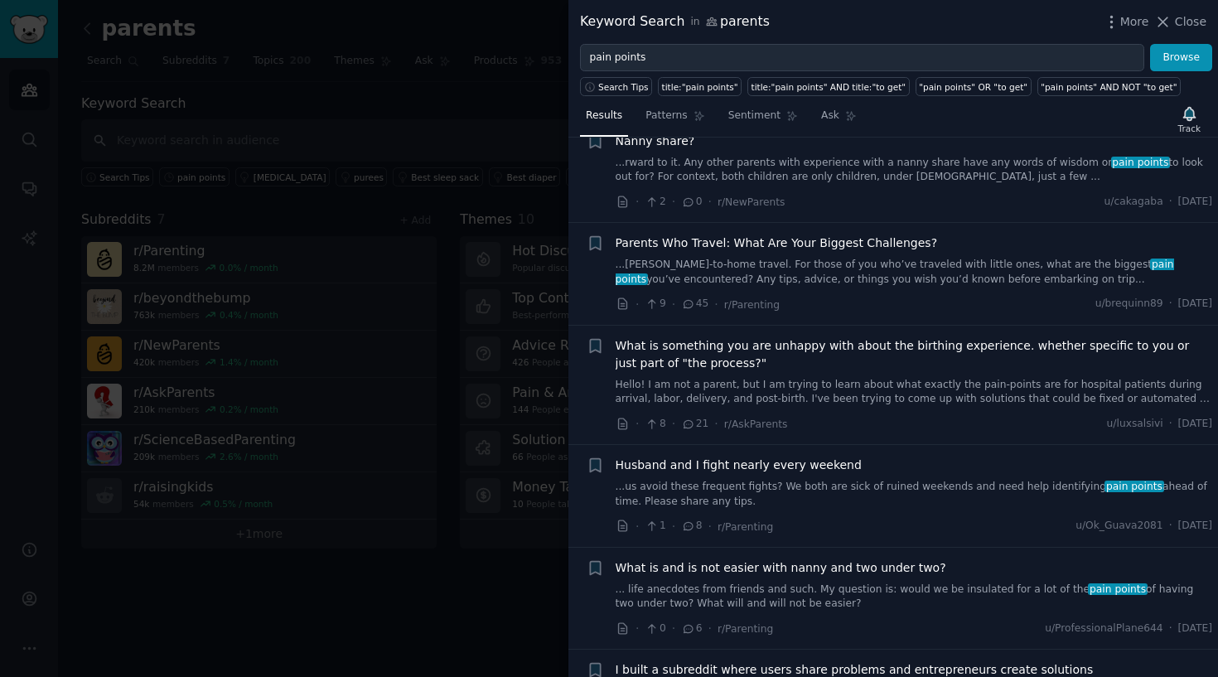
scroll to position [453, 0]
click at [719, 40] on div "Keyword Search in parents More Close" at bounding box center [893, 22] width 650 height 44
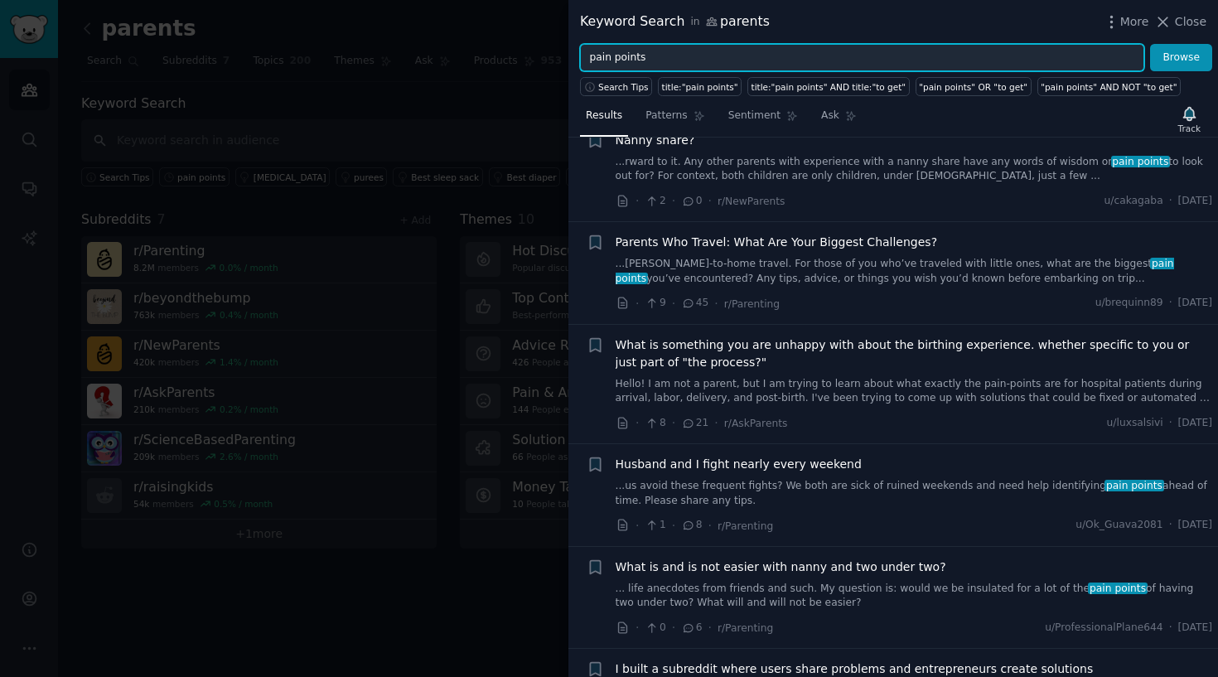
click at [721, 56] on input "pain points" at bounding box center [862, 58] width 564 height 28
type input "screen"
click at [1181, 57] on button "Browse" at bounding box center [1181, 58] width 62 height 28
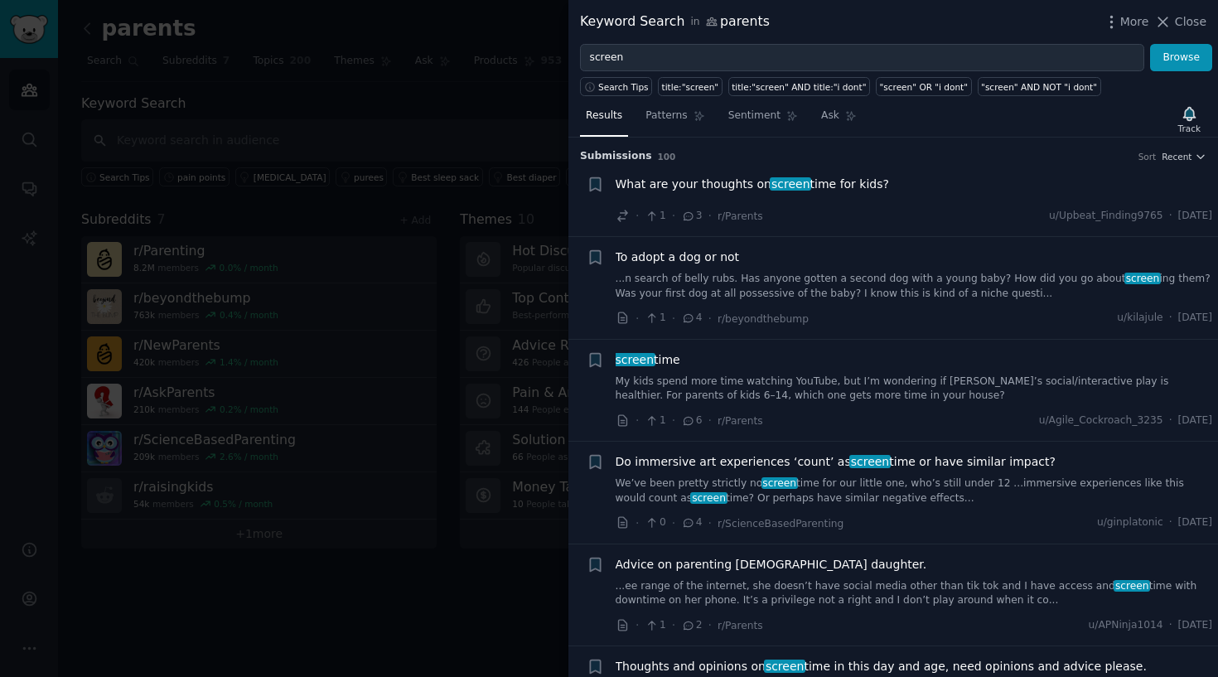
click at [761, 171] on li "+ What are your thoughts on screen time for kids? · 1 · 3 · r/Parents u/Upbeat_…" at bounding box center [893, 200] width 650 height 73
click at [773, 187] on span "screen" at bounding box center [790, 183] width 41 height 13
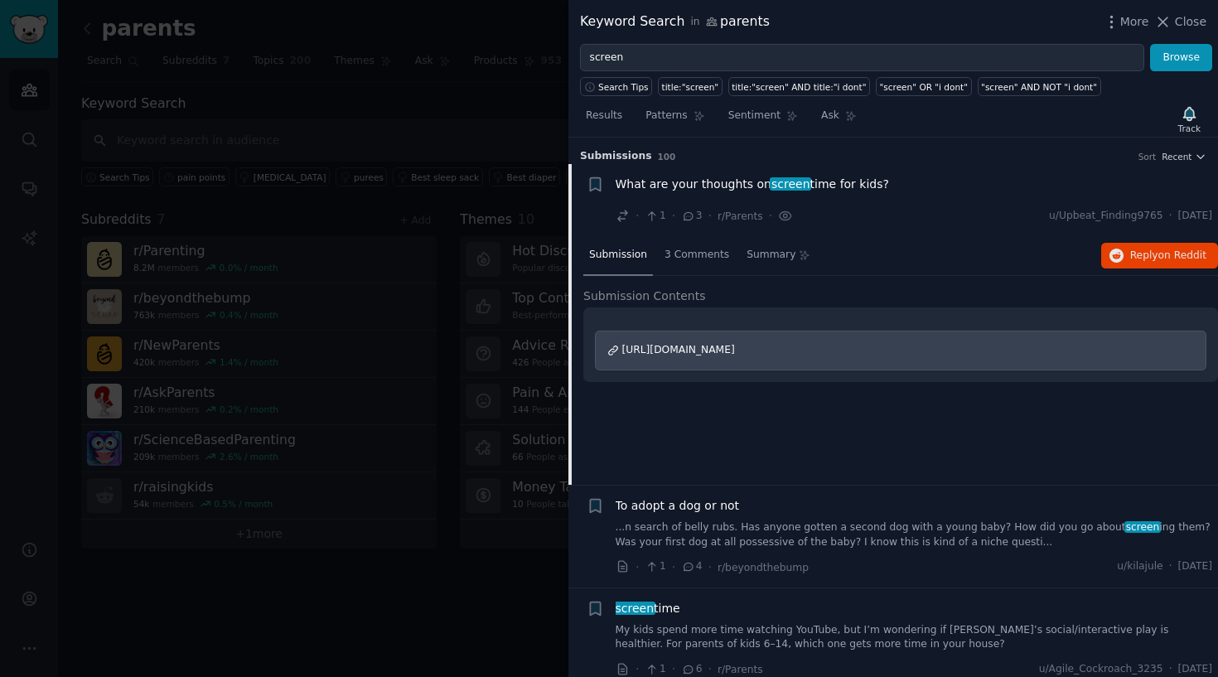
scroll to position [26, 0]
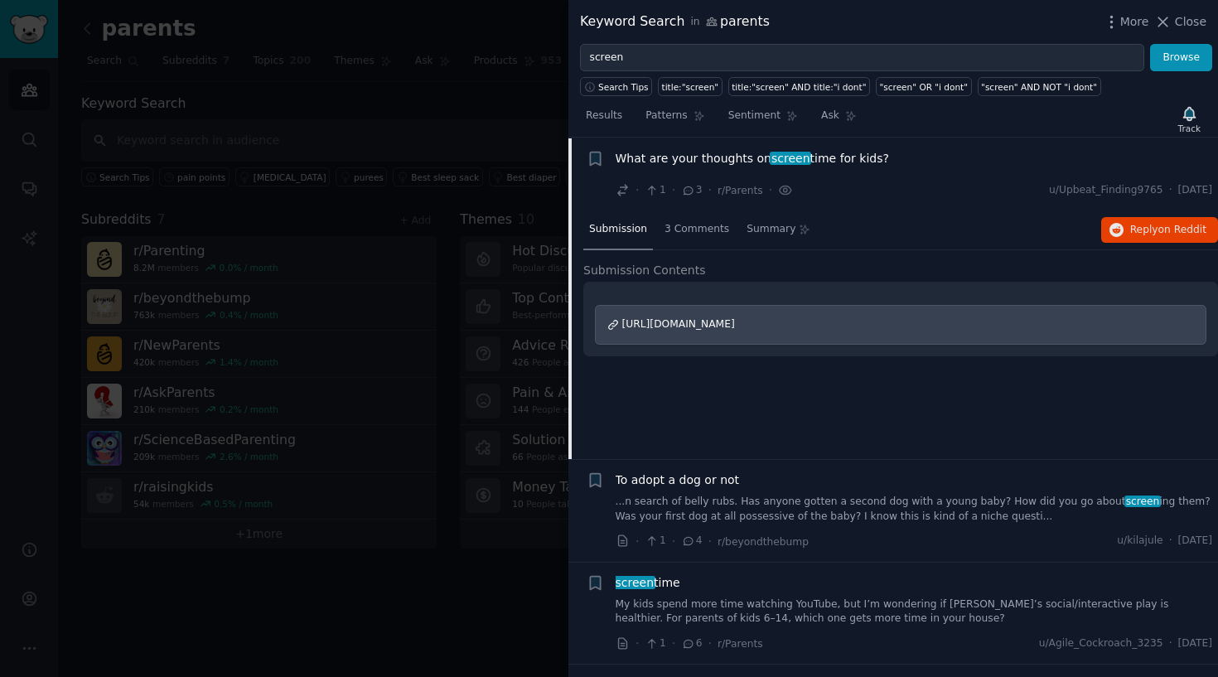
click at [735, 323] on span "[URL][DOMAIN_NAME]" at bounding box center [678, 324] width 113 height 12
